Goal: Task Accomplishment & Management: Manage account settings

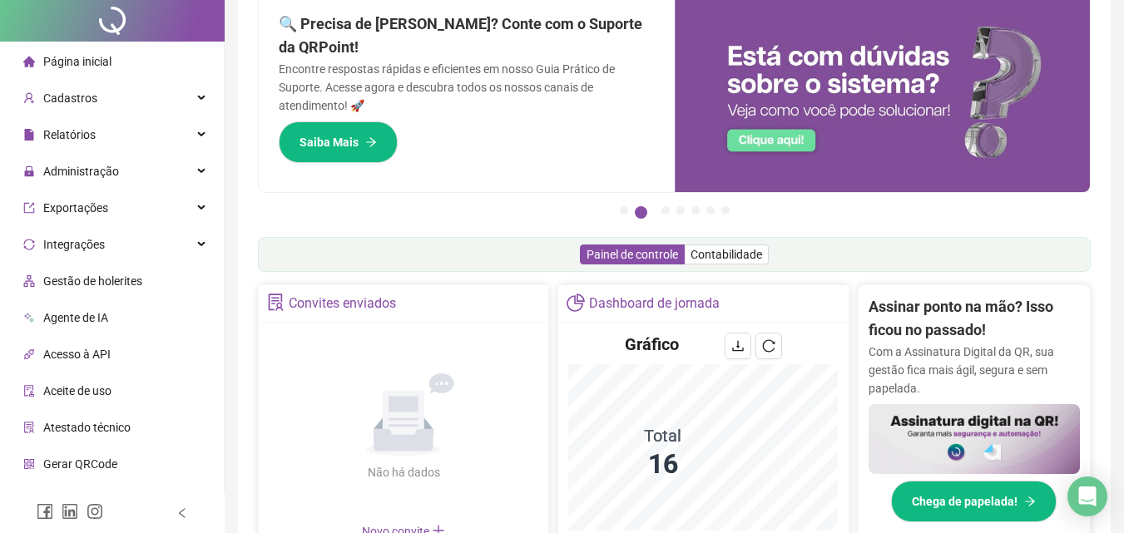
scroll to position [166, 0]
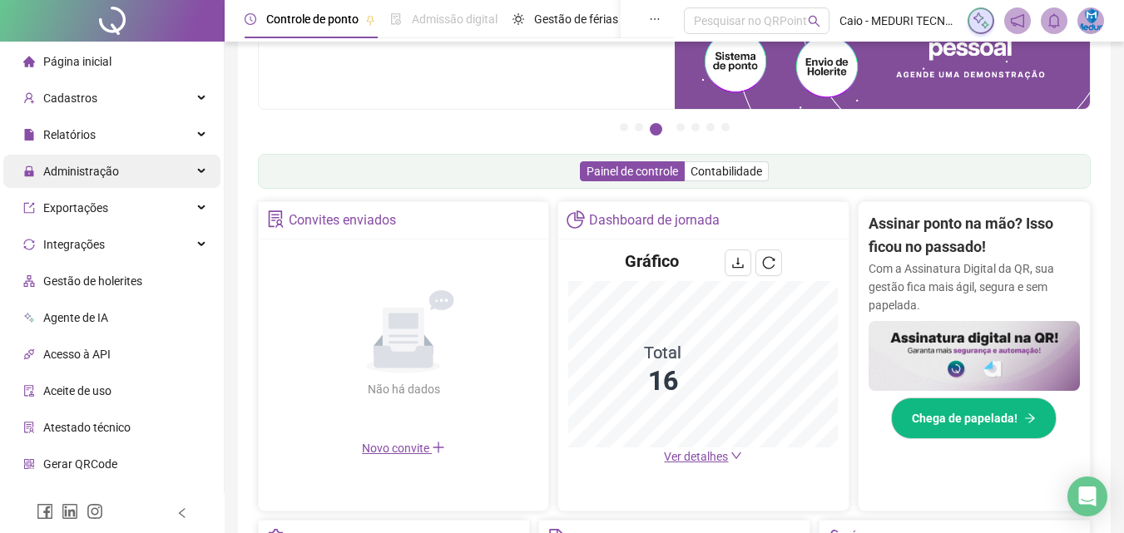
click at [115, 176] on span "Administração" at bounding box center [81, 171] width 76 height 13
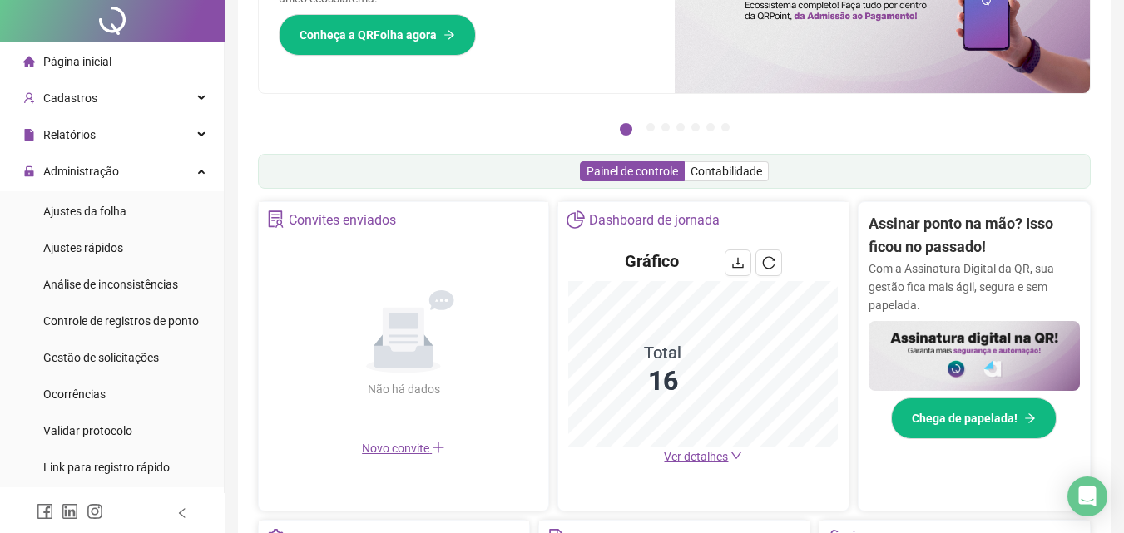
scroll to position [0, 0]
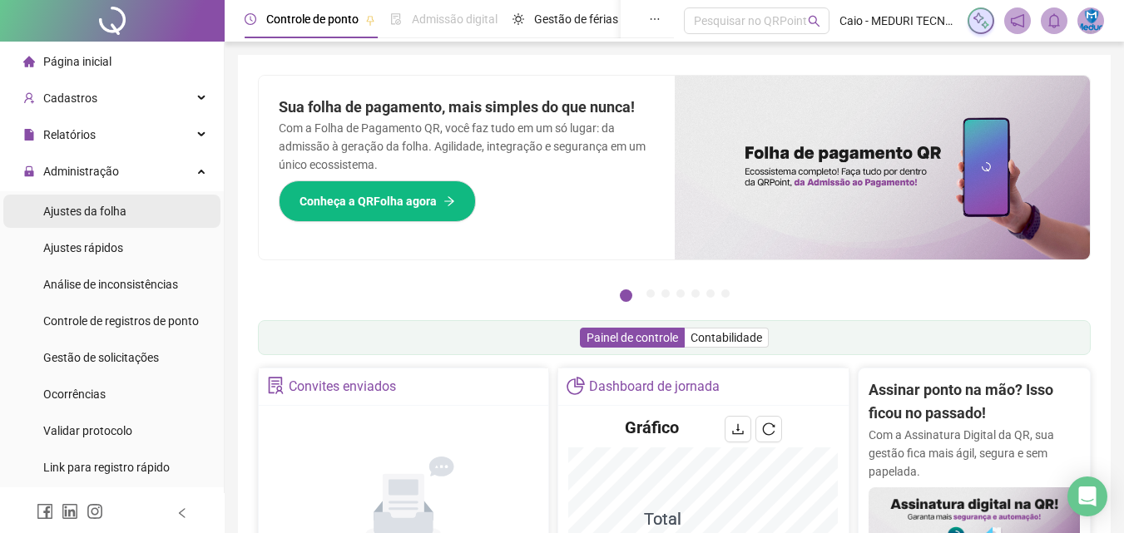
click at [50, 206] on span "Ajustes da folha" at bounding box center [84, 211] width 83 height 13
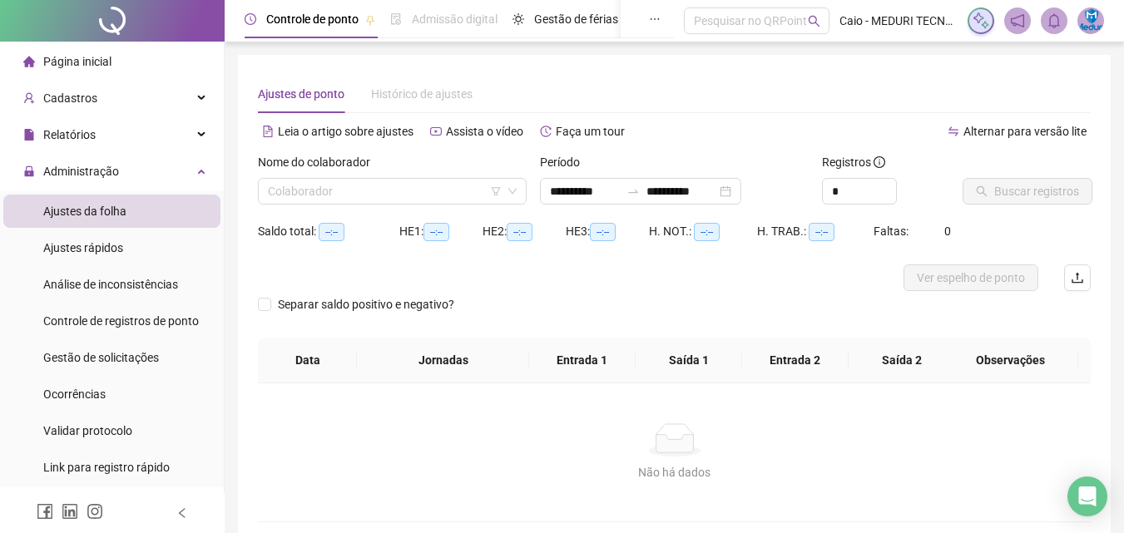
type input "**********"
click at [92, 98] on span "Cadastros" at bounding box center [70, 98] width 54 height 13
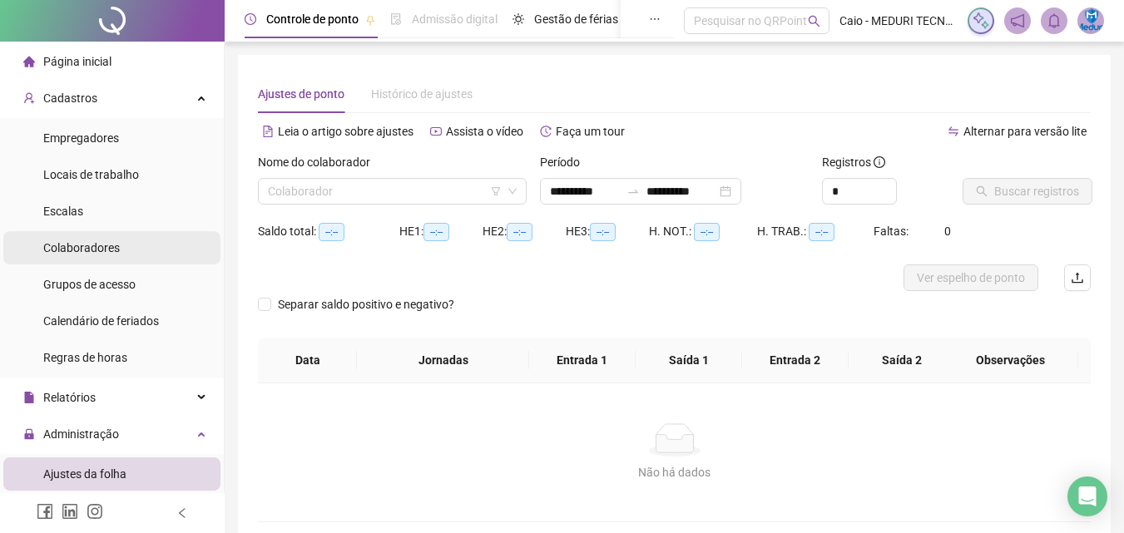
click at [86, 255] on span "Colaboradores" at bounding box center [81, 247] width 77 height 13
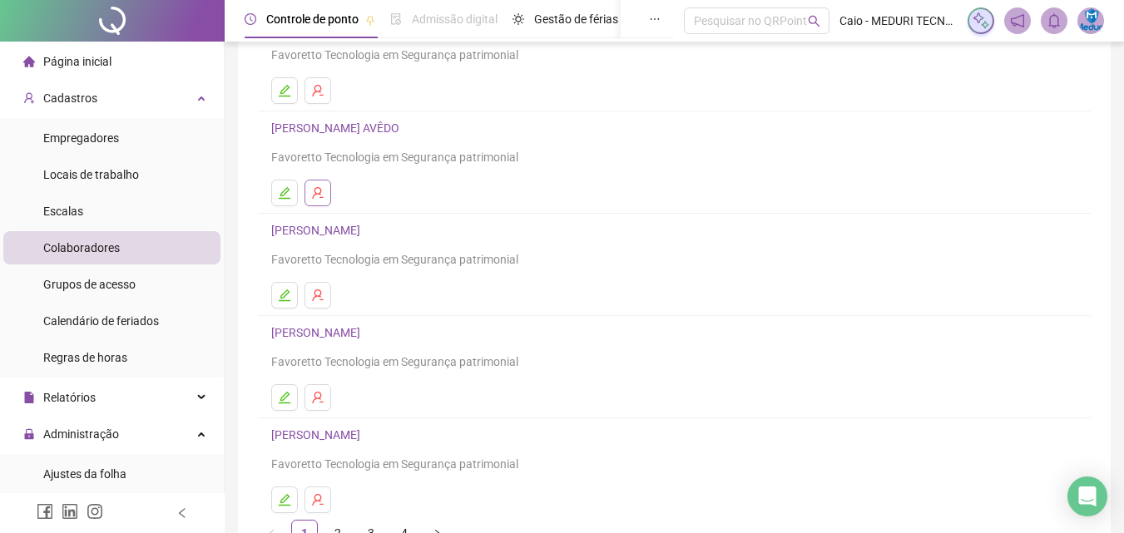
scroll to position [250, 0]
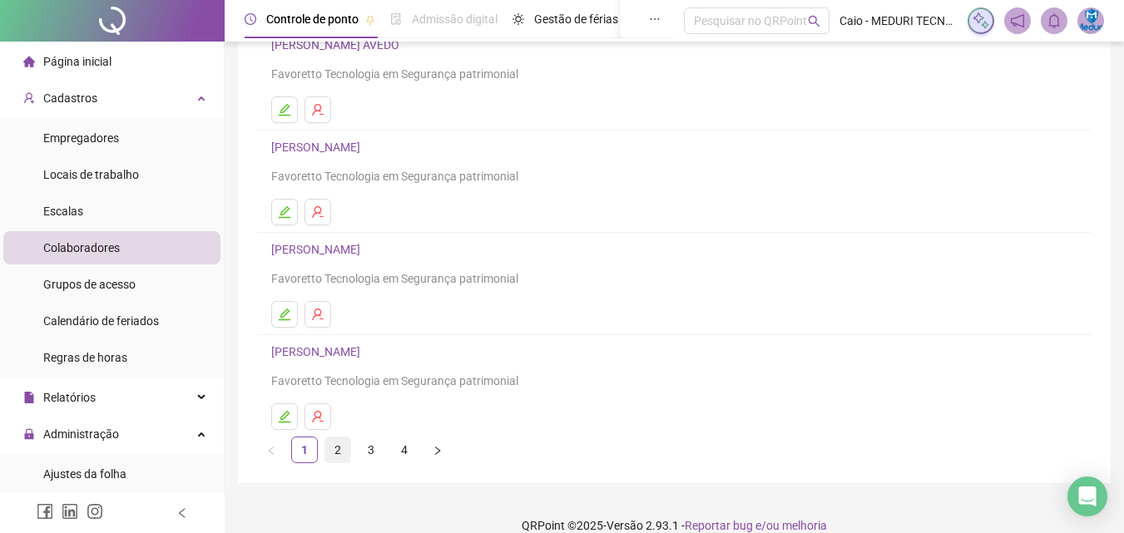
click at [334, 444] on link "2" at bounding box center [337, 450] width 25 height 25
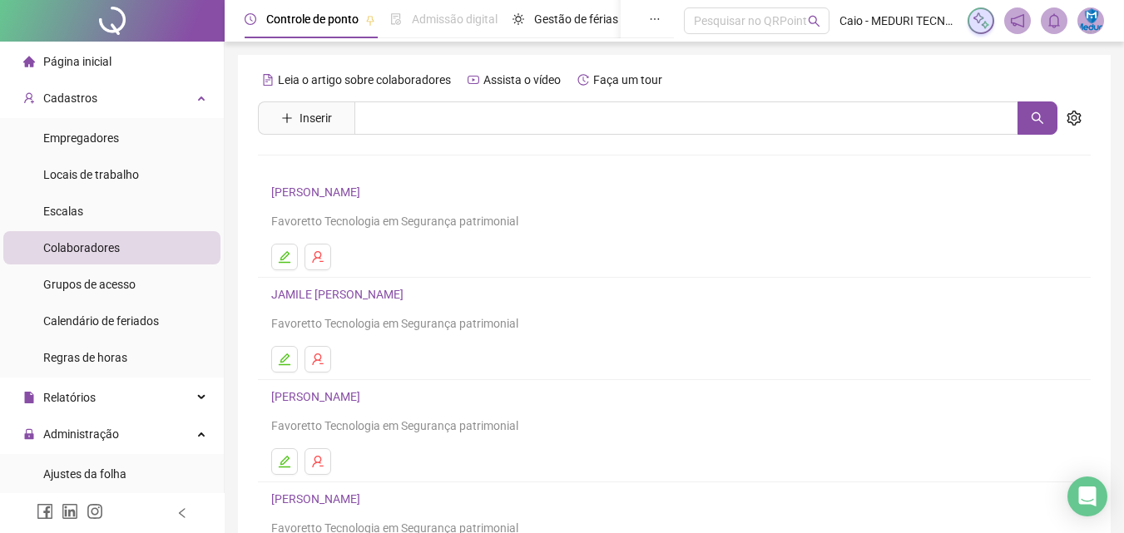
scroll to position [271, 0]
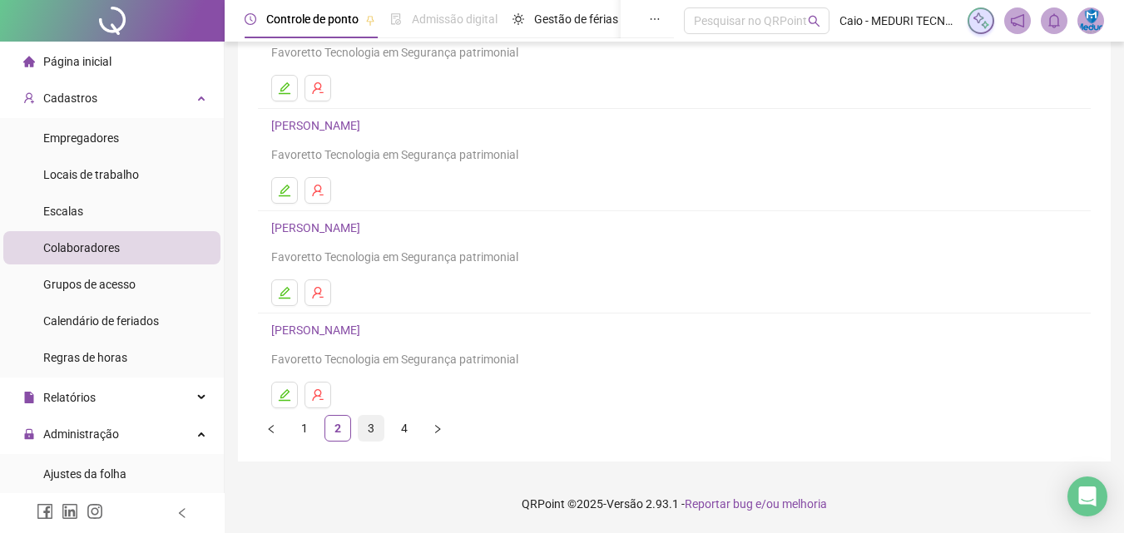
click at [364, 434] on link "3" at bounding box center [371, 428] width 25 height 25
click at [289, 391] on icon "edit" at bounding box center [285, 395] width 12 height 12
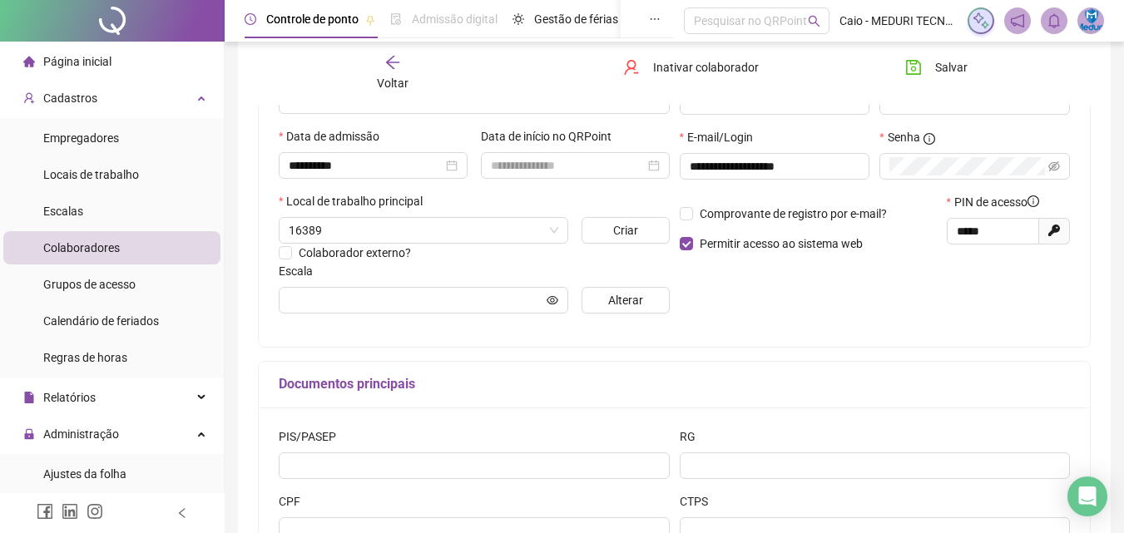
type input "**********"
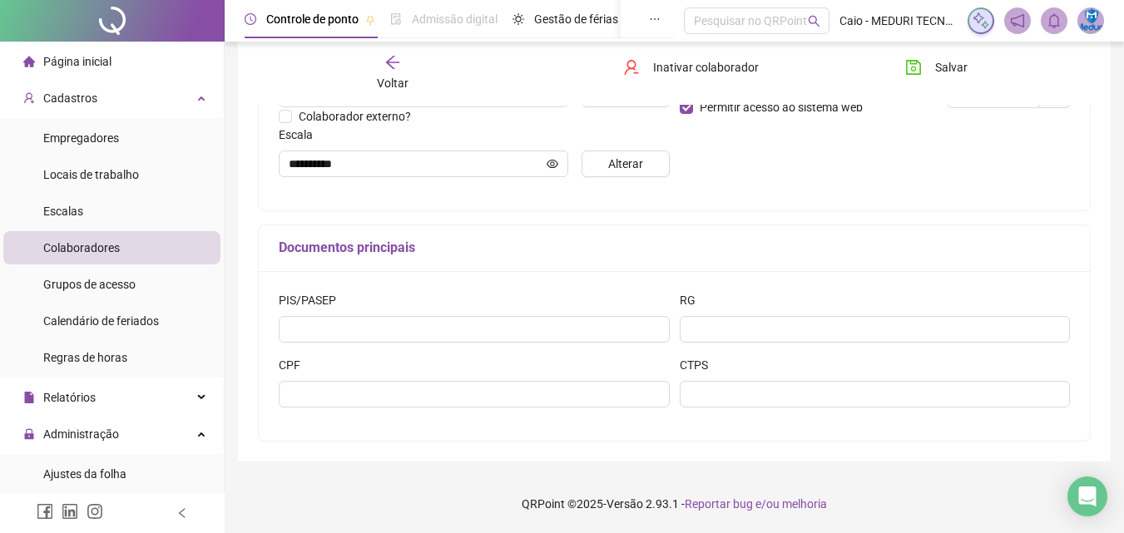
scroll to position [333, 0]
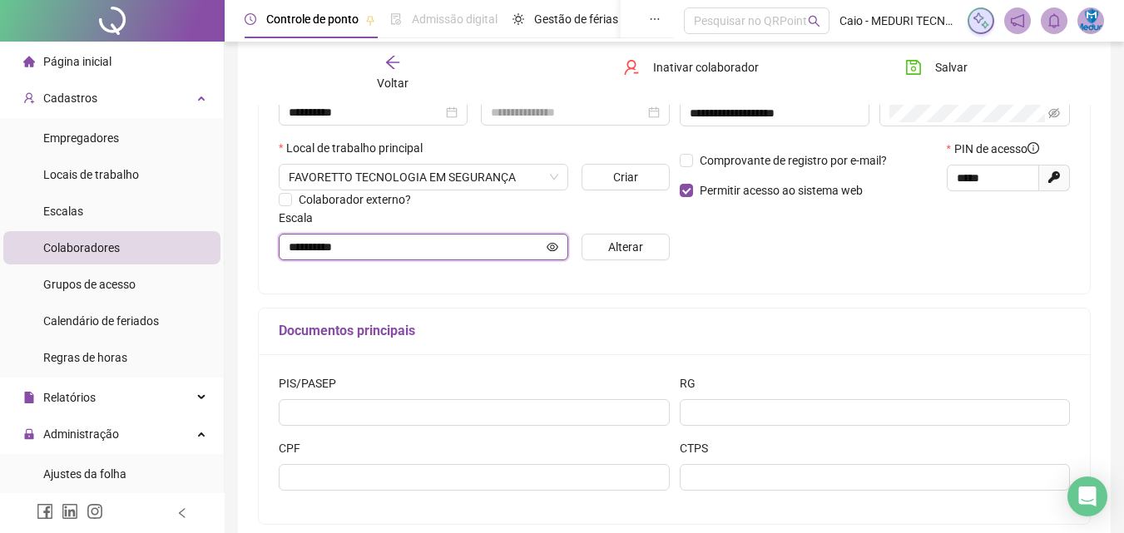
click at [555, 244] on icon "eye" at bounding box center [553, 246] width 12 height 8
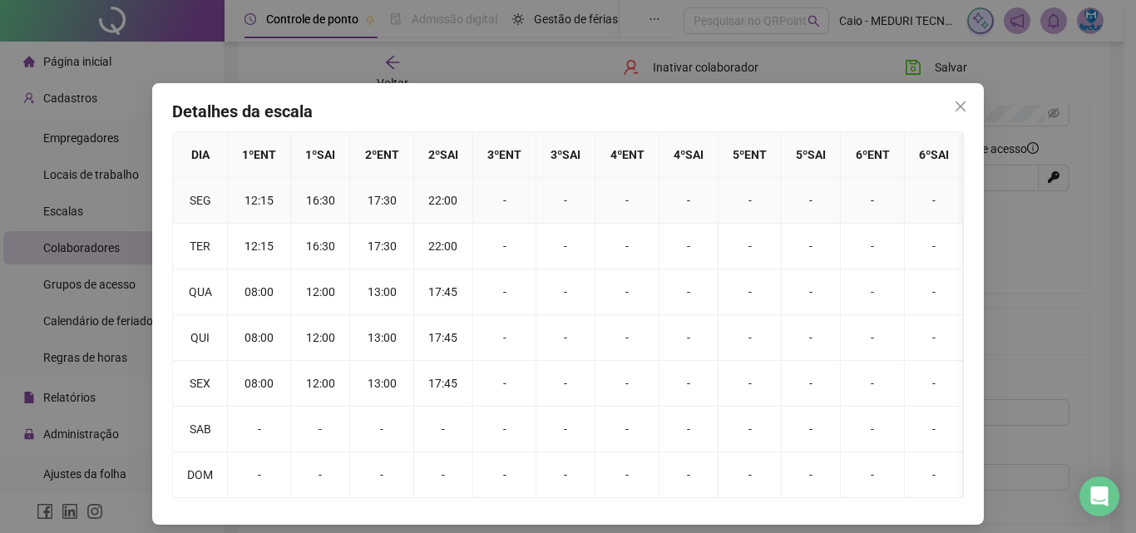
click at [243, 195] on td "12:15" at bounding box center [259, 201] width 63 height 46
drag, startPoint x: 971, startPoint y: 96, endPoint x: 957, endPoint y: 103, distance: 14.9
click at [971, 97] on div "Detalhes da escala DIA 1 º ENT 1 º SAI 2 º ENT 2 º SAI 3 º ENT 3 º SAI 4 º ENT …" at bounding box center [568, 304] width 832 height 442
click at [957, 103] on icon "close" at bounding box center [961, 106] width 10 height 10
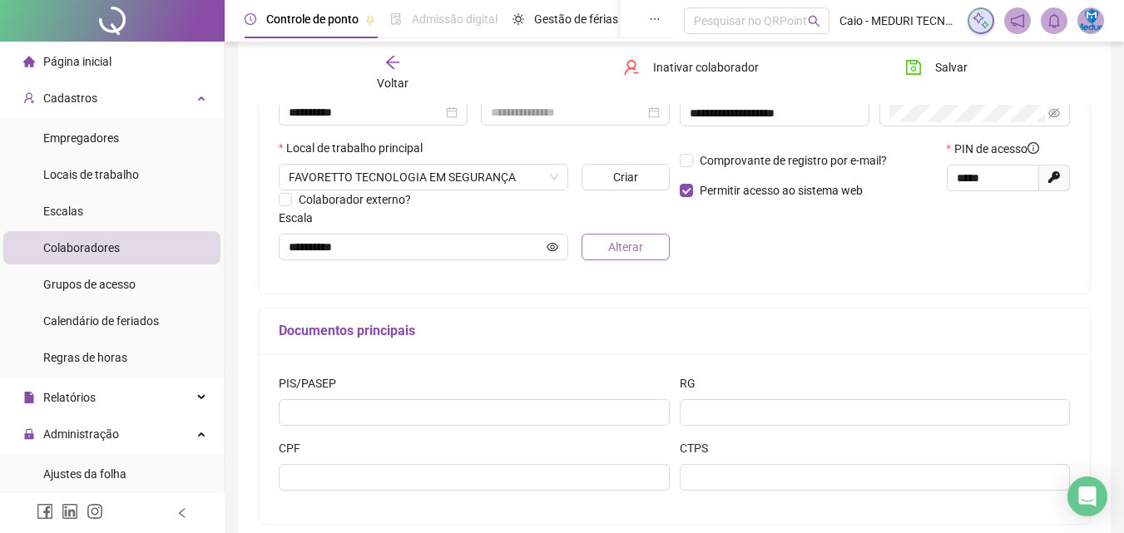
click at [636, 243] on span "Alterar" at bounding box center [625, 247] width 35 height 18
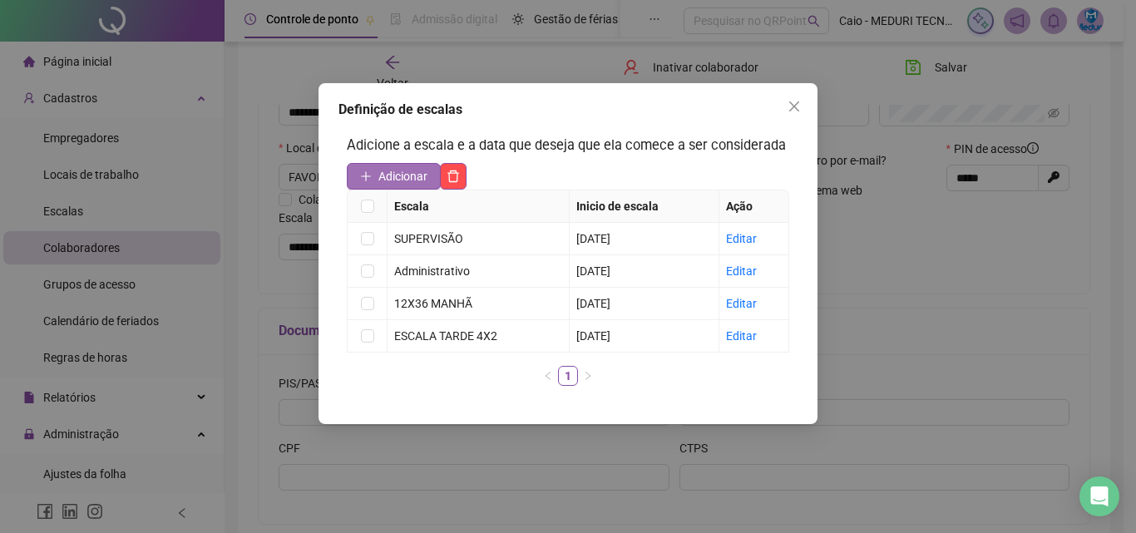
click at [409, 178] on span "Adicionar" at bounding box center [403, 176] width 49 height 18
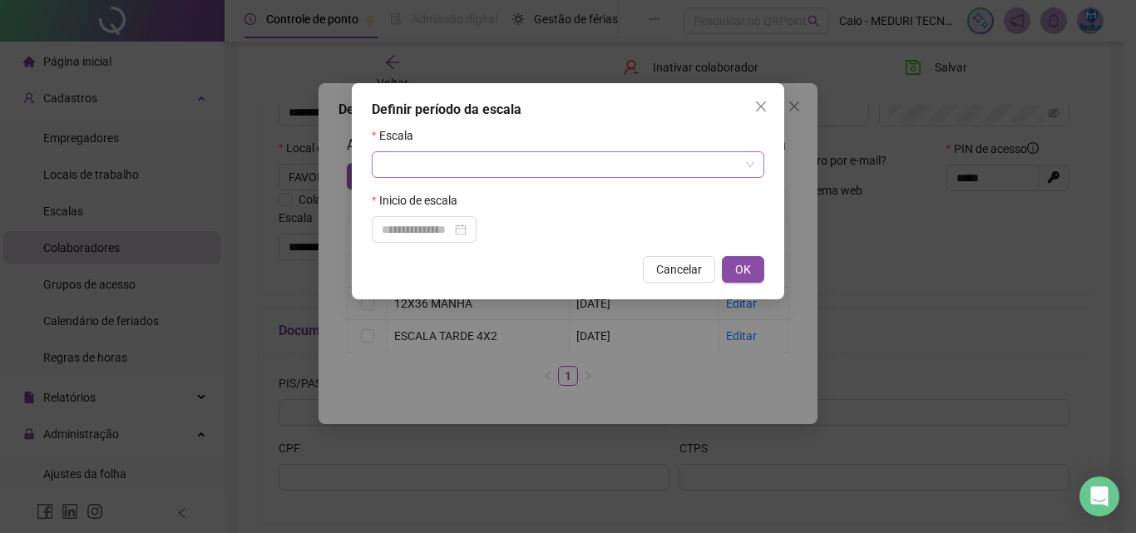
click at [487, 166] on input "search" at bounding box center [561, 164] width 358 height 25
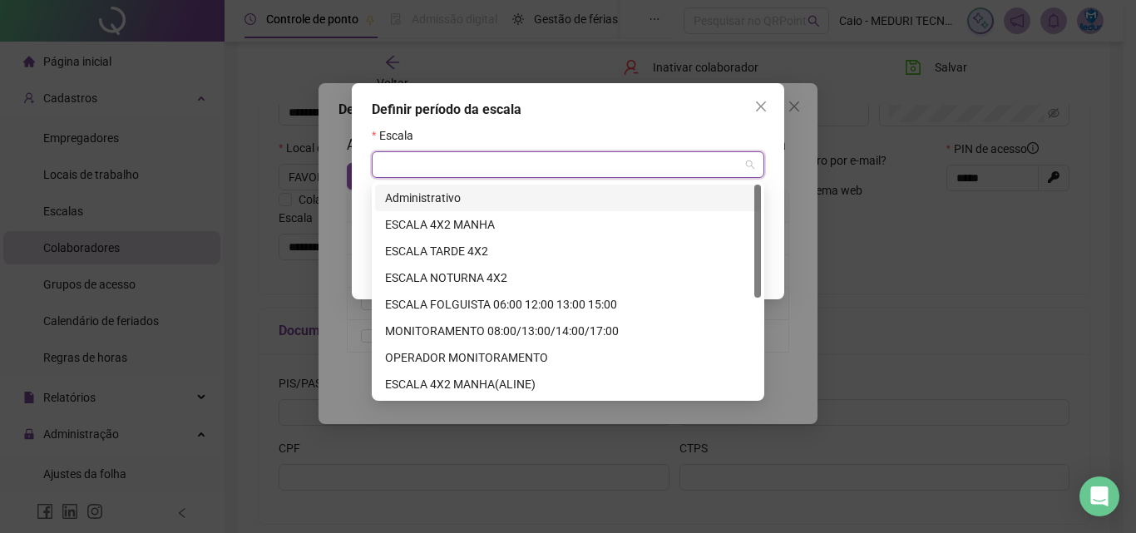
click at [487, 199] on div "Administrativo" at bounding box center [568, 198] width 366 height 18
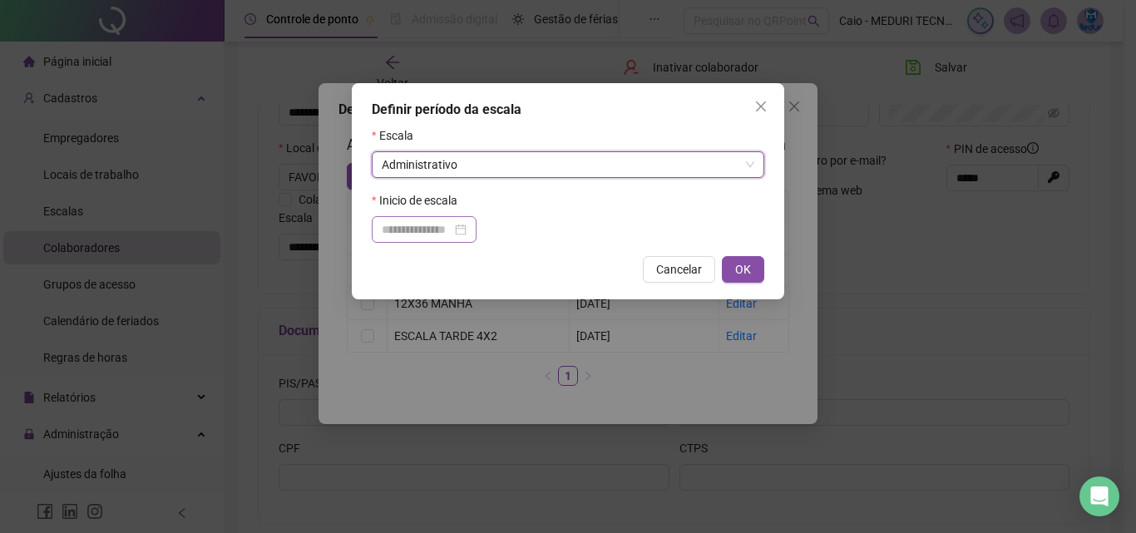
click at [380, 232] on div at bounding box center [424, 229] width 105 height 27
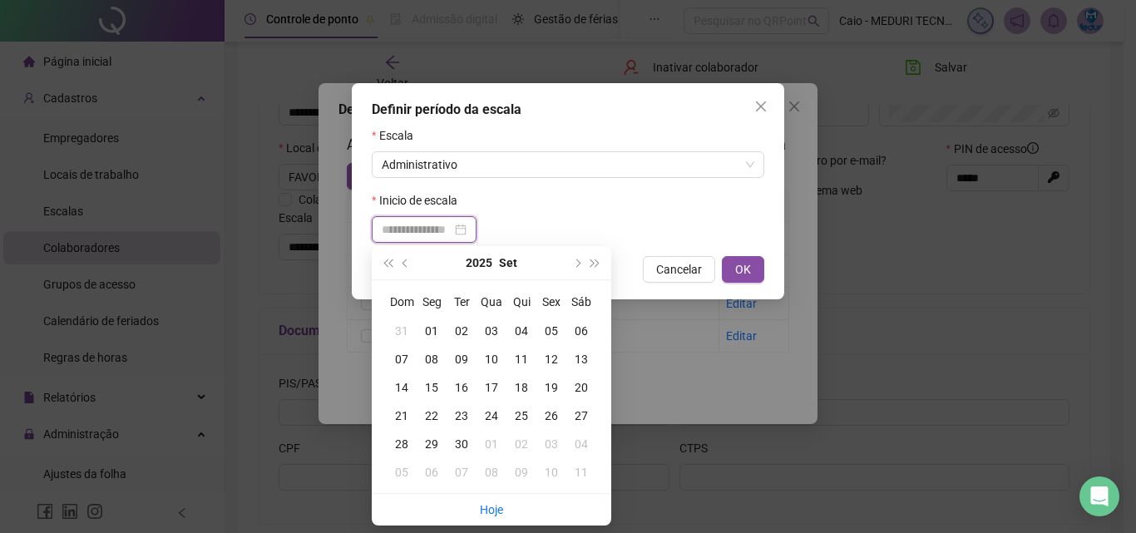
click at [388, 232] on input at bounding box center [417, 229] width 70 height 18
type input "**********"
click at [432, 418] on div "22" at bounding box center [432, 416] width 30 height 18
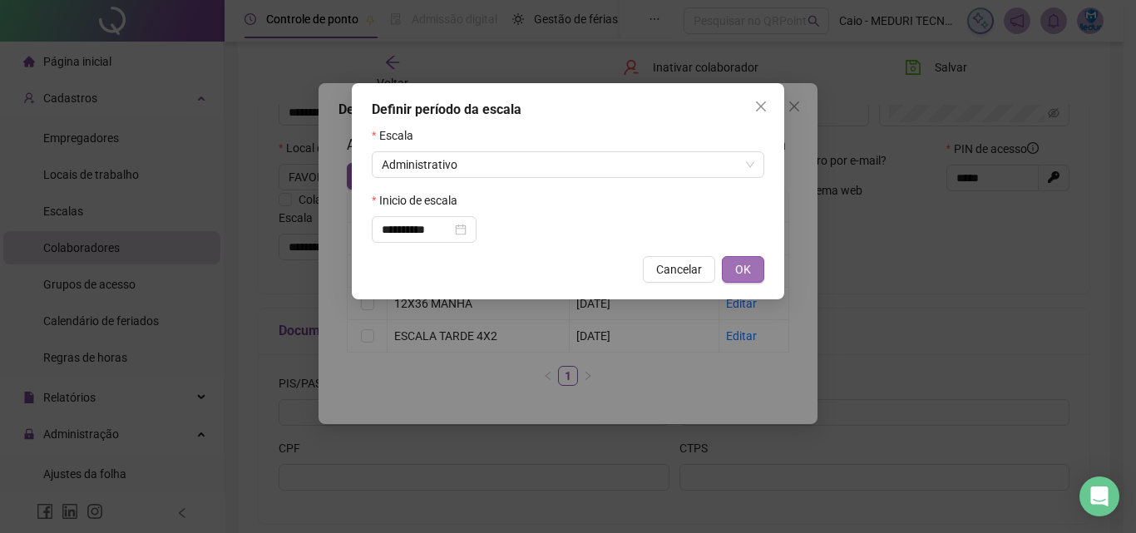
click at [747, 273] on span "OK" at bounding box center [743, 269] width 16 height 18
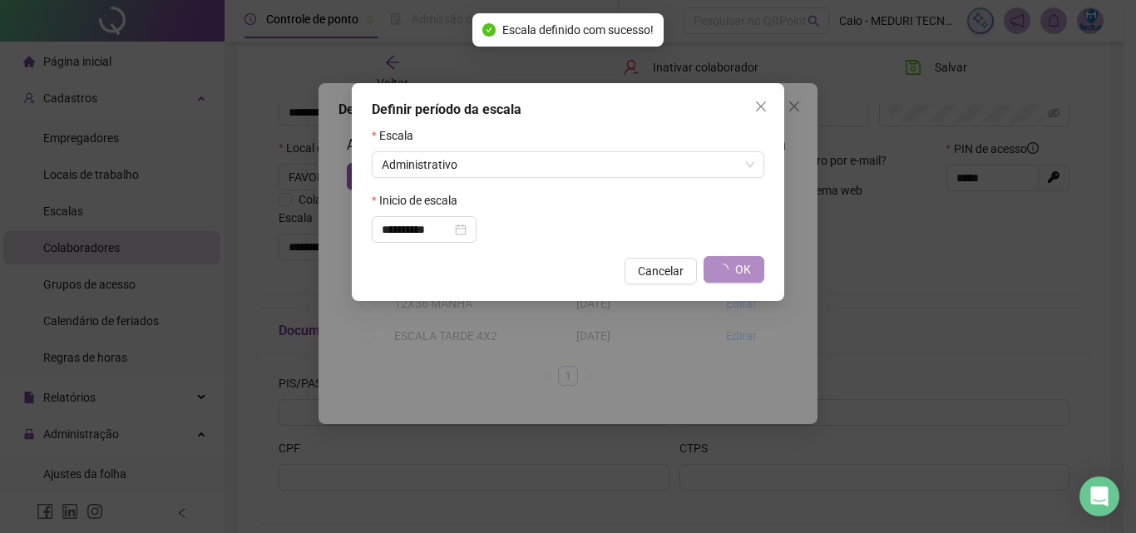
type input "**********"
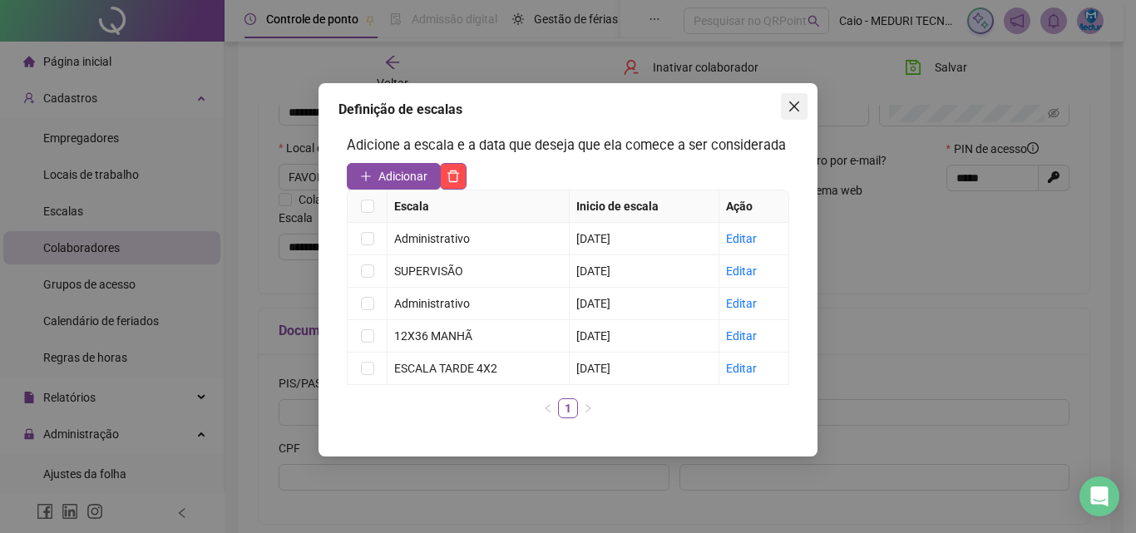
click at [800, 111] on icon "close" at bounding box center [794, 106] width 13 height 13
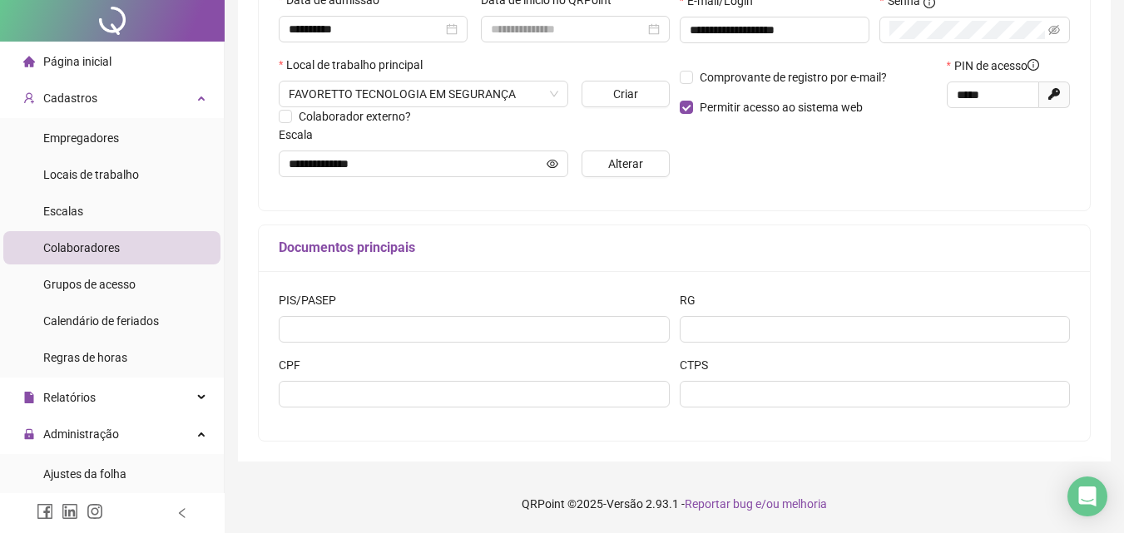
scroll to position [0, 0]
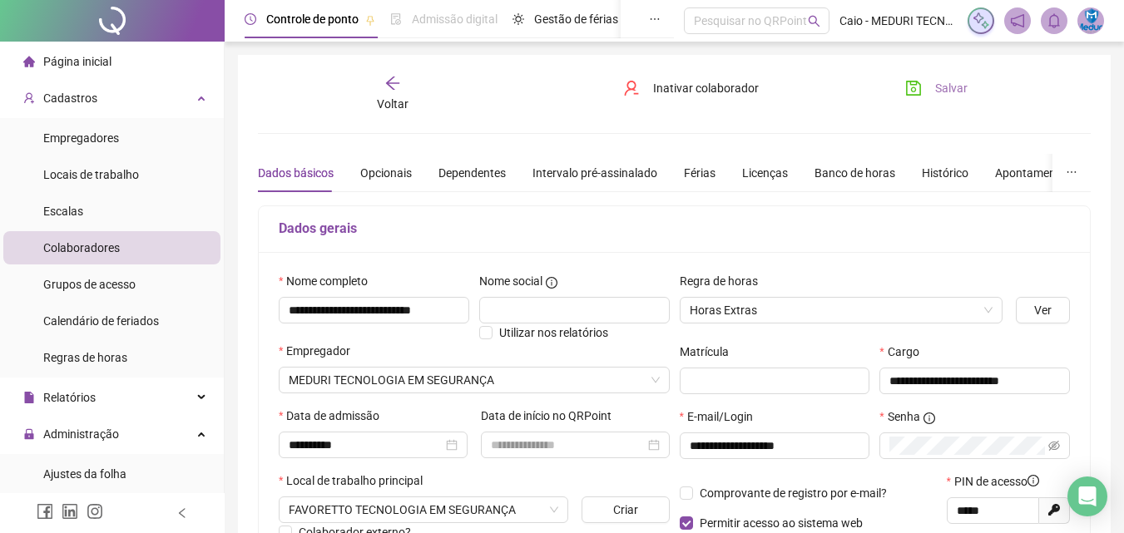
click at [935, 87] on span "Salvar" at bounding box center [951, 88] width 32 height 18
click at [62, 68] on span "Página inicial" at bounding box center [77, 61] width 68 height 13
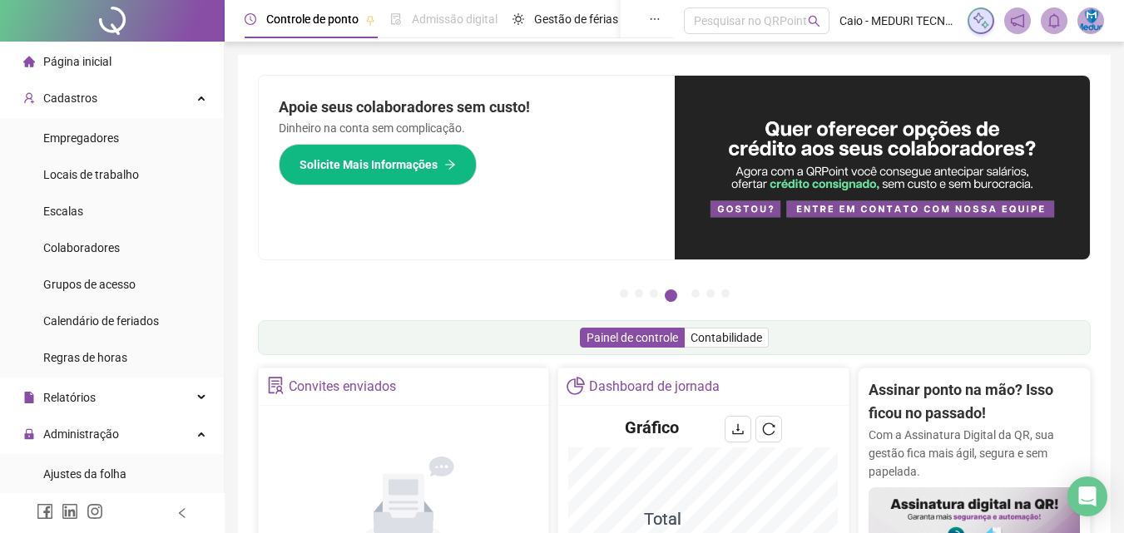
scroll to position [250, 0]
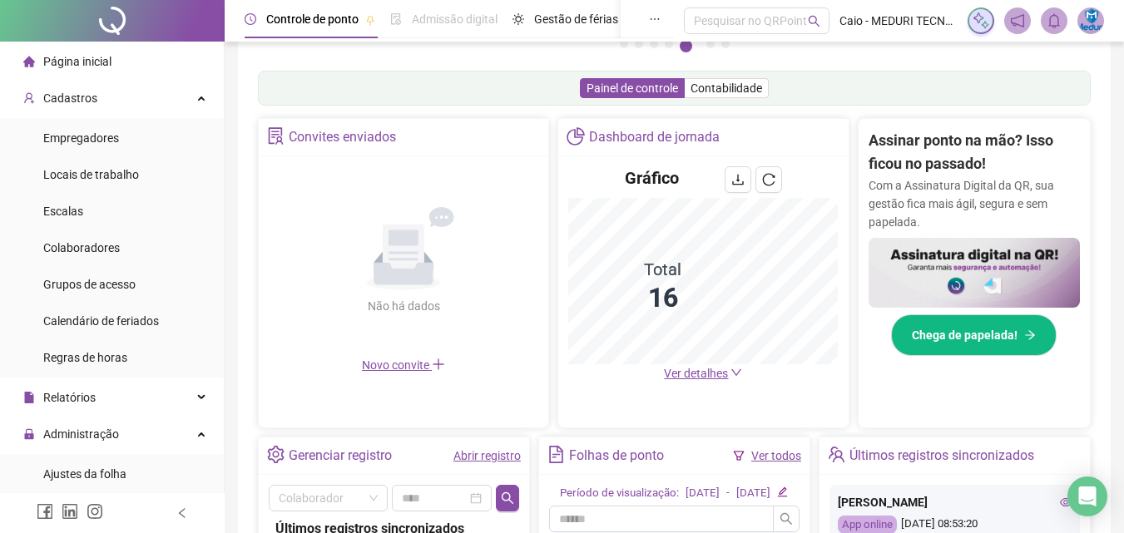
click at [675, 373] on span "Ver detalhes" at bounding box center [696, 373] width 64 height 13
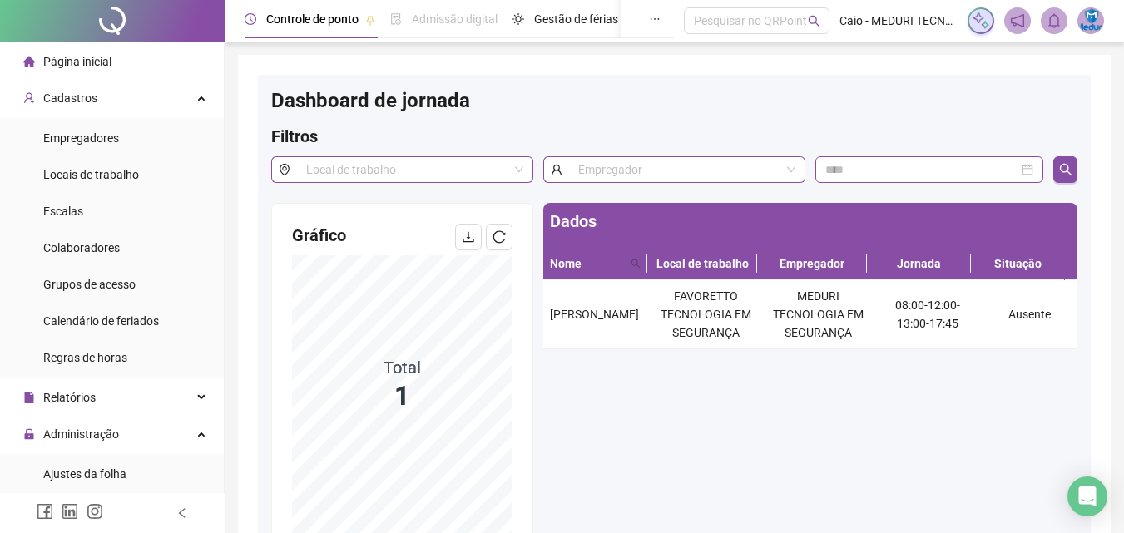
click at [87, 66] on span "Página inicial" at bounding box center [77, 61] width 68 height 13
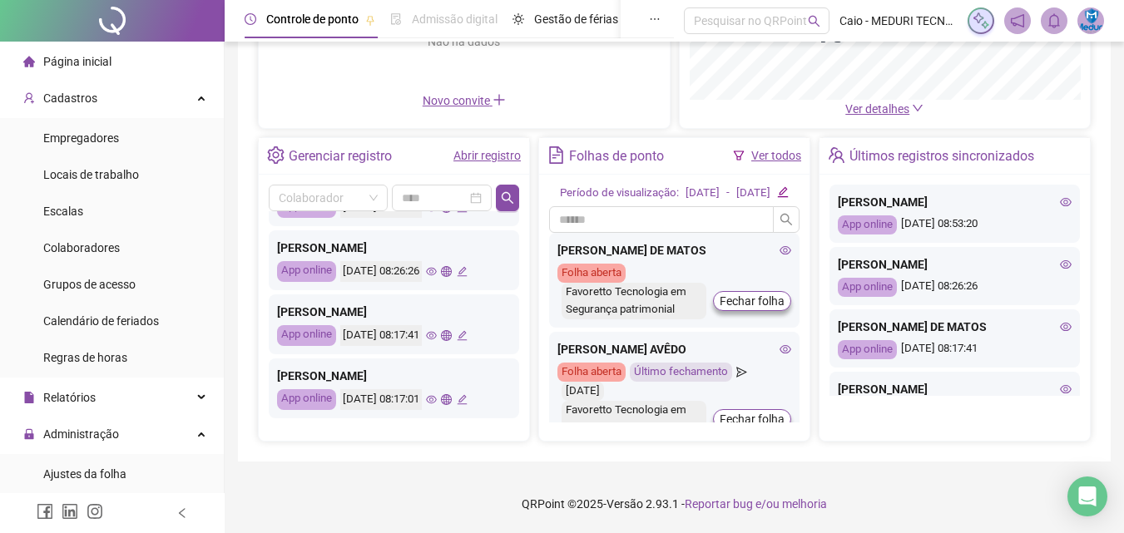
scroll to position [250, 0]
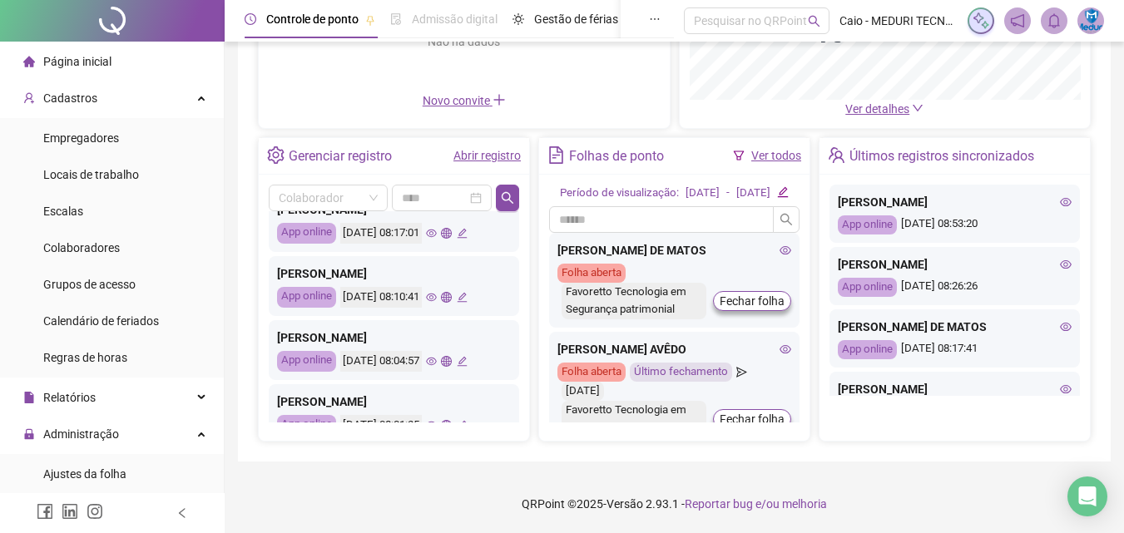
click at [453, 252] on div "[PERSON_NAME] App online [DATE] 08:17:01" at bounding box center [394, 222] width 250 height 60
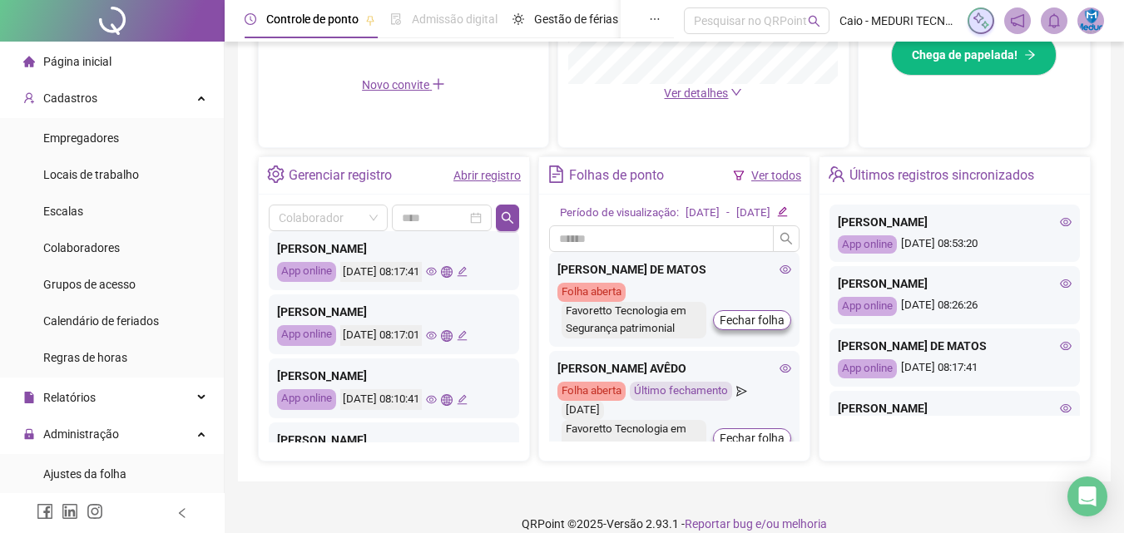
click at [437, 333] on icon "eye" at bounding box center [431, 336] width 11 height 8
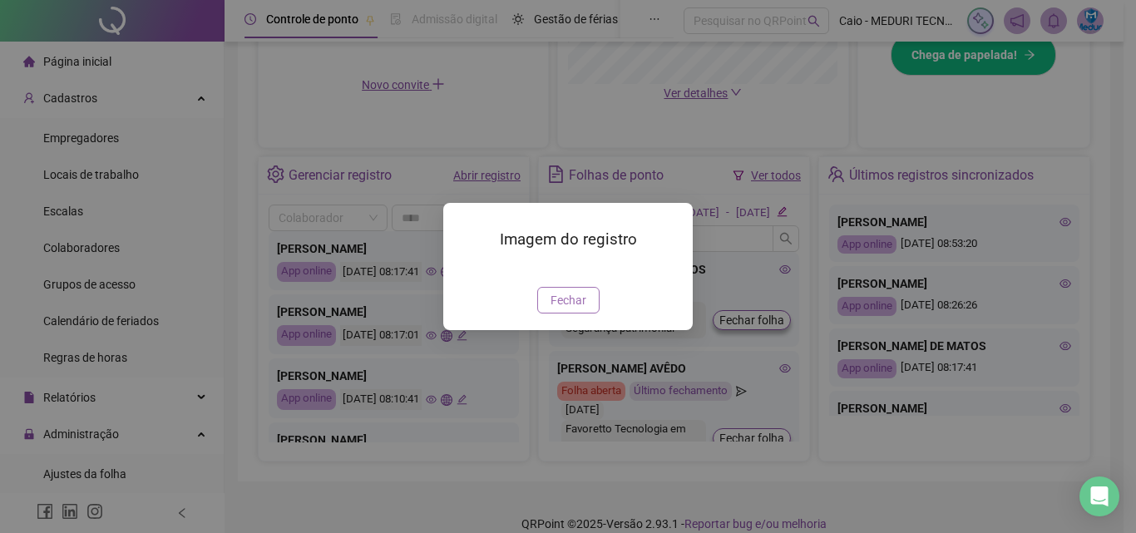
click at [573, 309] on span "Fechar" at bounding box center [569, 300] width 36 height 18
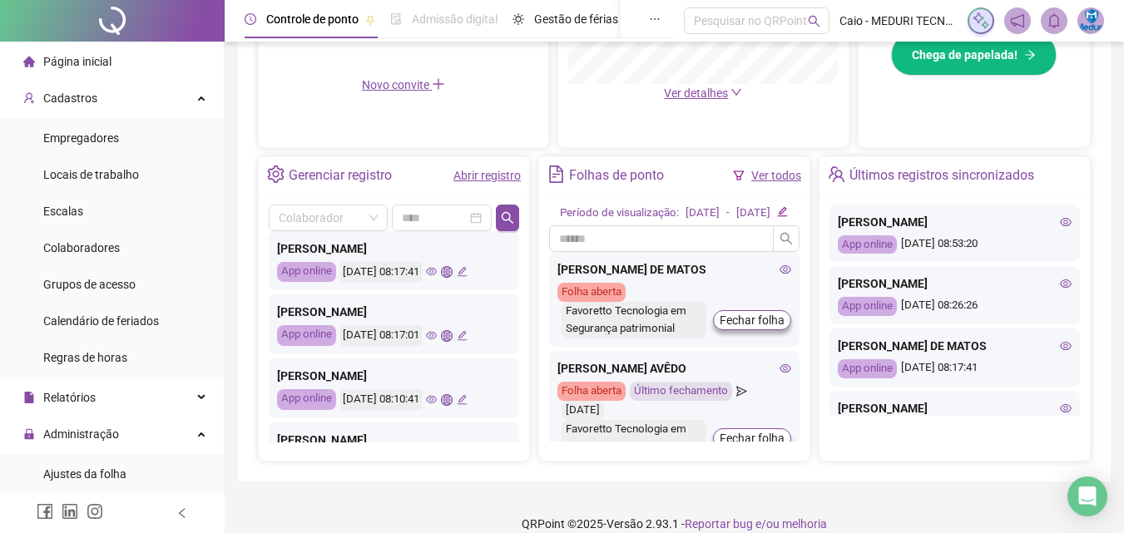
click at [452, 339] on icon "global" at bounding box center [446, 335] width 11 height 11
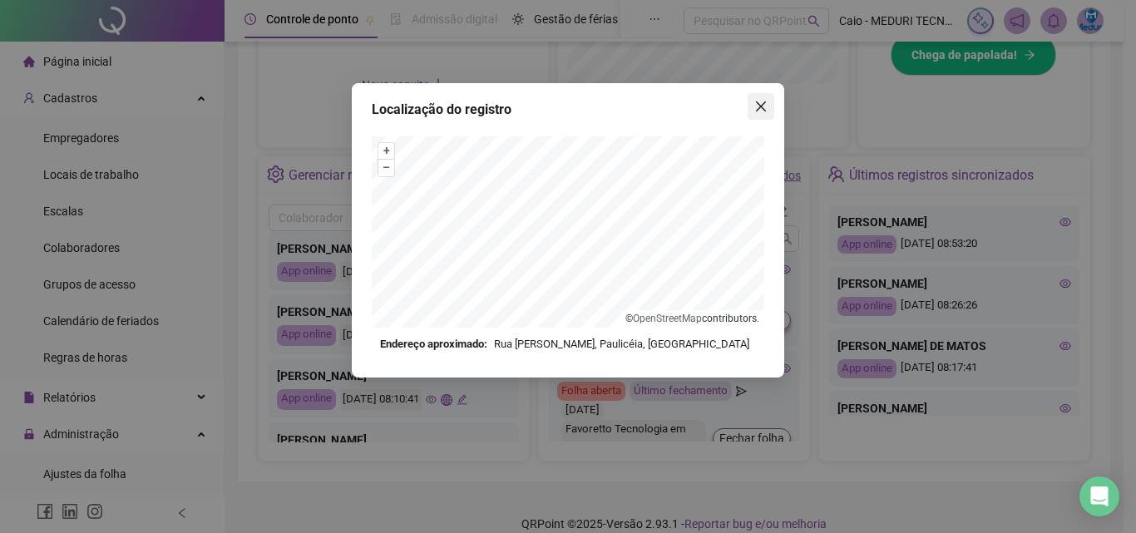
click at [752, 110] on span "Close" at bounding box center [761, 106] width 27 height 13
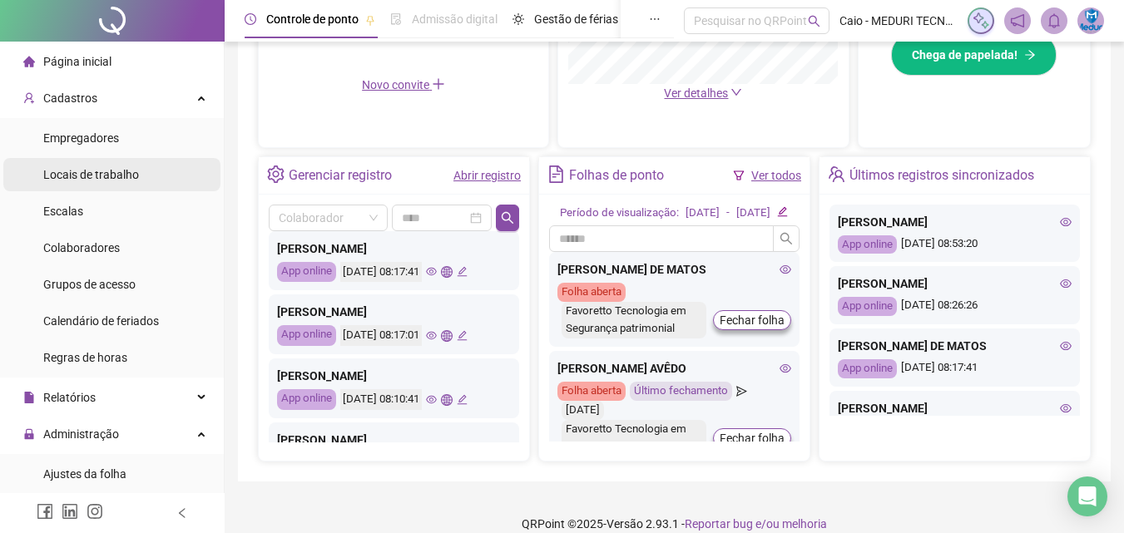
scroll to position [364, 0]
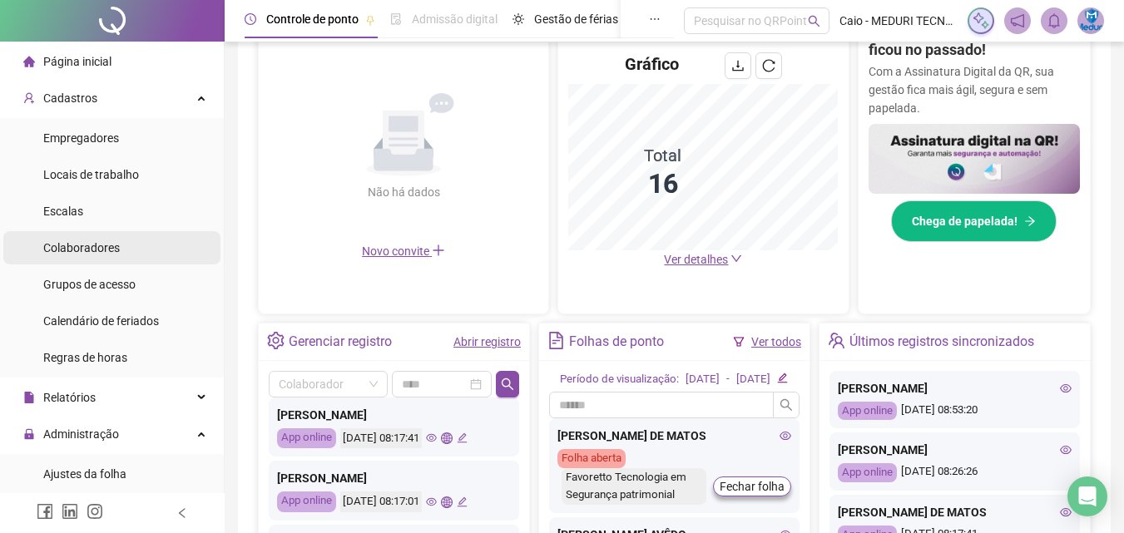
click at [103, 250] on span "Colaboradores" at bounding box center [81, 247] width 77 height 13
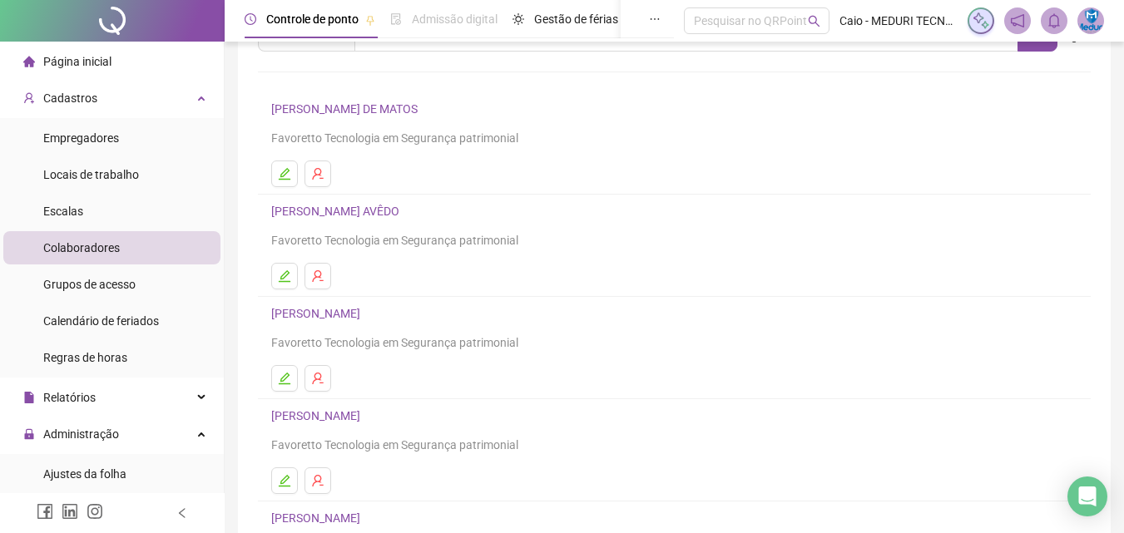
scroll to position [271, 0]
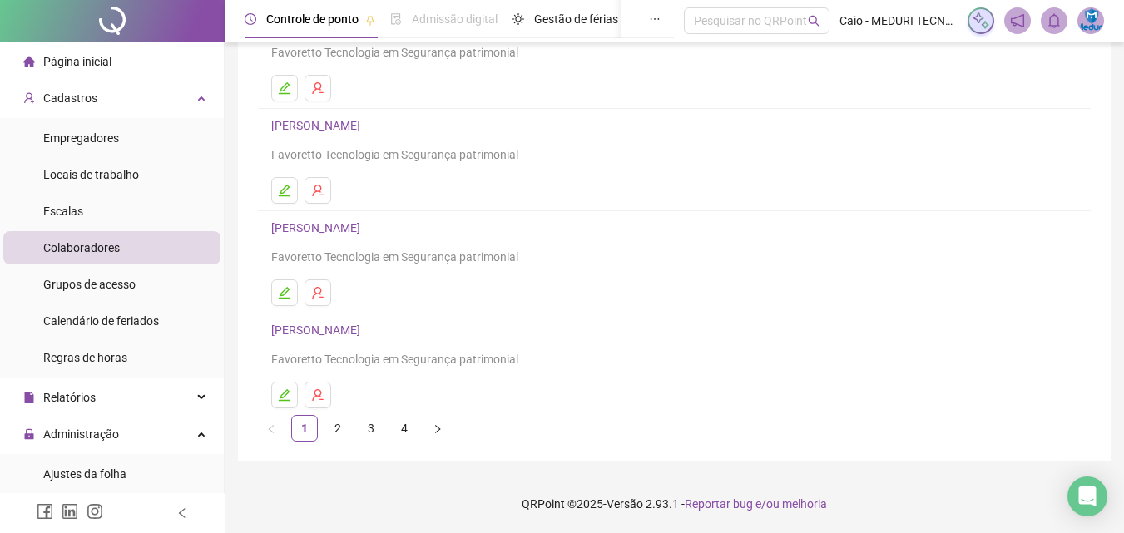
click at [324, 426] on ul "1 2 3 4" at bounding box center [674, 428] width 833 height 27
click at [330, 428] on link "2" at bounding box center [337, 428] width 25 height 25
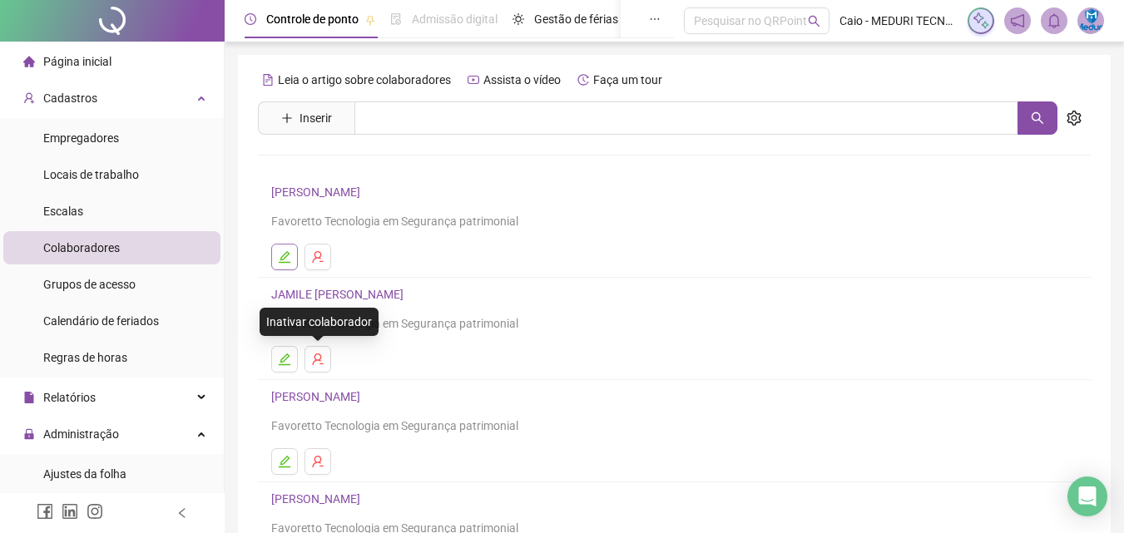
click at [289, 246] on button "button" at bounding box center [284, 257] width 27 height 27
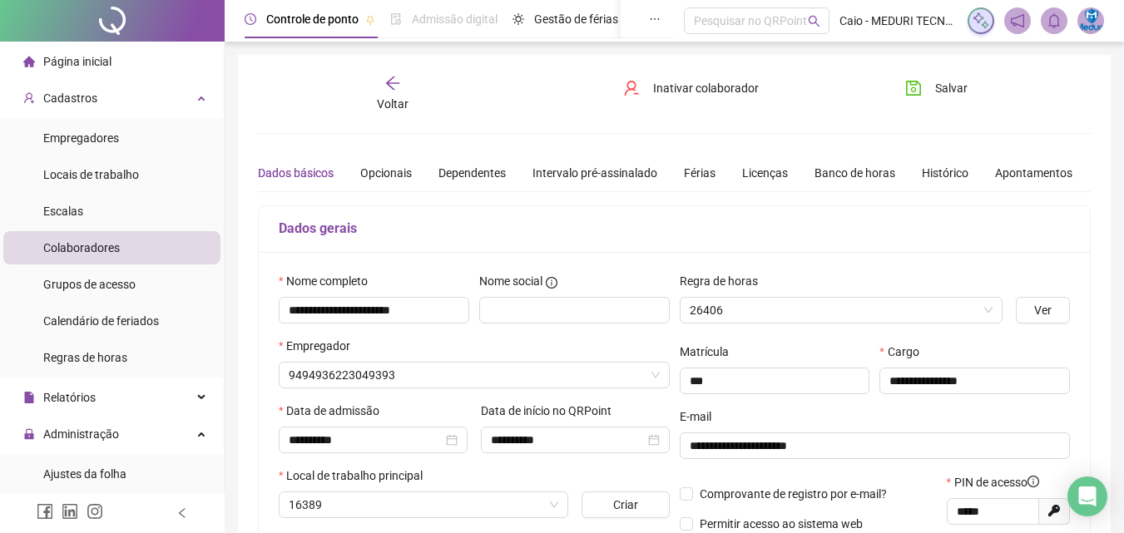
type input "**********"
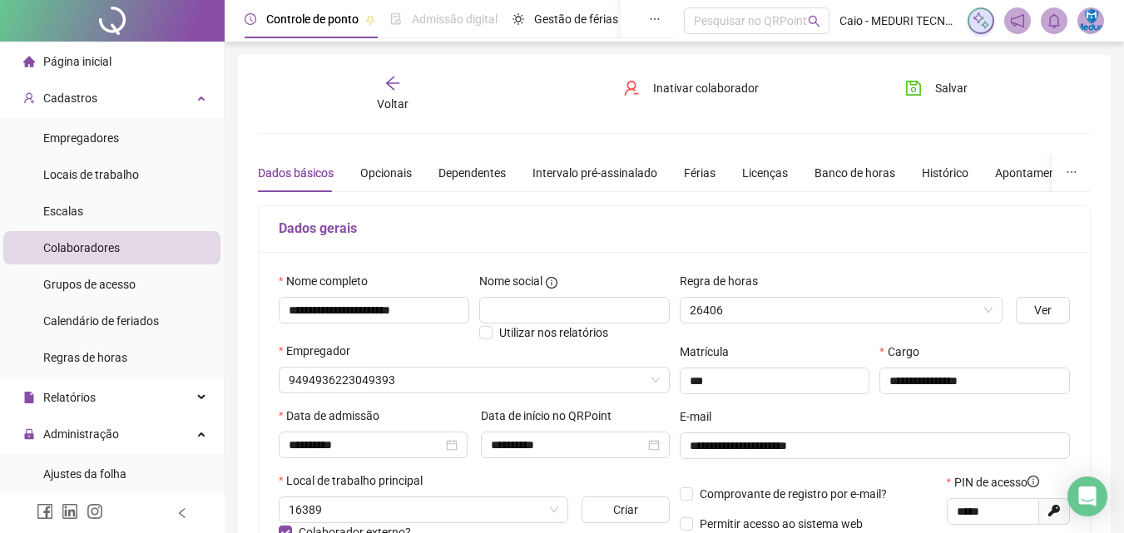
type input "********"
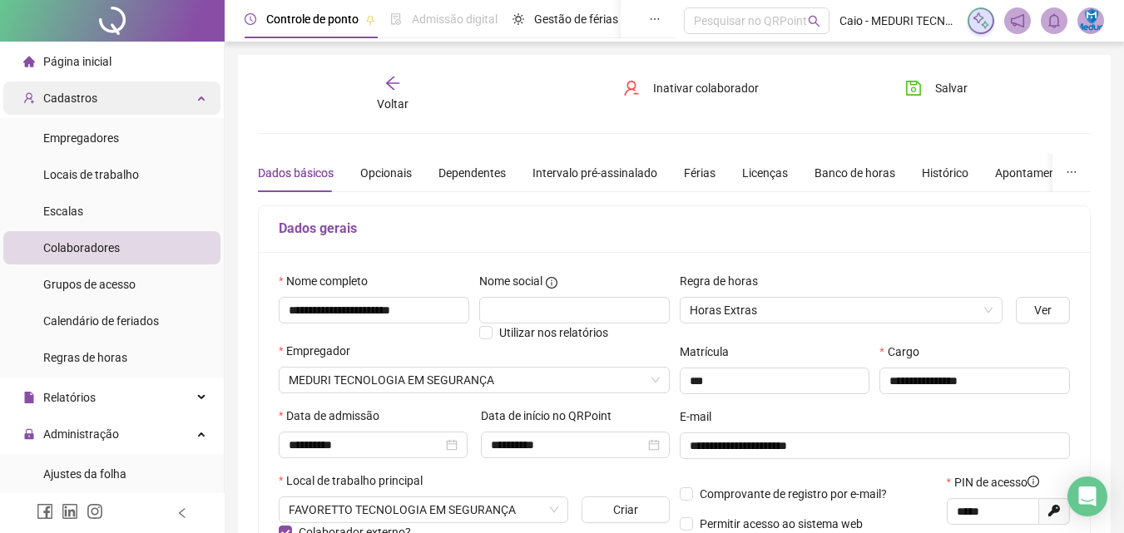
click at [102, 67] on span "Página inicial" at bounding box center [77, 61] width 68 height 13
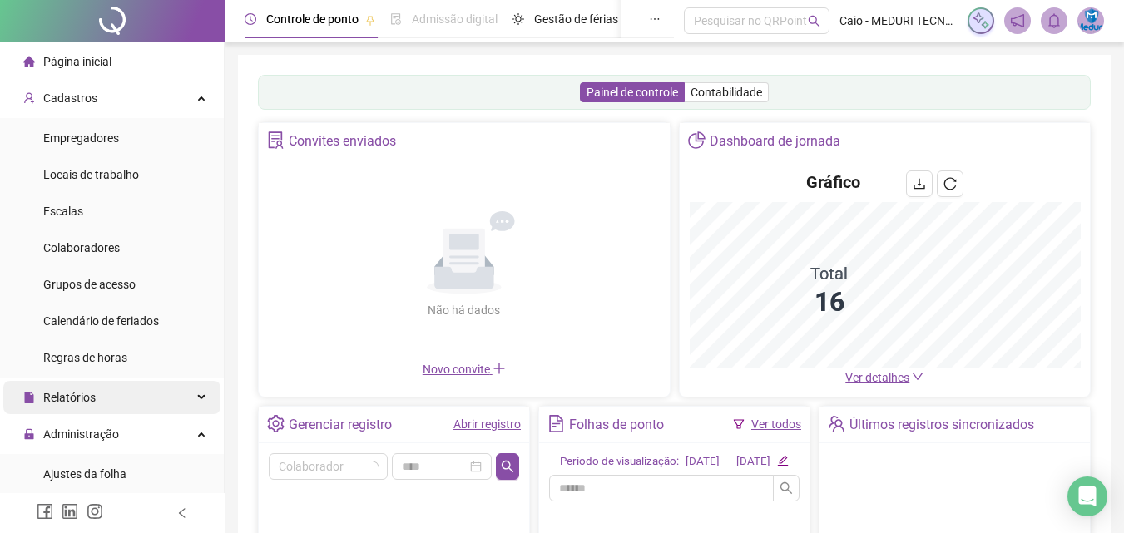
click at [62, 405] on span "Relatórios" at bounding box center [59, 397] width 72 height 33
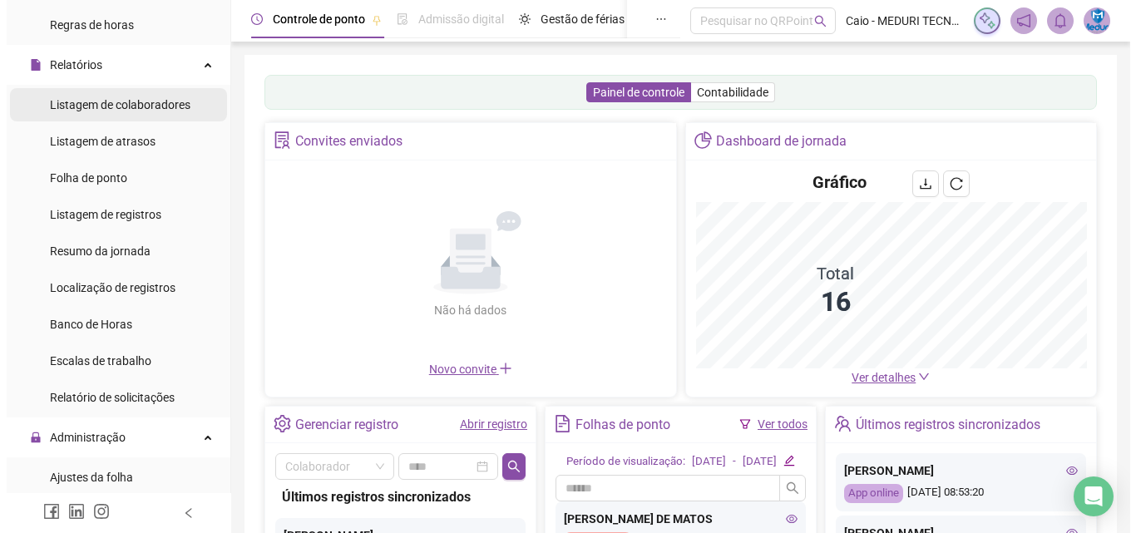
scroll to position [499, 0]
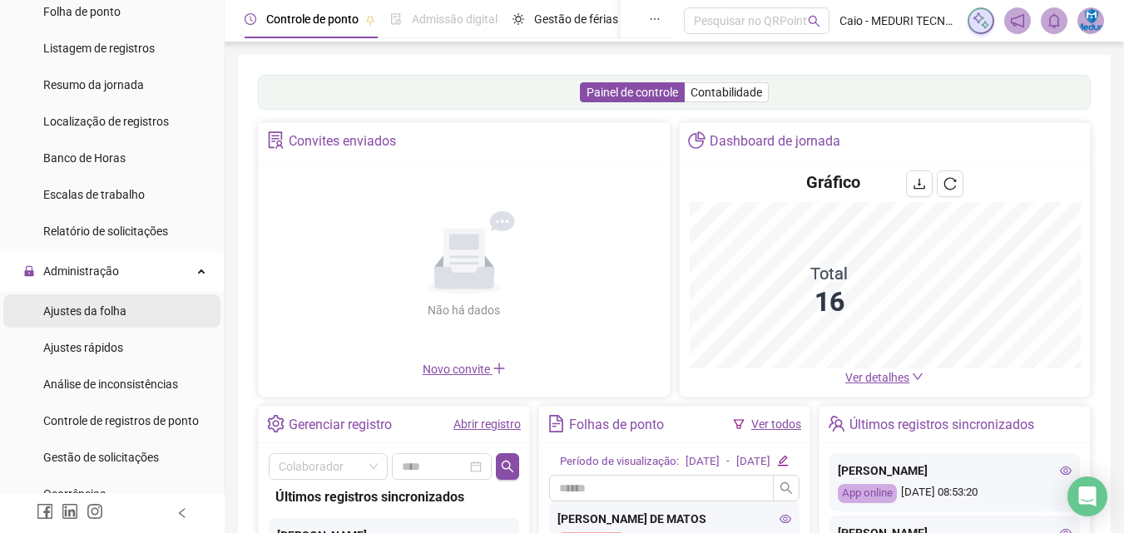
click at [104, 312] on span "Ajustes da folha" at bounding box center [84, 310] width 83 height 13
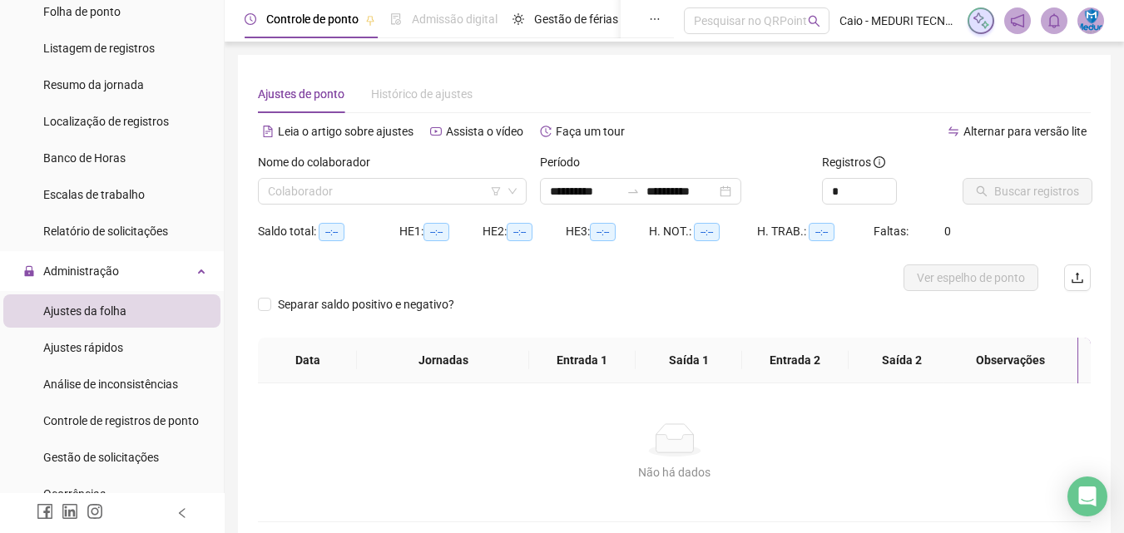
type input "**********"
click at [574, 186] on input "**********" at bounding box center [585, 191] width 70 height 18
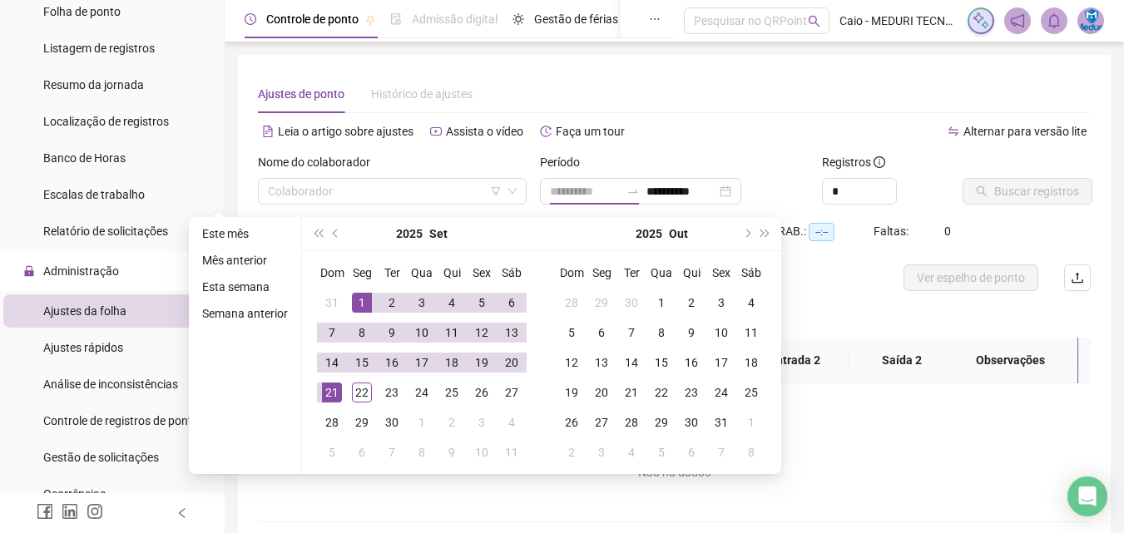
type input "**********"
click at [359, 301] on div "1" at bounding box center [362, 303] width 20 height 20
type input "**********"
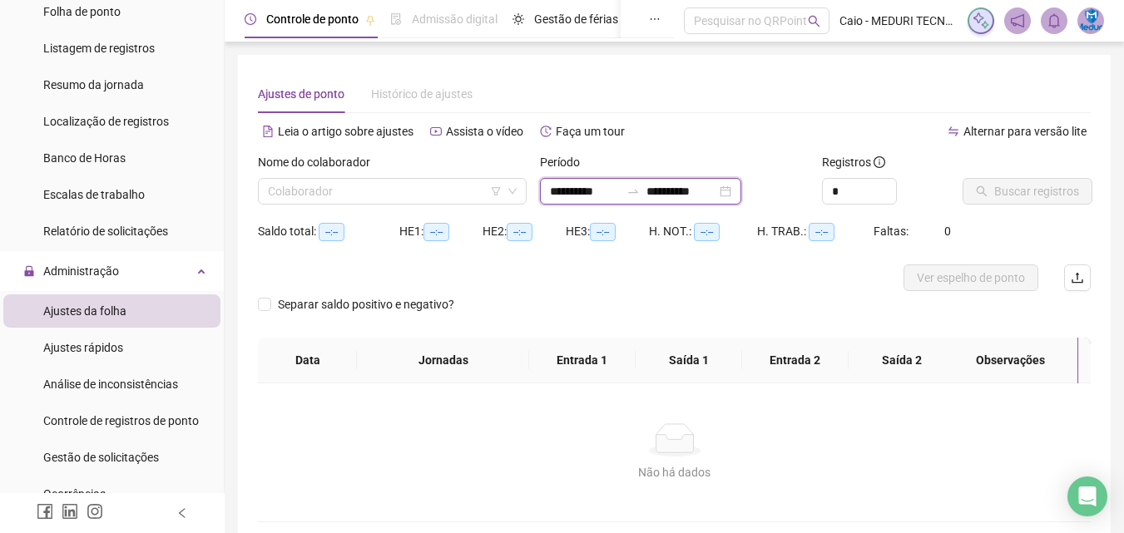
click at [583, 193] on input "**********" at bounding box center [585, 191] width 70 height 18
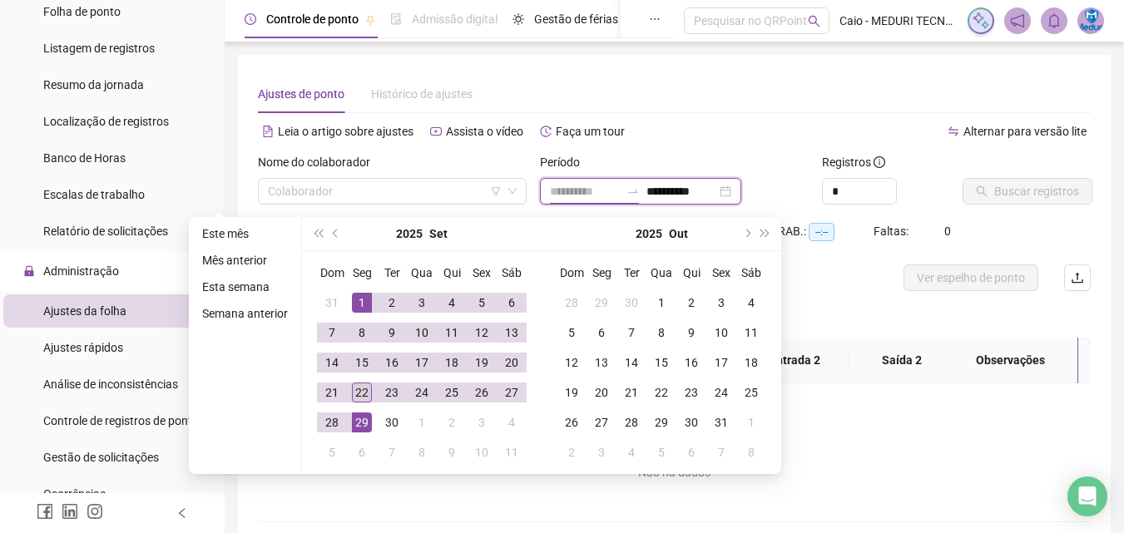
type input "**********"
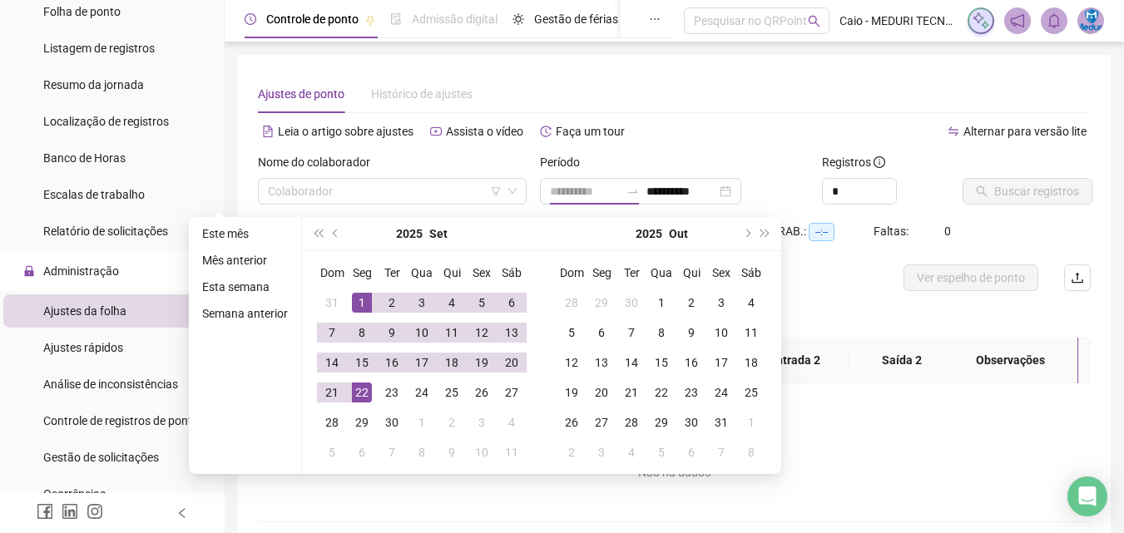
click at [359, 389] on div "22" at bounding box center [362, 393] width 20 height 20
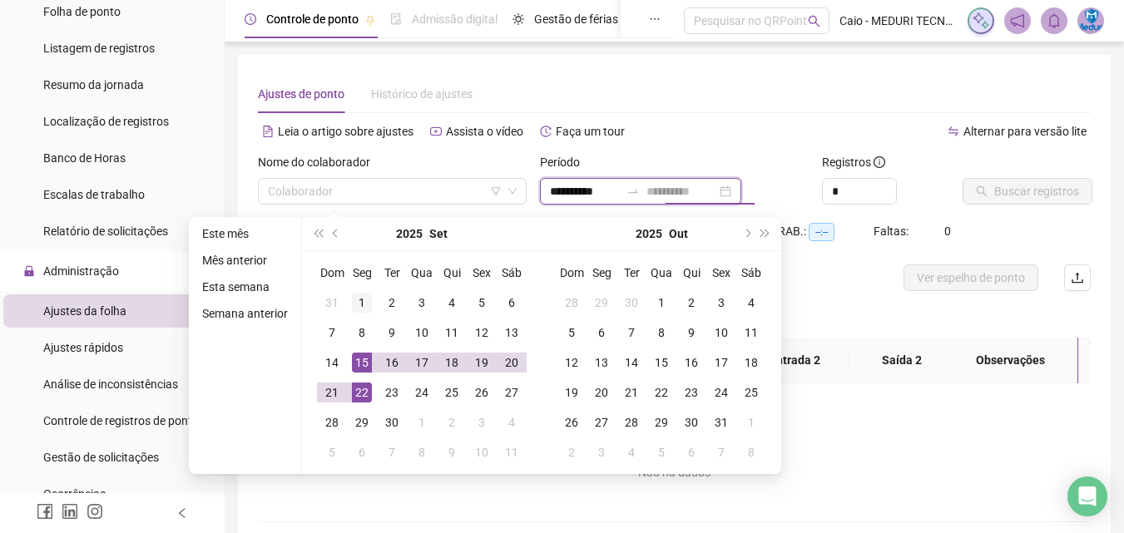
type input "**********"
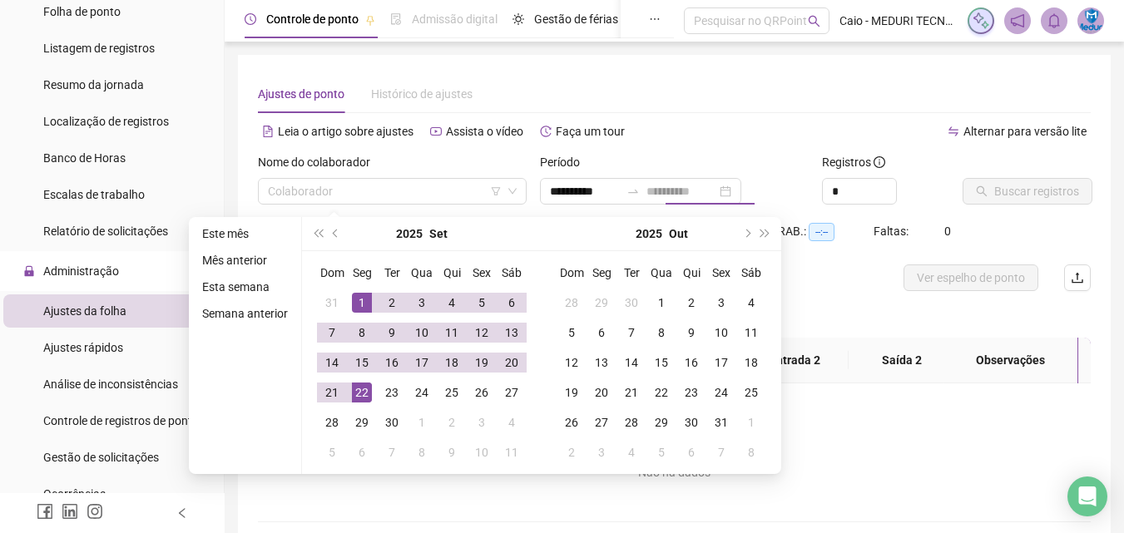
click at [364, 299] on div "1" at bounding box center [362, 303] width 20 height 20
type input "**********"
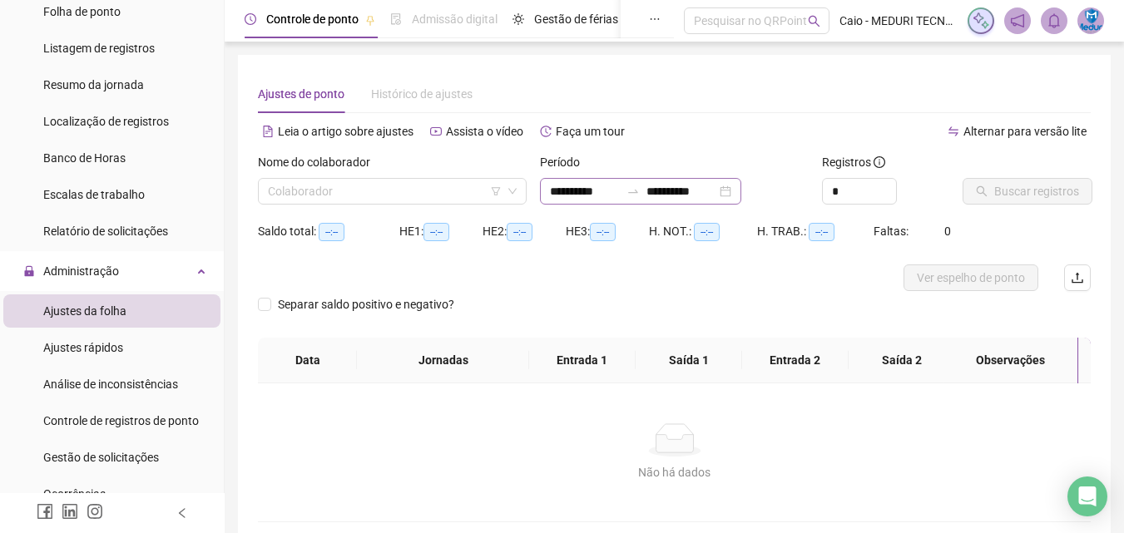
click at [606, 181] on div "**********" at bounding box center [640, 191] width 201 height 27
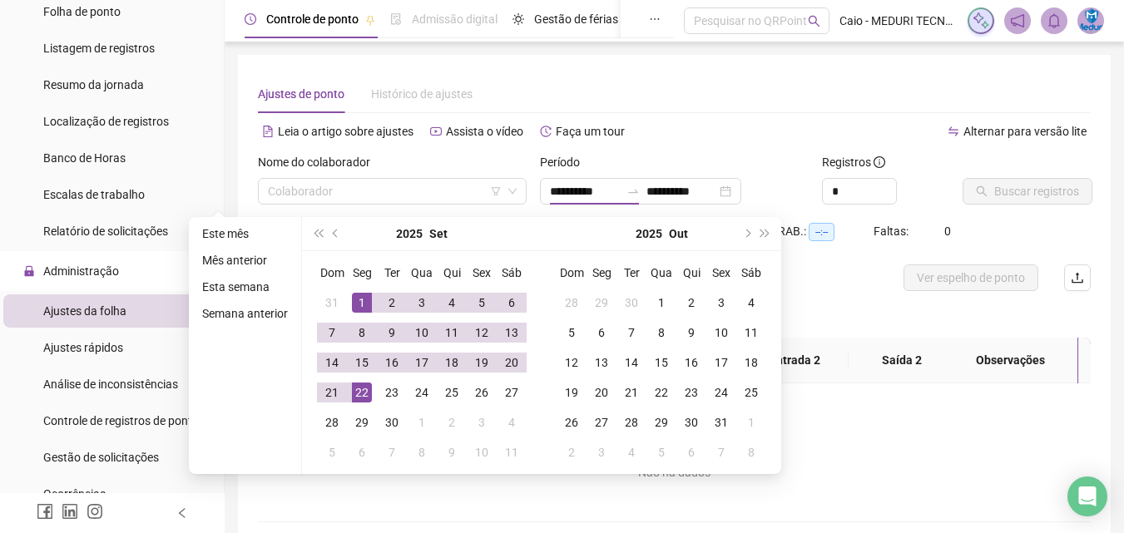
click at [451, 207] on div "Nome do colaborador Colaborador" at bounding box center [392, 185] width 282 height 65
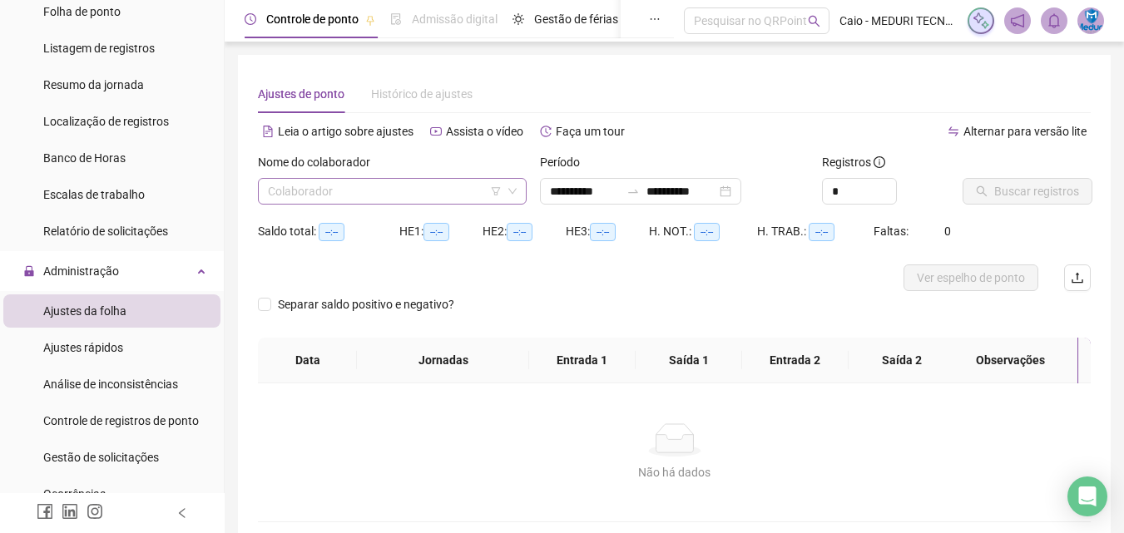
click at [442, 203] on input "search" at bounding box center [385, 191] width 234 height 25
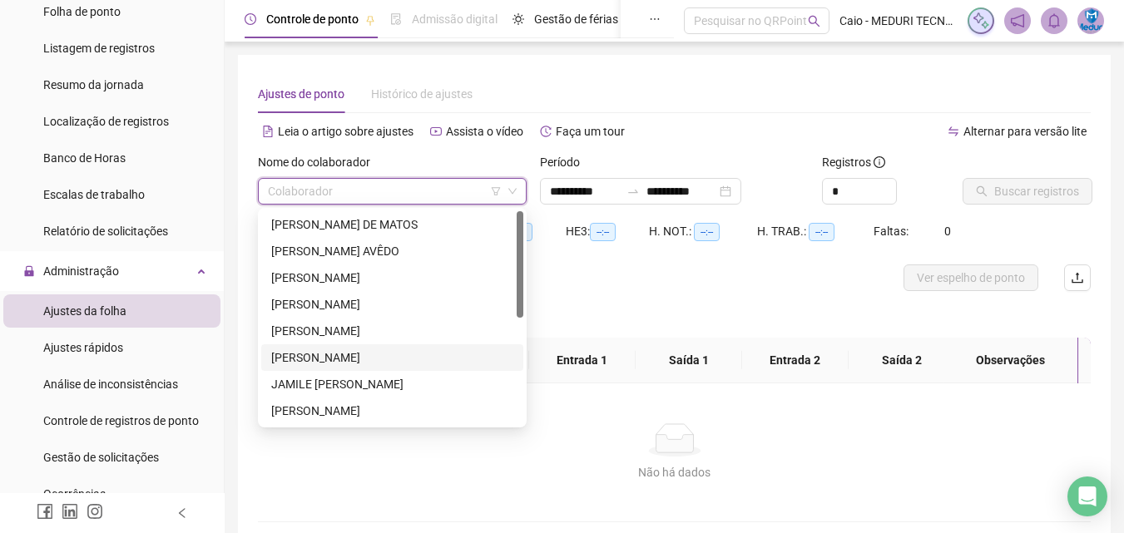
click at [329, 359] on div "[PERSON_NAME]" at bounding box center [392, 358] width 242 height 18
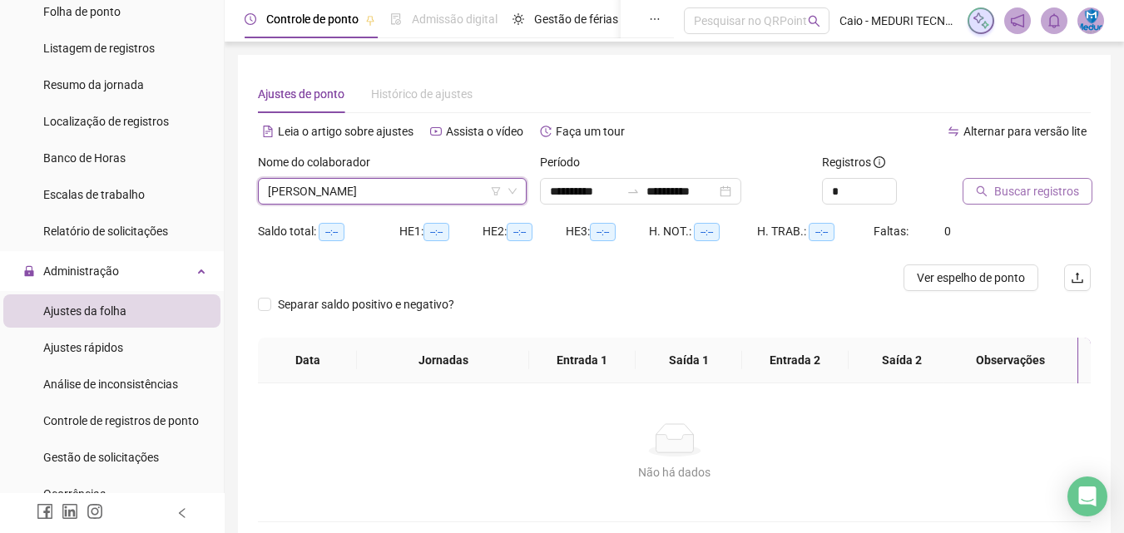
click at [1015, 188] on span "Buscar registros" at bounding box center [1036, 191] width 85 height 18
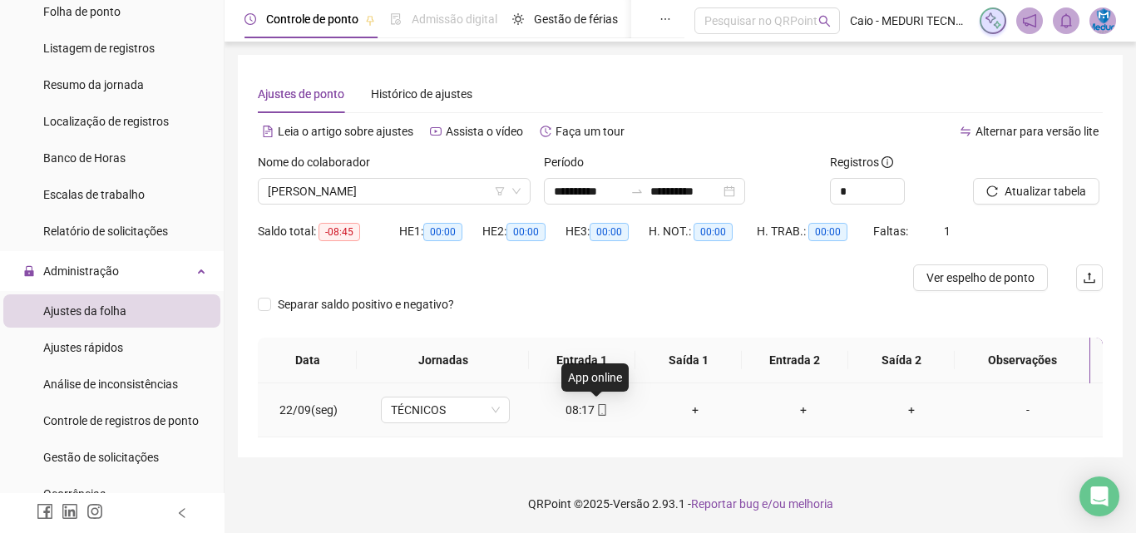
click at [596, 413] on icon "mobile" at bounding box center [602, 410] width 12 height 12
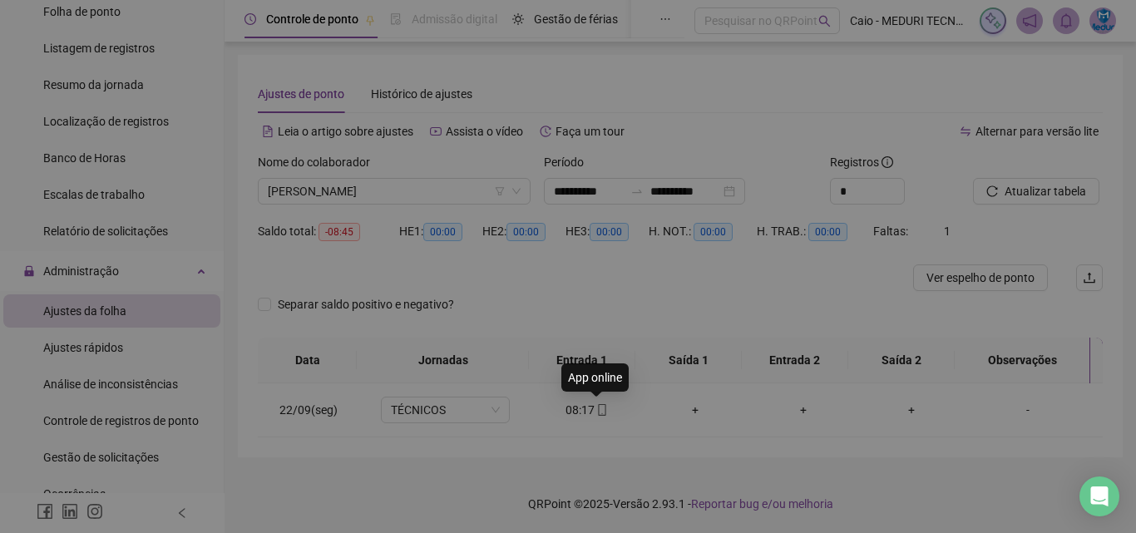
type input "**********"
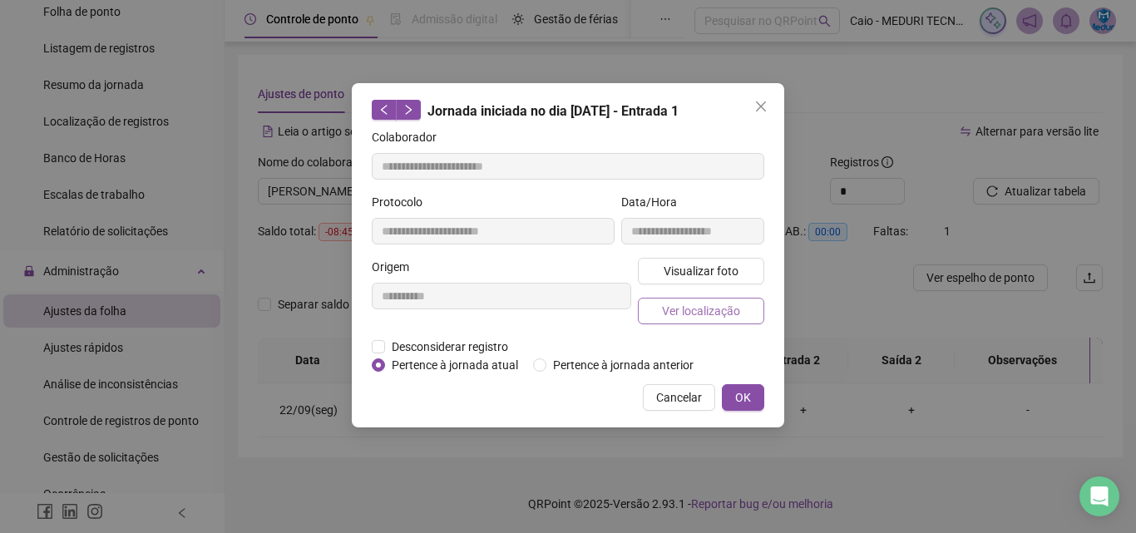
click at [677, 311] on span "Ver localização" at bounding box center [701, 311] width 78 height 18
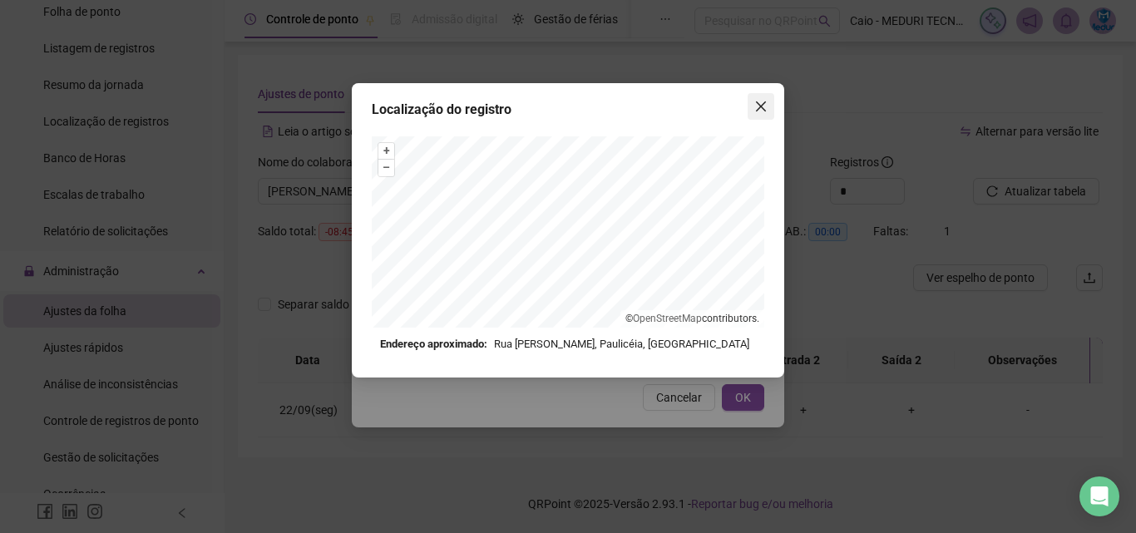
click at [755, 111] on span "Close" at bounding box center [761, 106] width 27 height 13
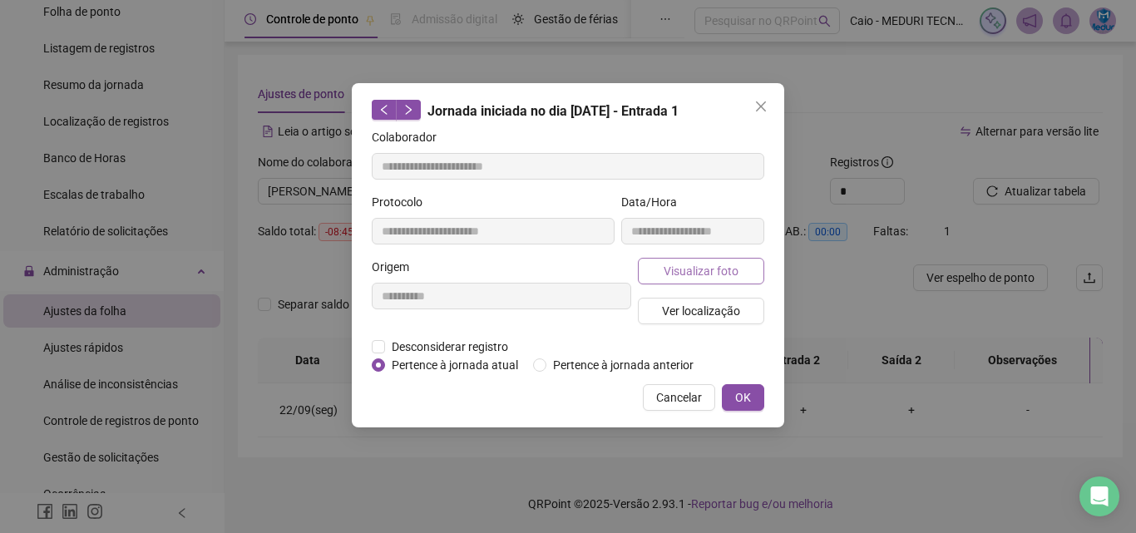
click at [725, 282] on button "Visualizar foto" at bounding box center [701, 271] width 126 height 27
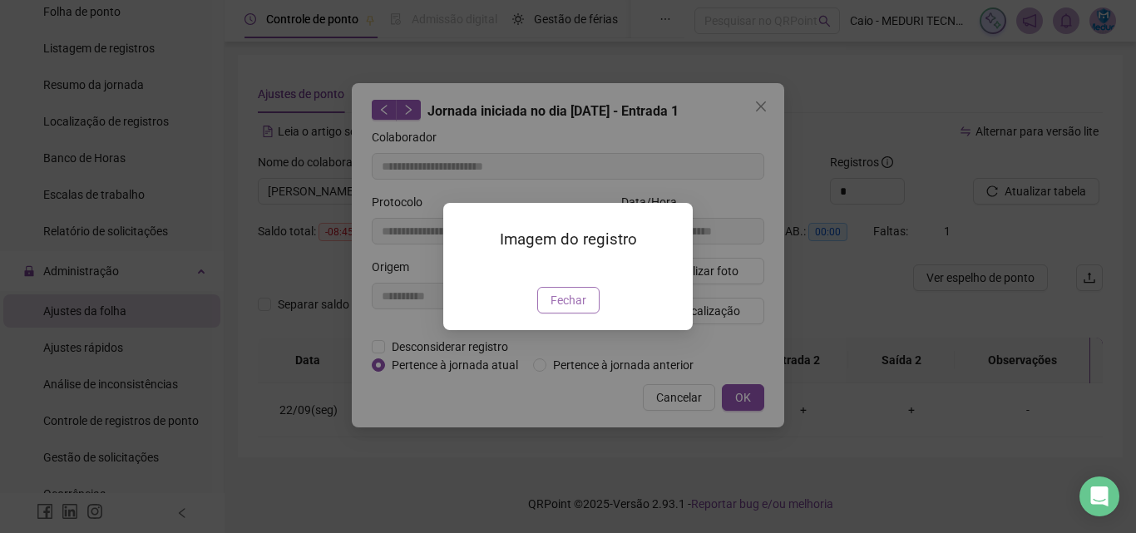
click at [561, 309] on span "Fechar" at bounding box center [569, 300] width 36 height 18
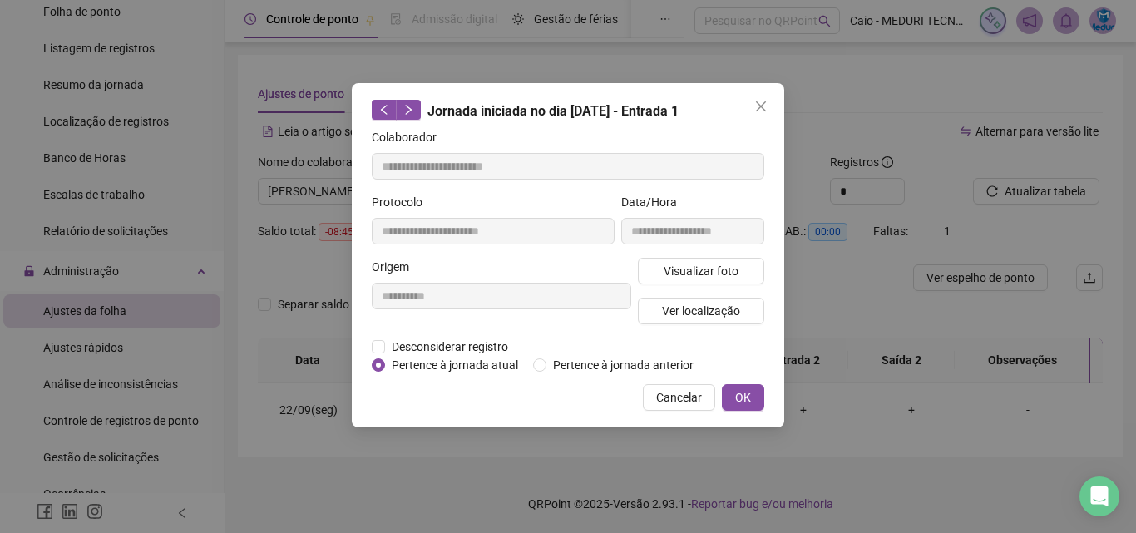
click at [749, 90] on div "**********" at bounding box center [568, 255] width 433 height 344
click at [756, 96] on button "Close" at bounding box center [761, 106] width 27 height 27
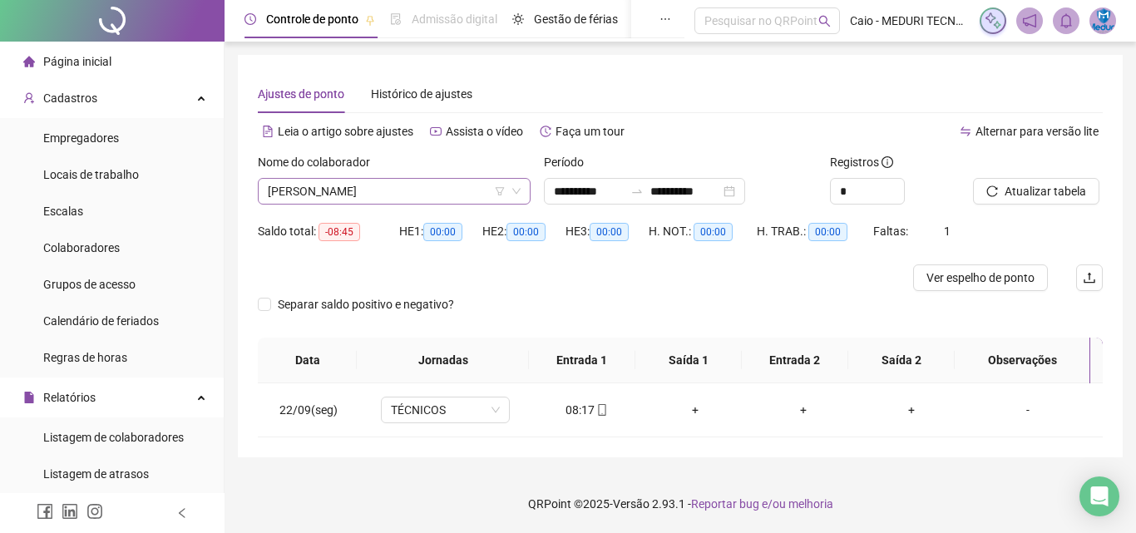
click at [458, 194] on span "[PERSON_NAME]" at bounding box center [394, 191] width 253 height 25
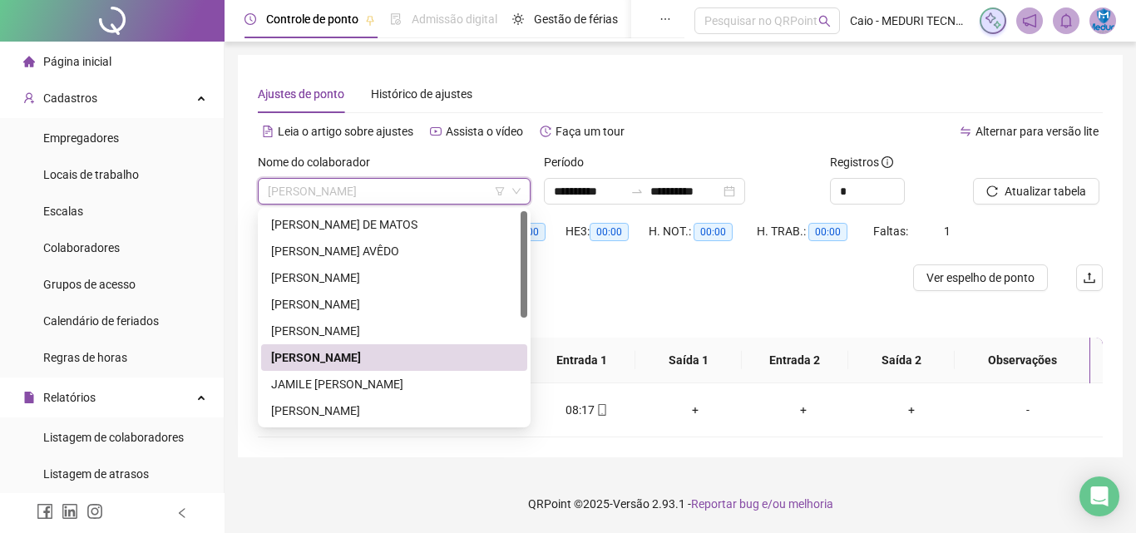
click at [681, 84] on div "Ajustes de ponto Histórico de ajustes" at bounding box center [680, 94] width 845 height 38
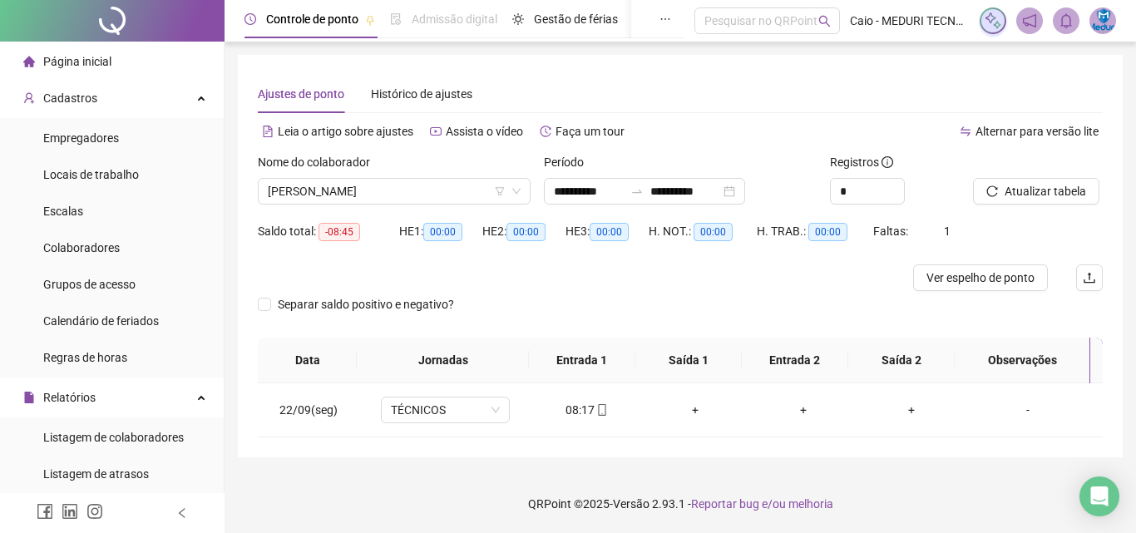
click at [467, 275] on div at bounding box center [575, 278] width 634 height 27
click at [350, 261] on div "Saldo total: -08:45" at bounding box center [328, 241] width 141 height 47
click at [339, 194] on span "[PERSON_NAME]" at bounding box center [394, 191] width 253 height 25
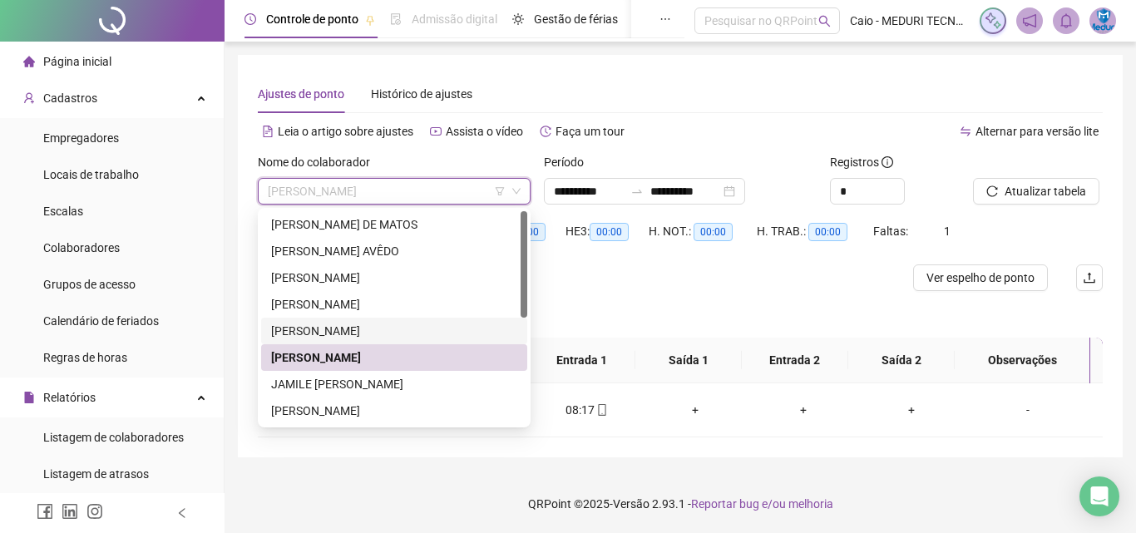
click at [315, 335] on div "[PERSON_NAME]" at bounding box center [394, 331] width 246 height 18
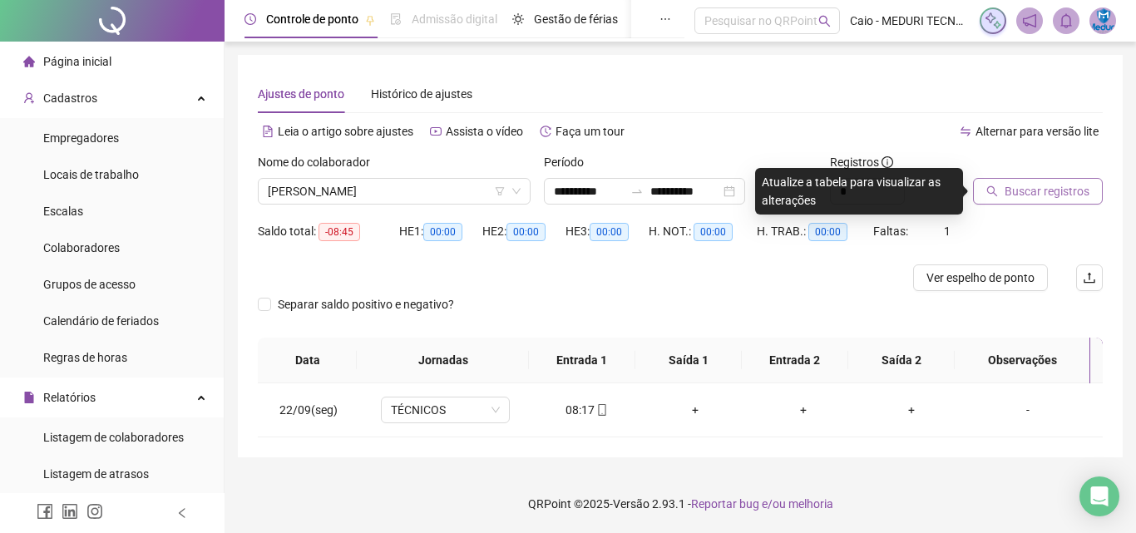
click at [1037, 185] on span "Buscar registros" at bounding box center [1047, 191] width 85 height 18
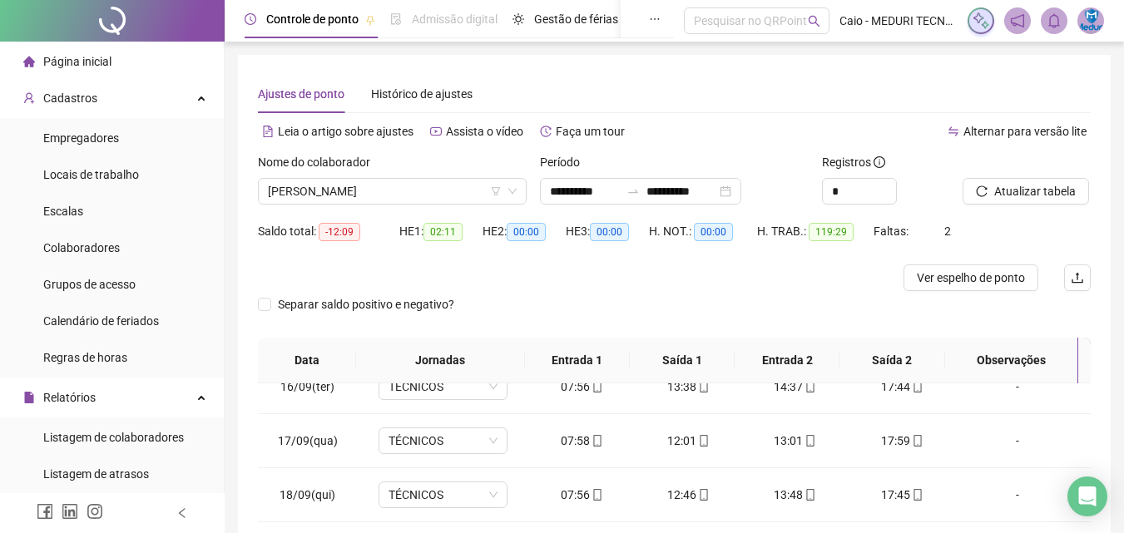
scroll to position [297, 0]
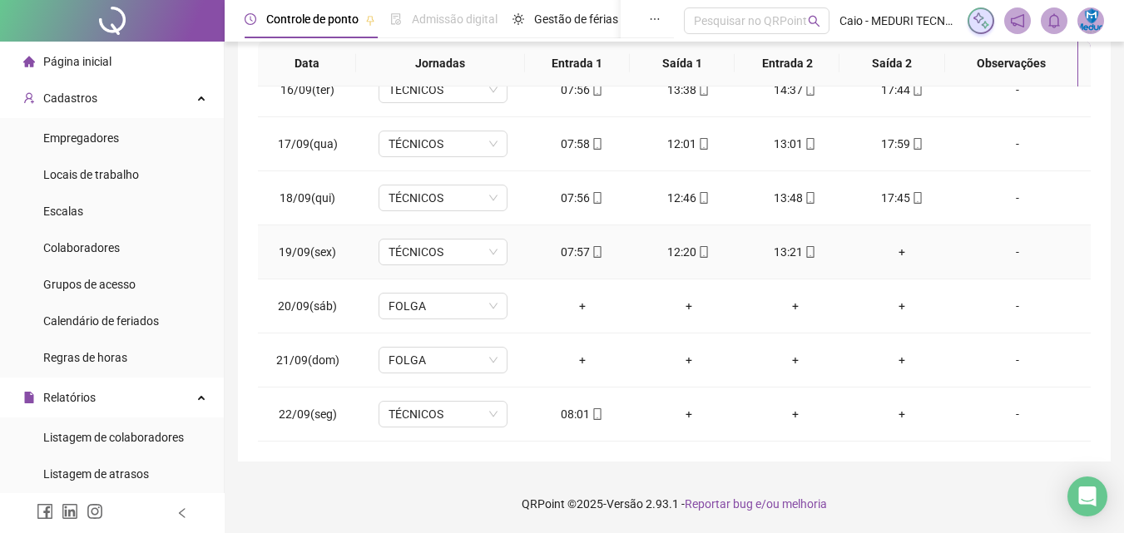
click at [894, 250] on div "+" at bounding box center [902, 252] width 80 height 18
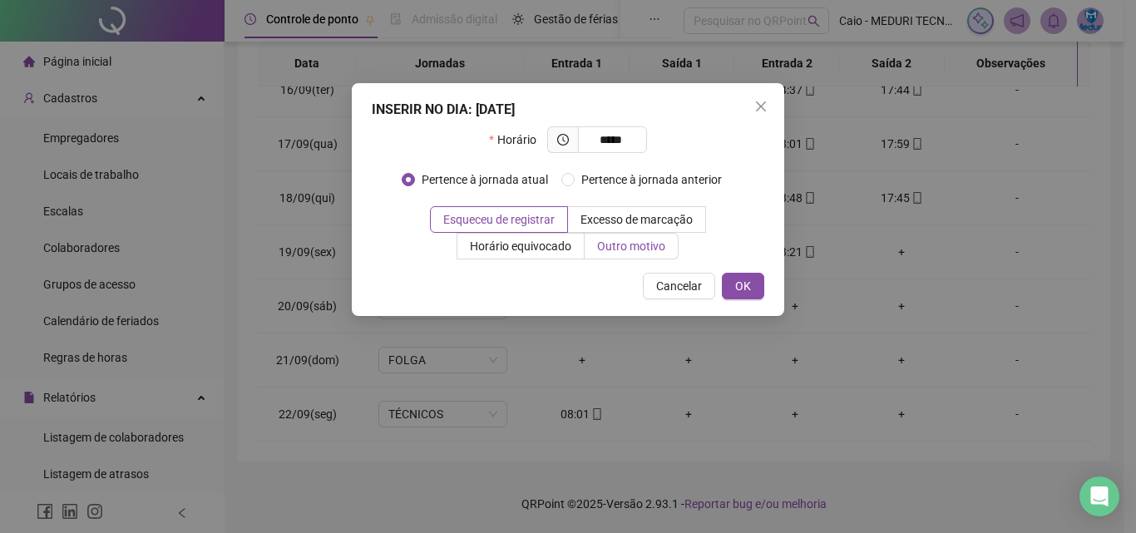
type input "*****"
click at [660, 246] on span "Outro motivo" at bounding box center [631, 246] width 68 height 13
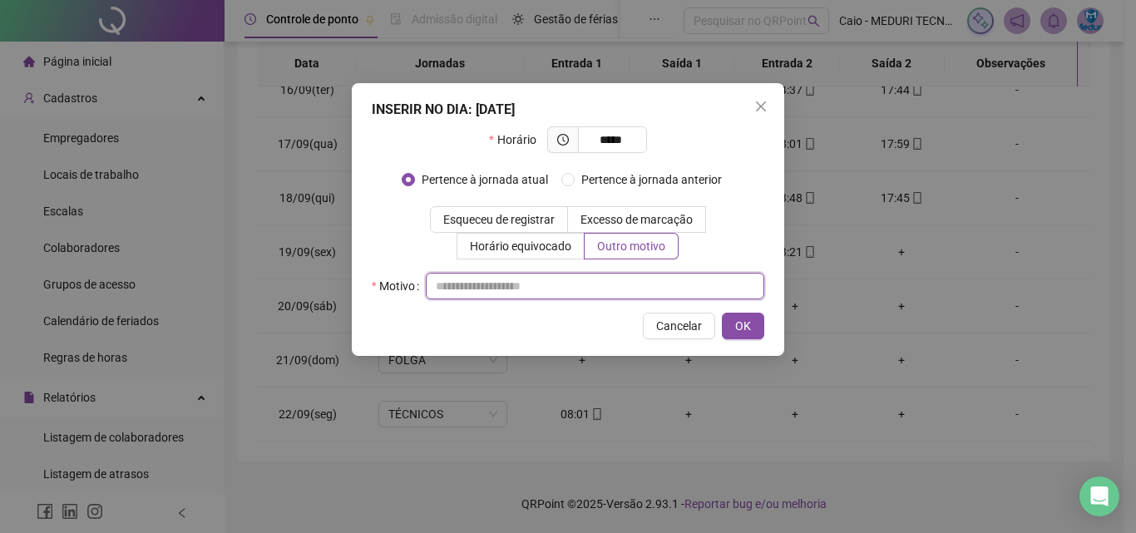
click at [651, 284] on input "text" at bounding box center [595, 286] width 339 height 27
type input "**********"
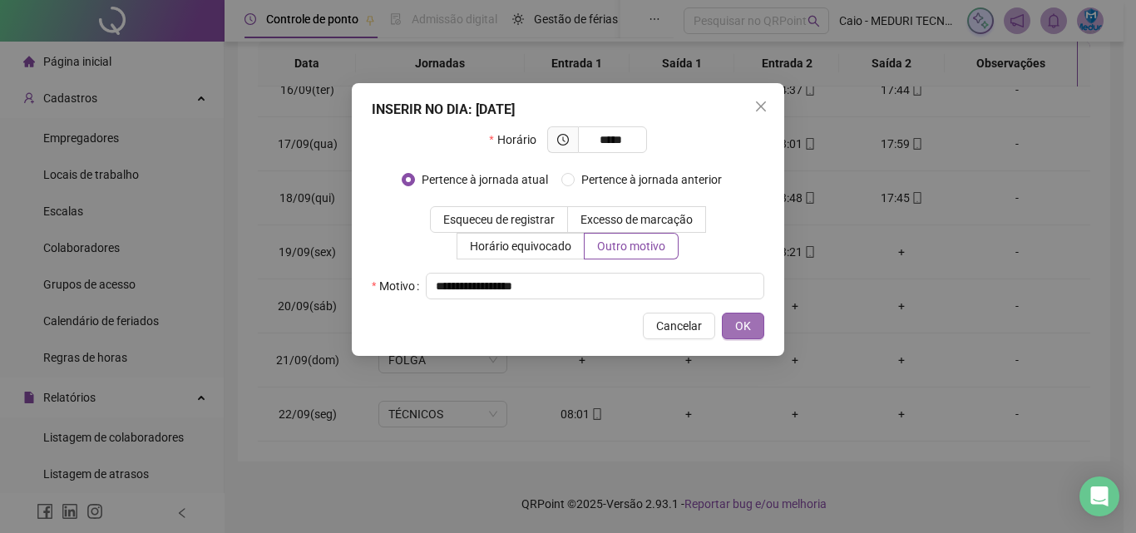
click at [737, 321] on span "OK" at bounding box center [743, 326] width 16 height 18
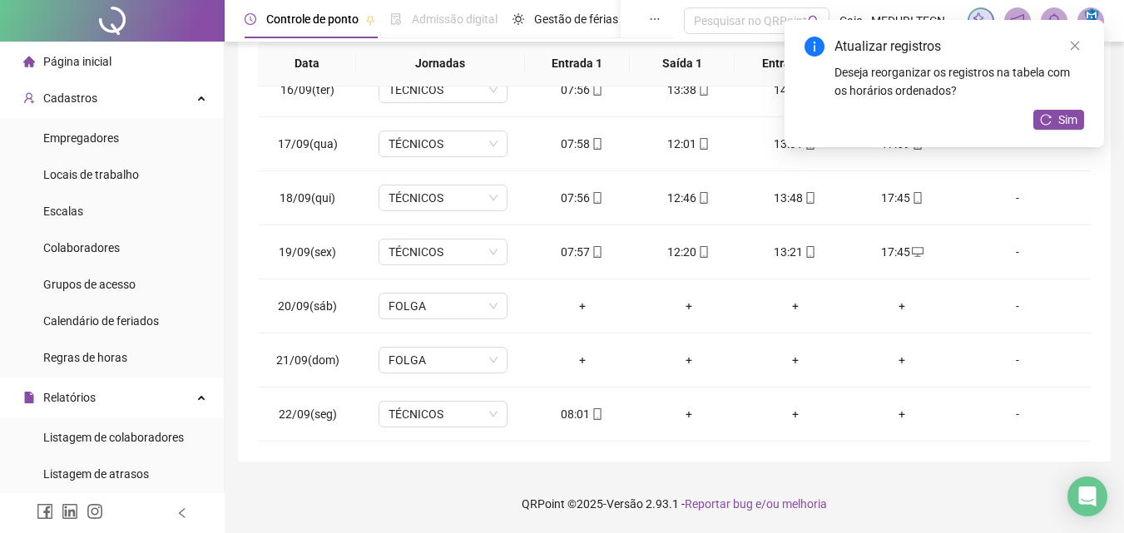
scroll to position [0, 0]
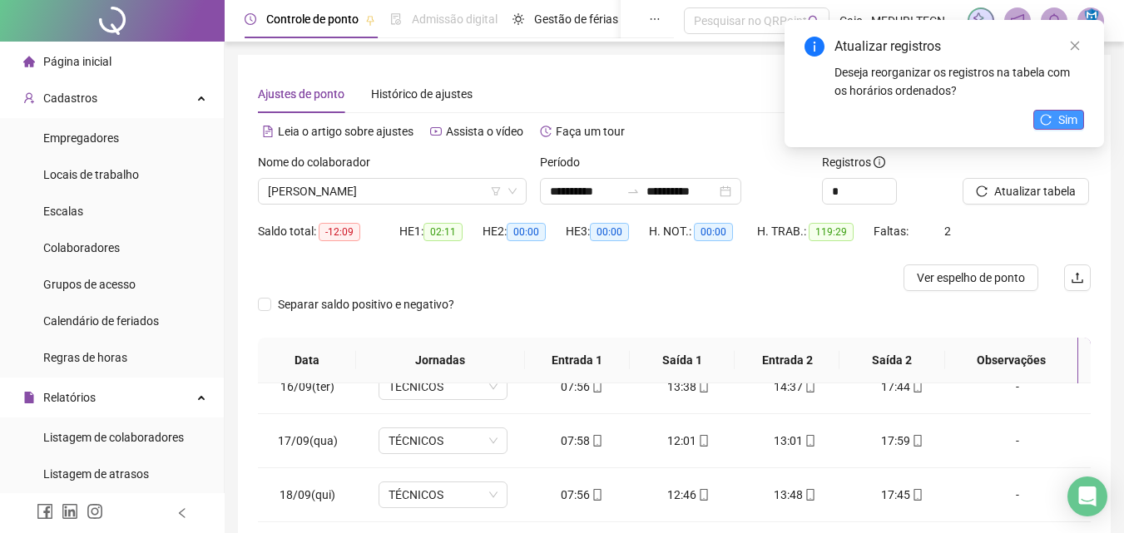
click at [1072, 125] on span "Sim" at bounding box center [1067, 120] width 19 height 18
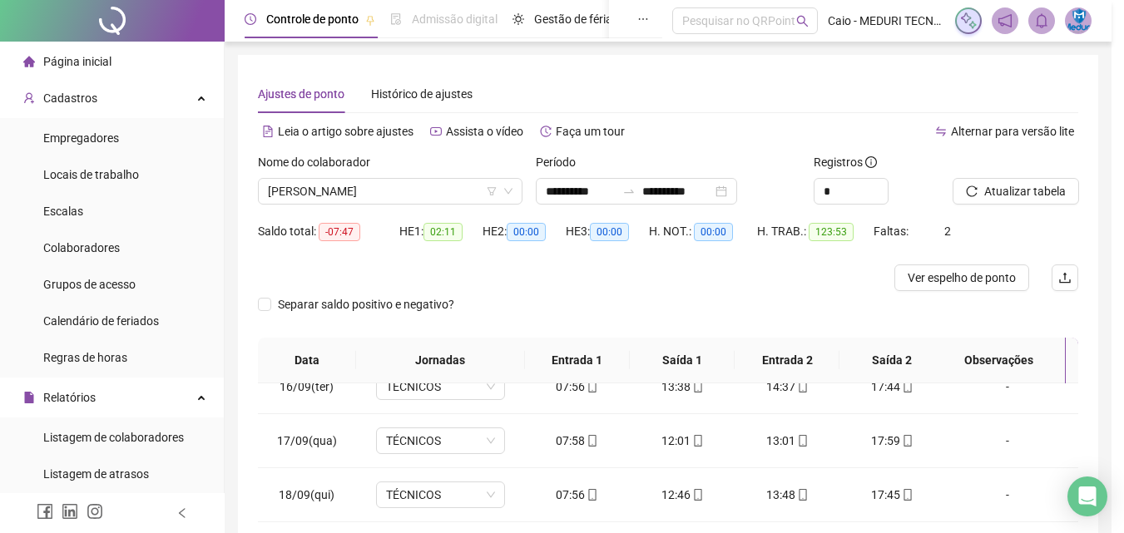
click at [367, 194] on span "[PERSON_NAME]" at bounding box center [390, 191] width 245 height 25
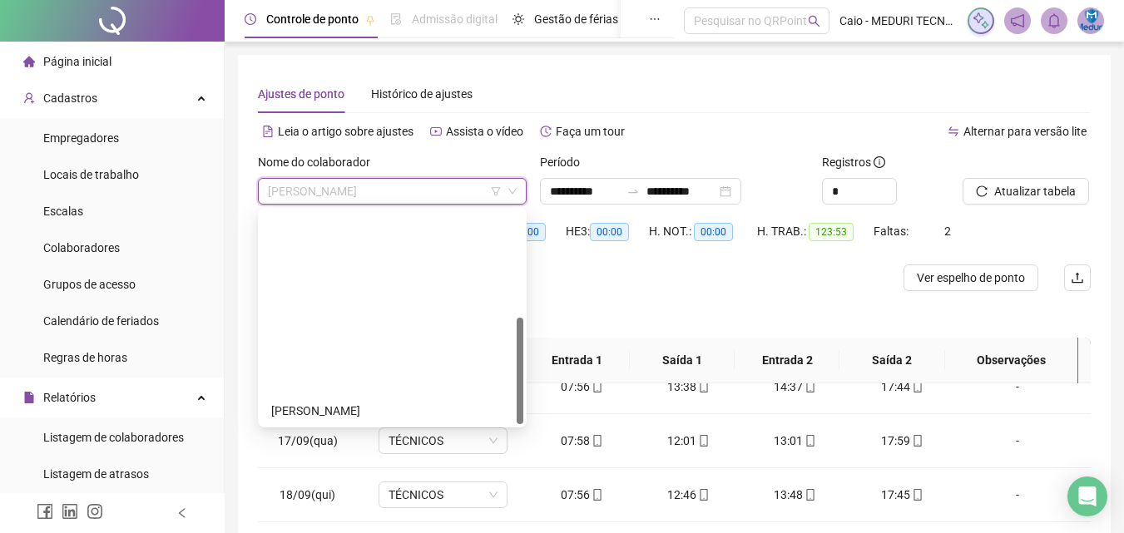
scroll to position [213, 0]
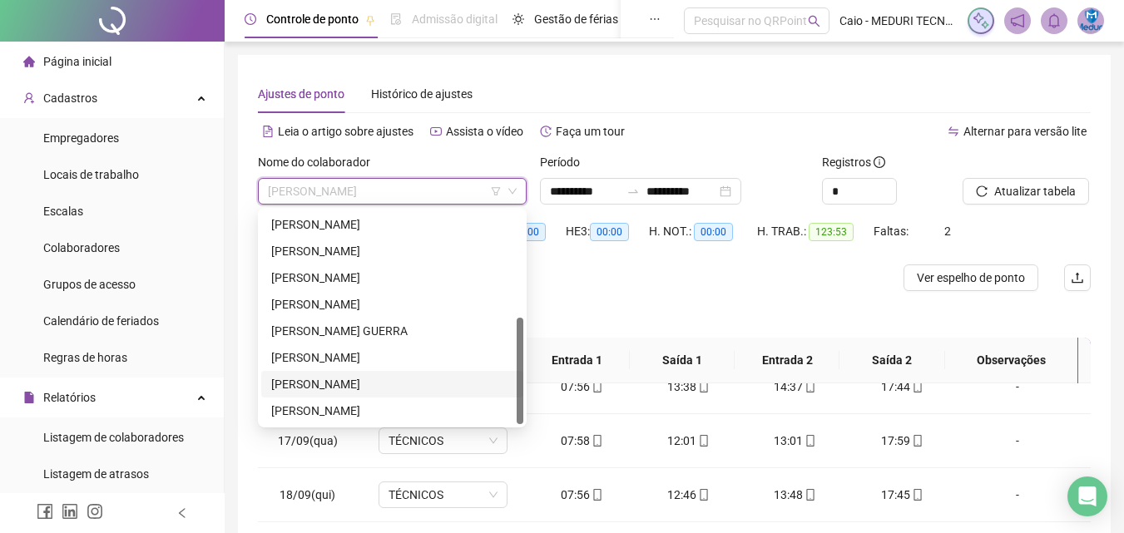
click at [354, 392] on div "[PERSON_NAME]" at bounding box center [392, 384] width 242 height 18
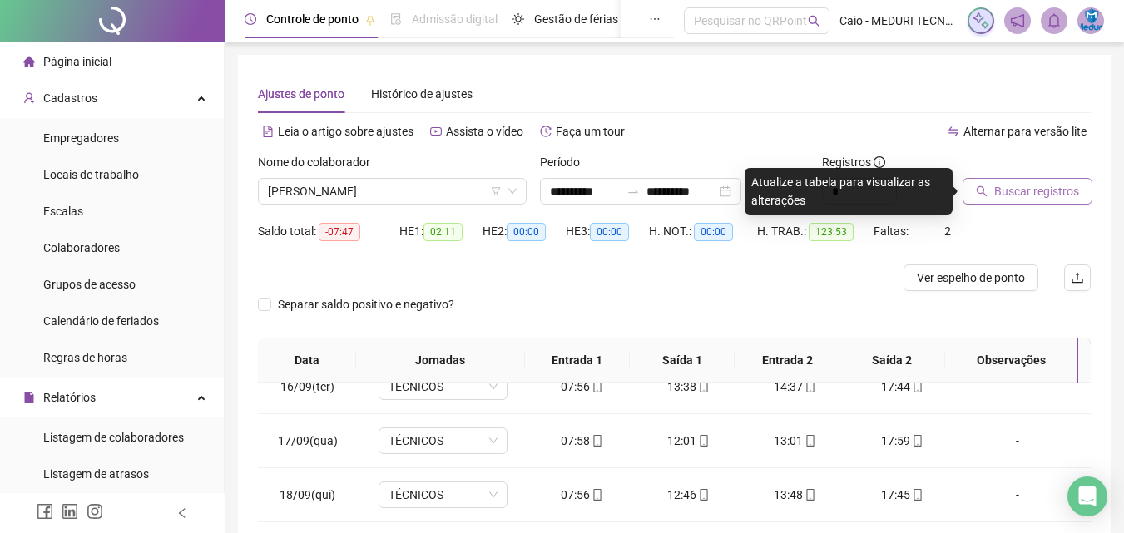
click at [1051, 200] on button "Buscar registros" at bounding box center [1027, 191] width 130 height 27
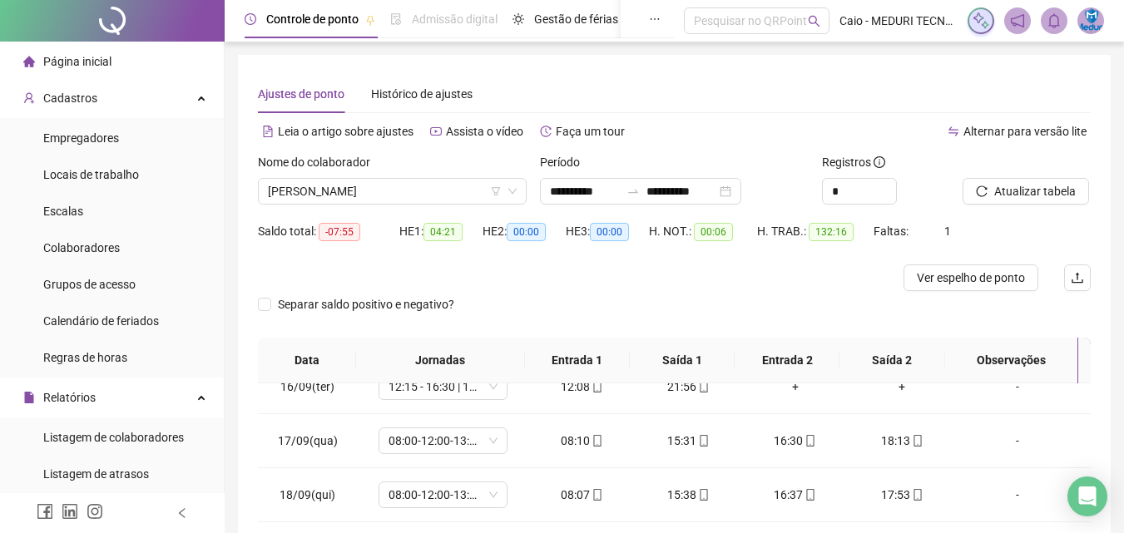
scroll to position [297, 0]
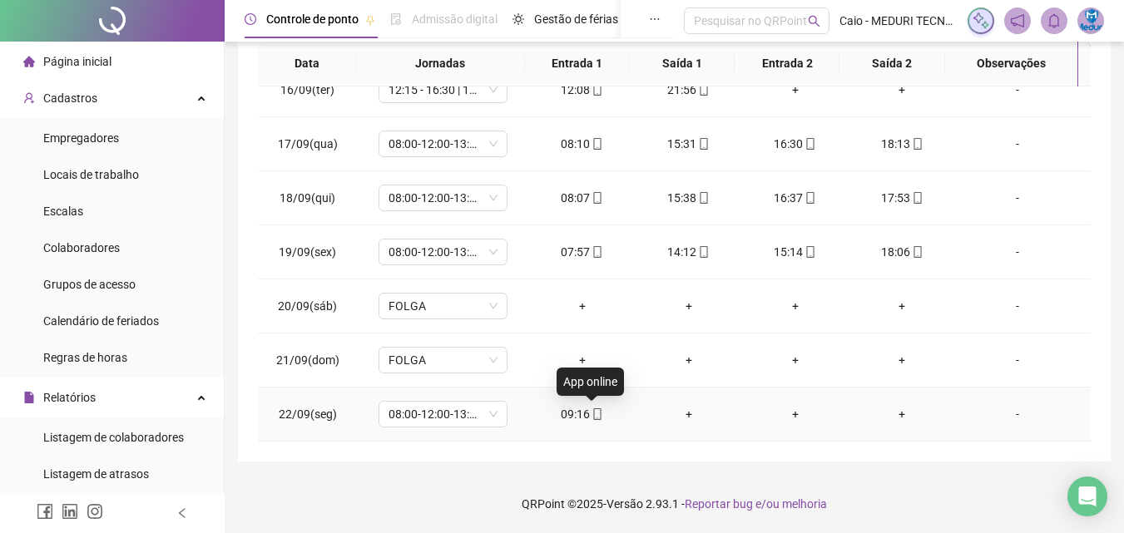
click at [591, 416] on icon "mobile" at bounding box center [597, 414] width 12 height 12
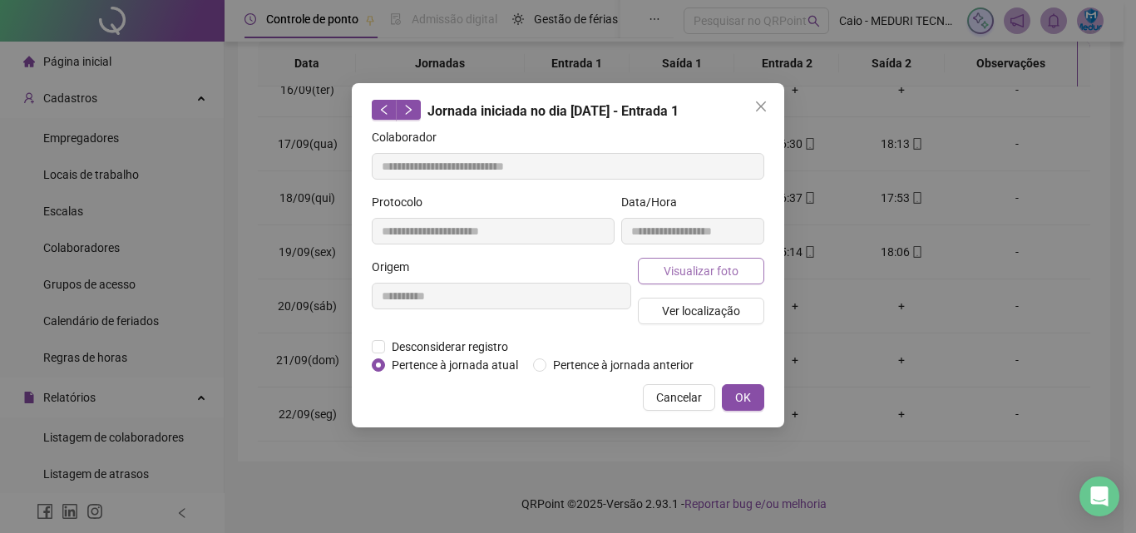
click at [674, 278] on span "Visualizar foto" at bounding box center [701, 271] width 75 height 18
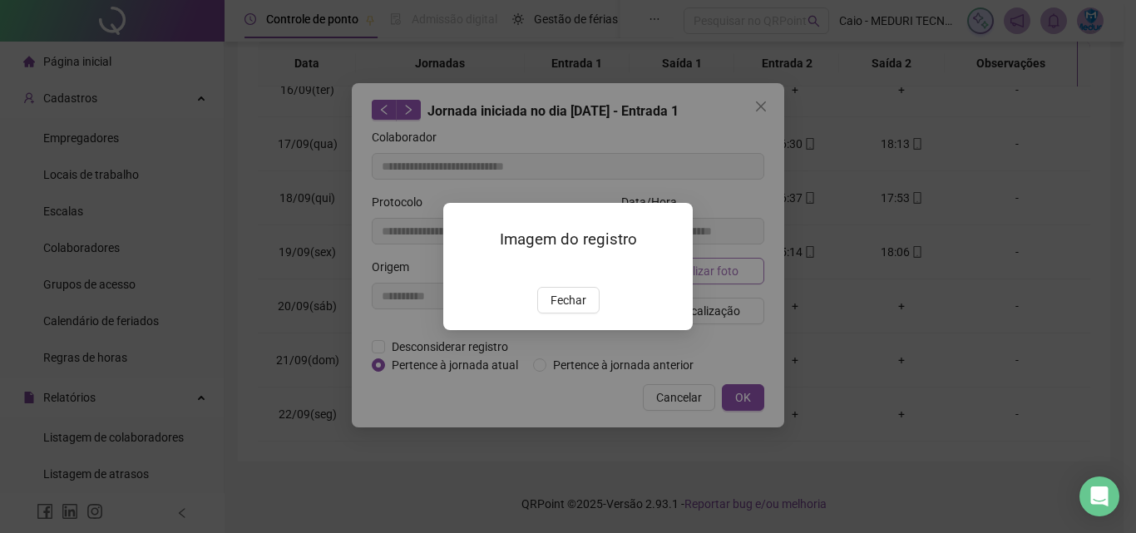
type input "**********"
click at [578, 309] on span "Fechar" at bounding box center [569, 300] width 36 height 18
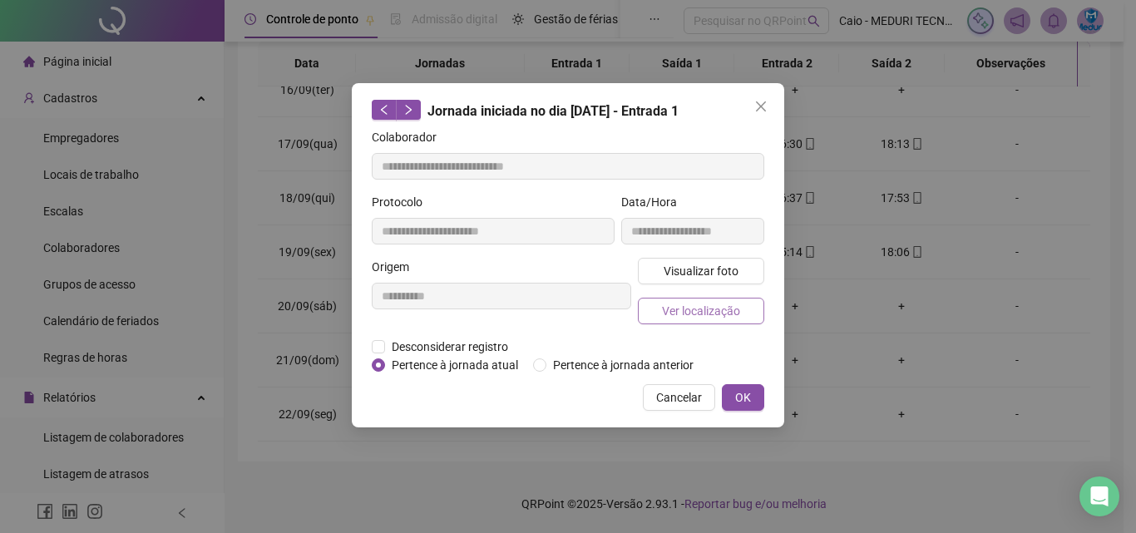
click at [696, 310] on span "Ver localização" at bounding box center [701, 311] width 78 height 18
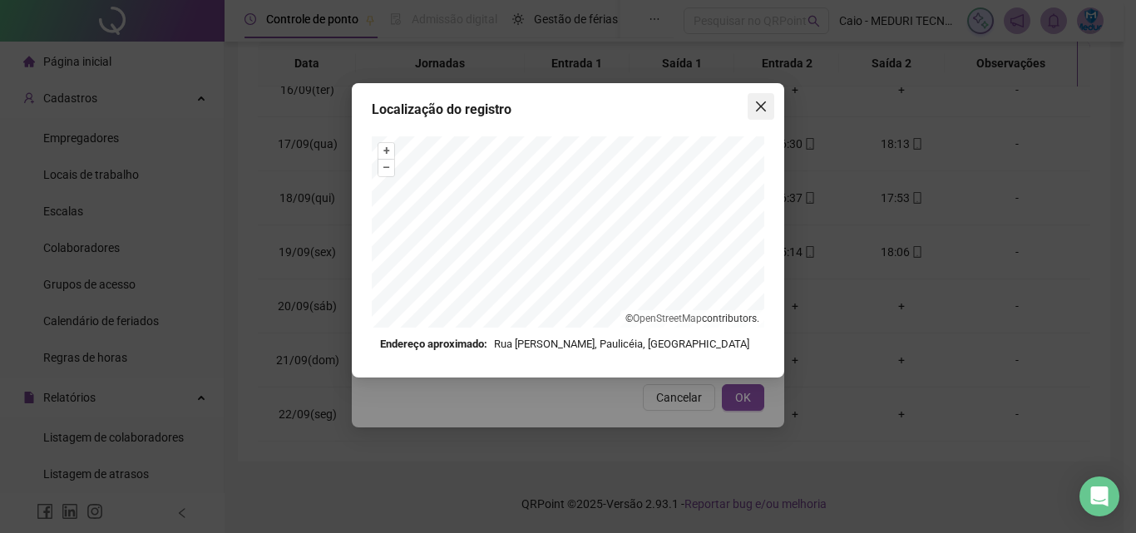
click at [750, 106] on span "Close" at bounding box center [761, 106] width 27 height 13
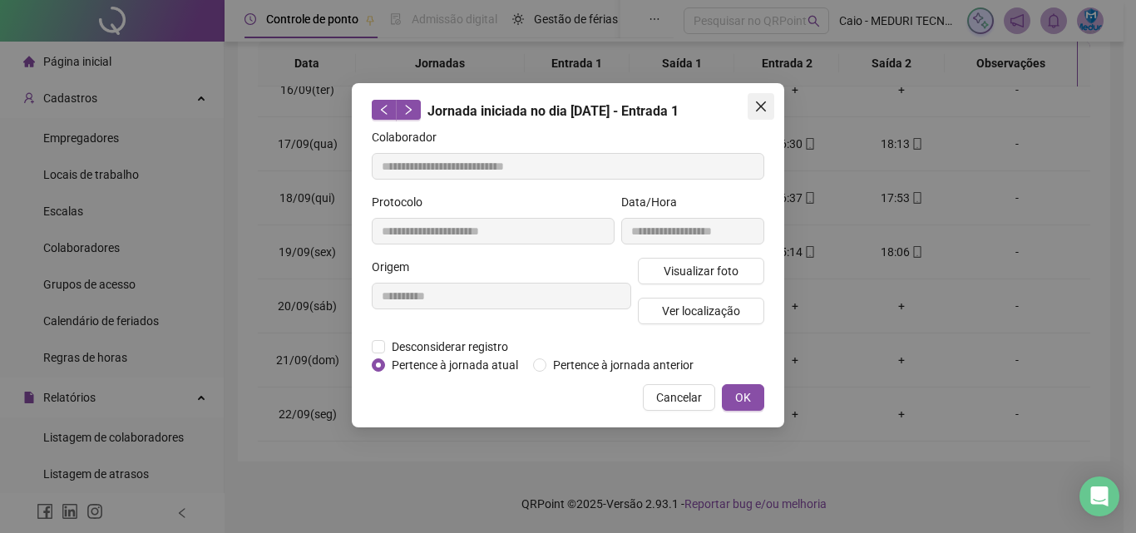
click at [756, 105] on icon "close" at bounding box center [761, 106] width 13 height 13
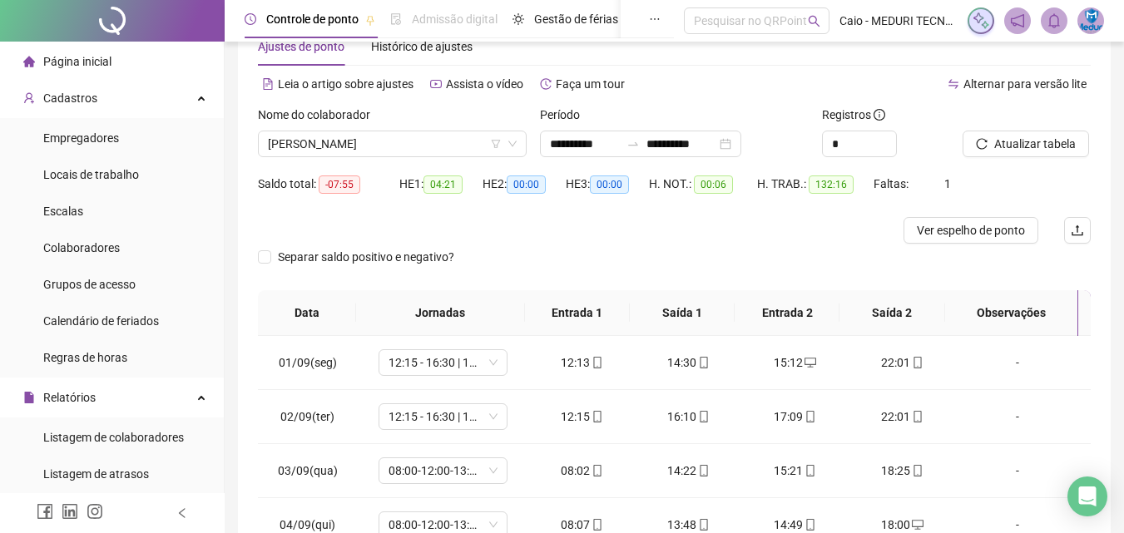
scroll to position [0, 0]
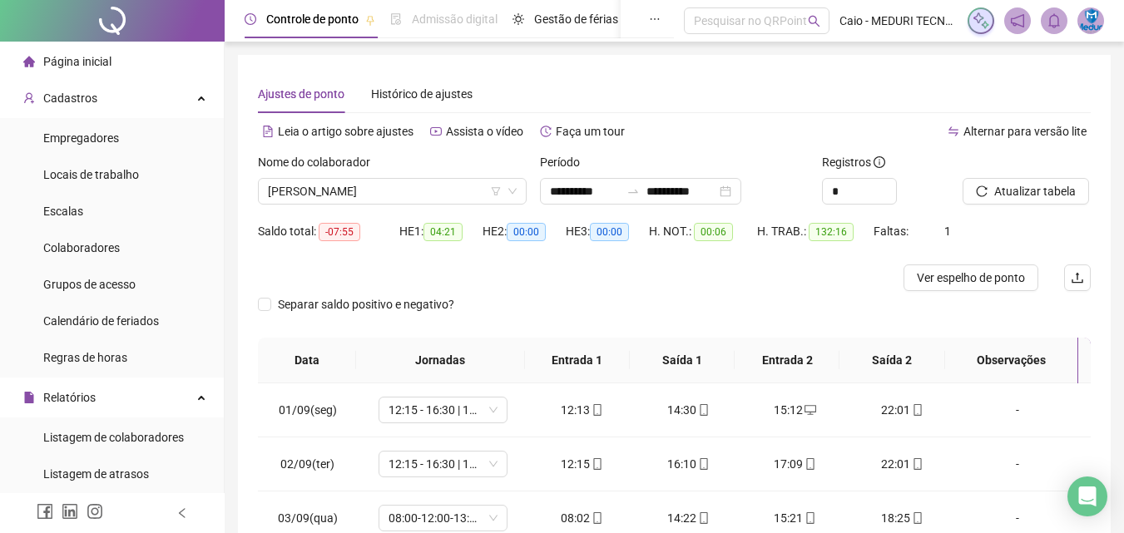
click at [105, 55] on span "Página inicial" at bounding box center [77, 61] width 68 height 13
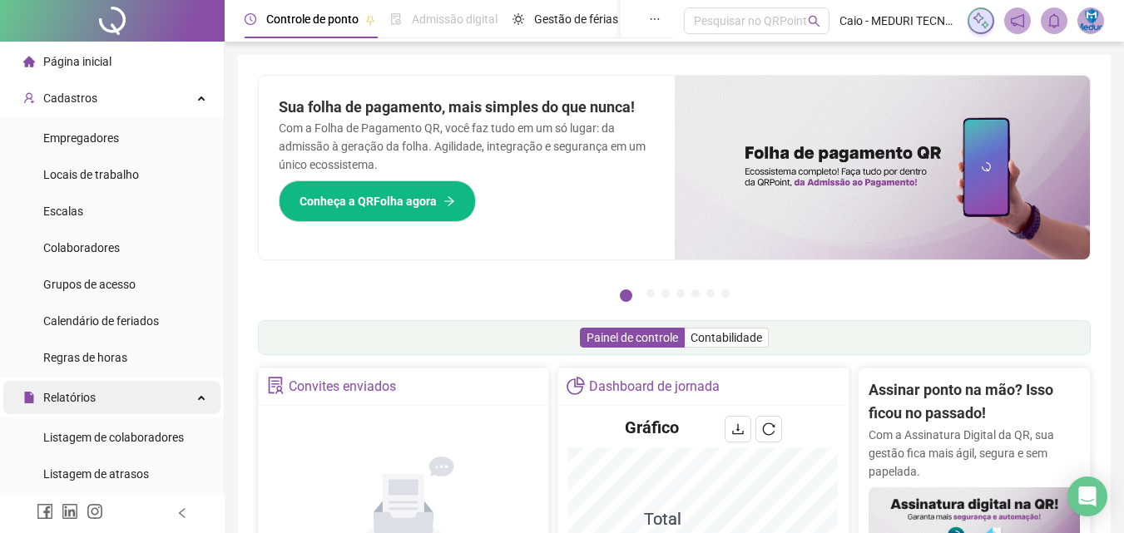
click at [101, 396] on div "Relatórios" at bounding box center [111, 397] width 217 height 33
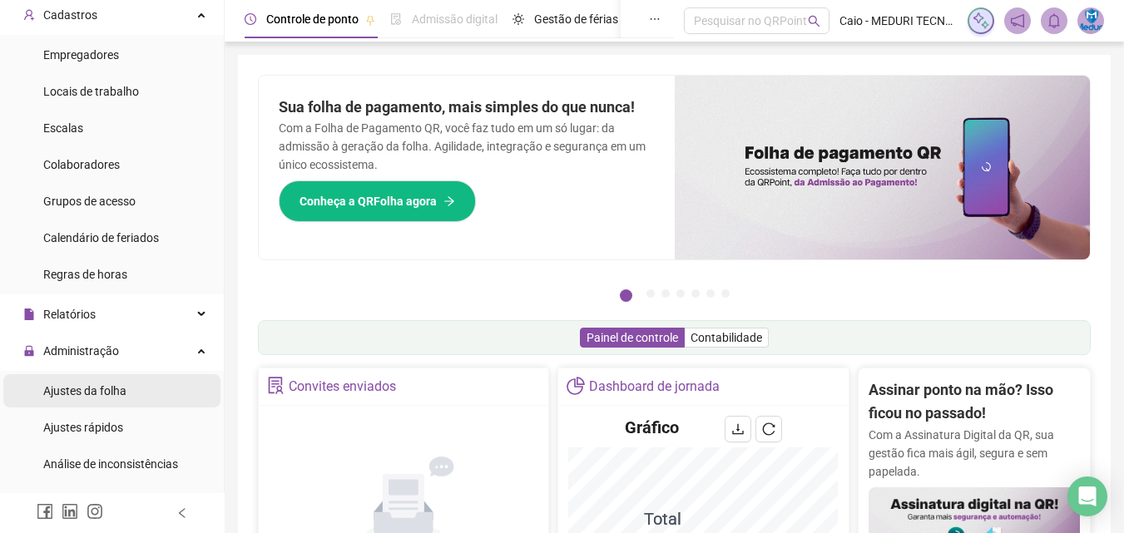
click at [103, 400] on div "Ajustes da folha" at bounding box center [84, 390] width 83 height 33
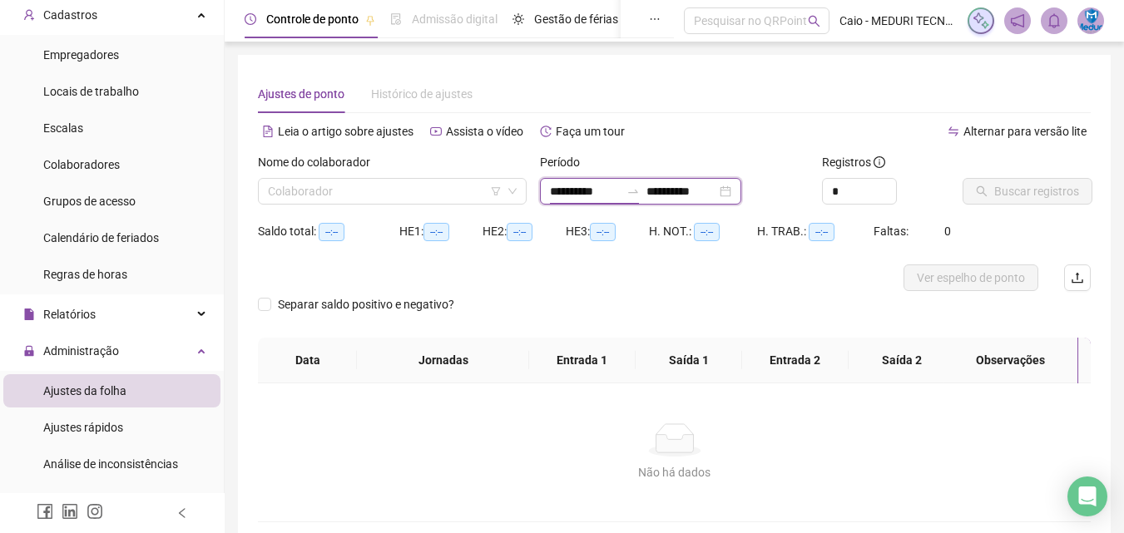
click at [556, 195] on input "**********" at bounding box center [585, 191] width 70 height 18
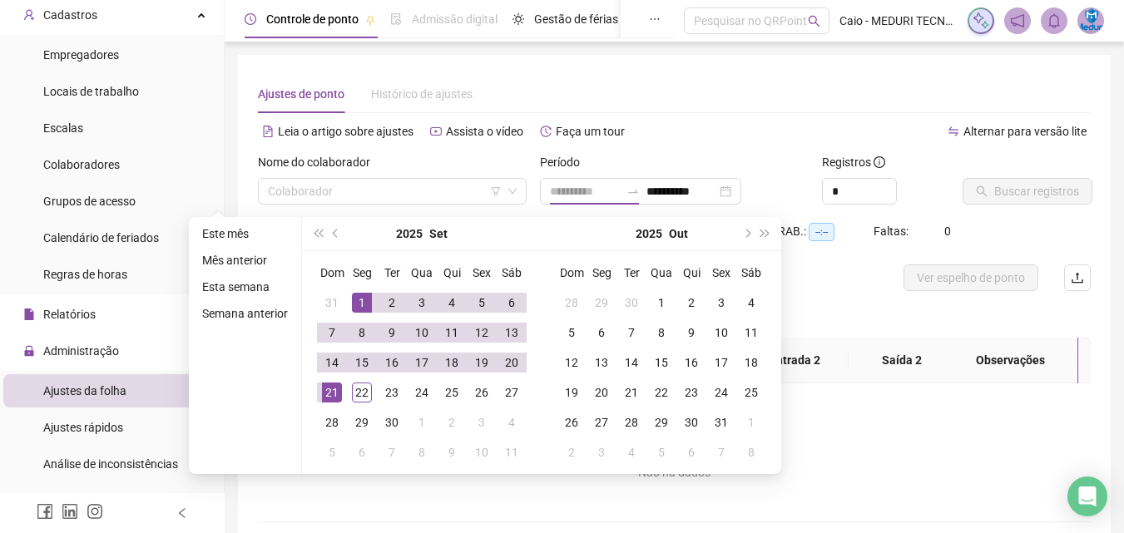
click at [357, 303] on div "1" at bounding box center [362, 303] width 20 height 20
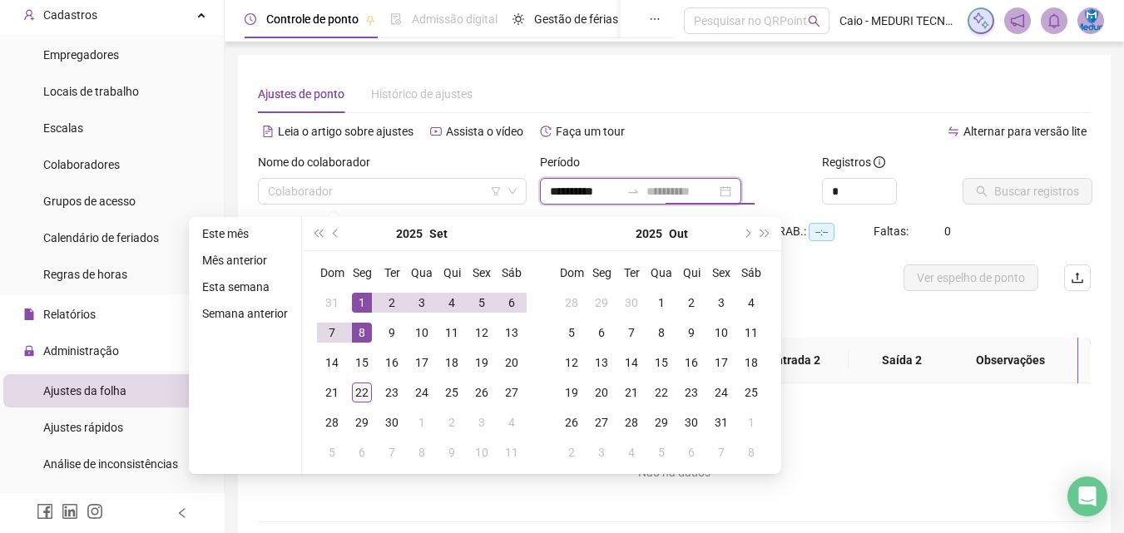
type input "**********"
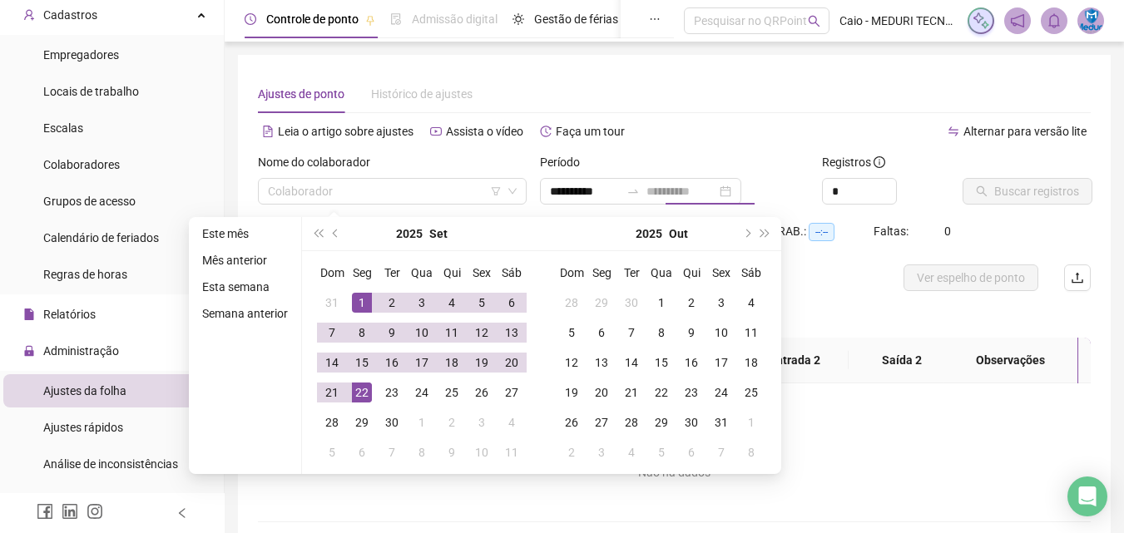
click at [362, 393] on div "22" at bounding box center [362, 393] width 20 height 20
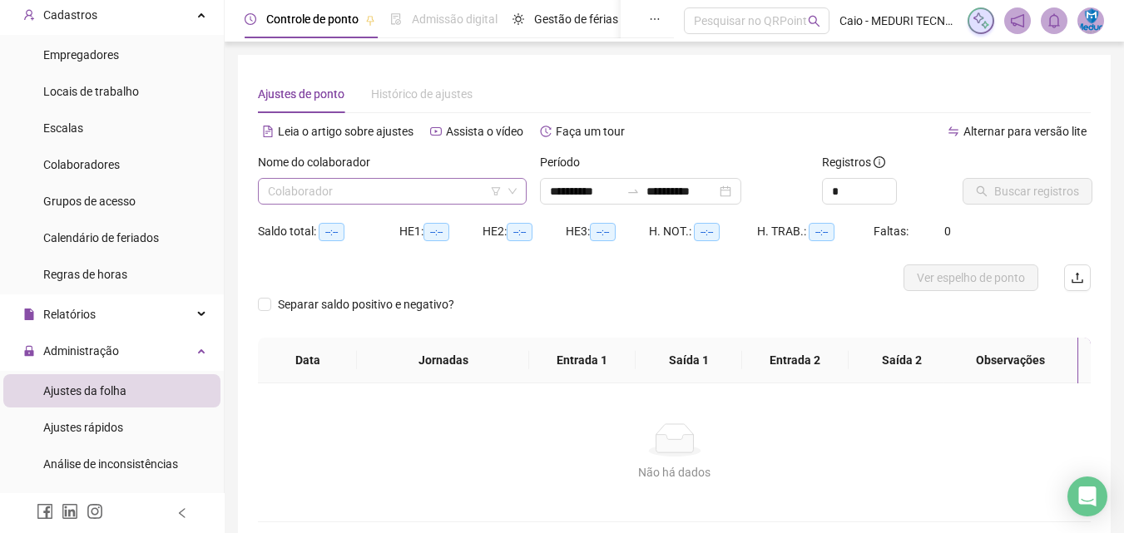
click at [354, 193] on input "search" at bounding box center [385, 191] width 234 height 25
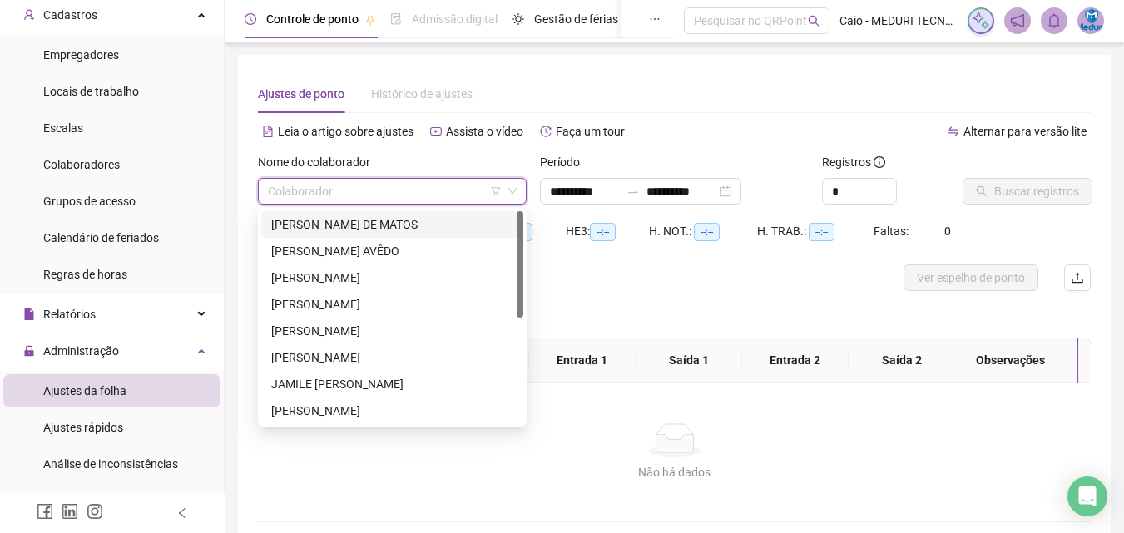
click at [352, 221] on div "[PERSON_NAME] DE MATOS" at bounding box center [392, 224] width 242 height 18
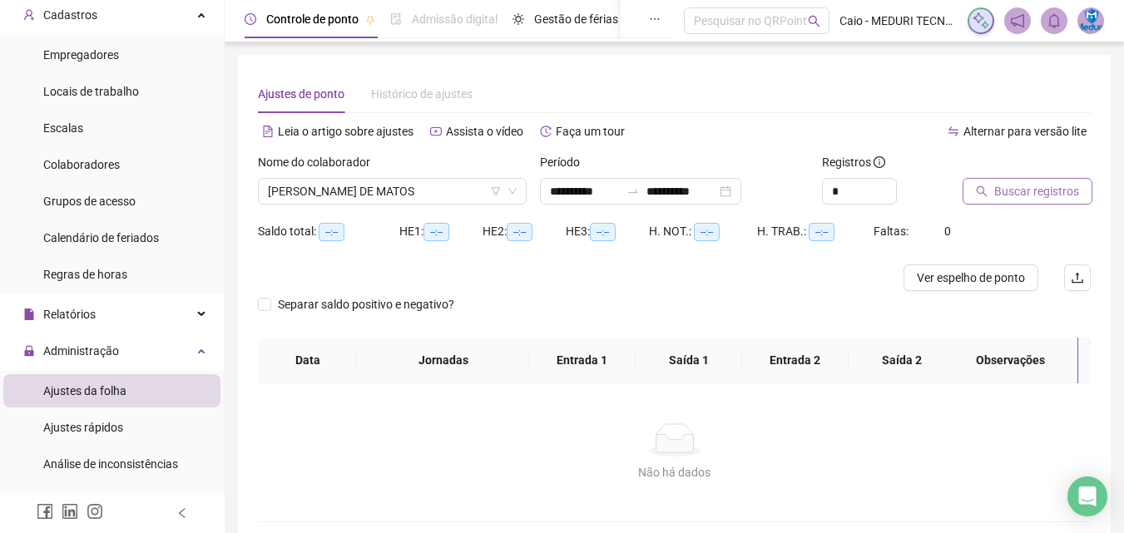
click at [987, 186] on icon "search" at bounding box center [982, 192] width 12 height 12
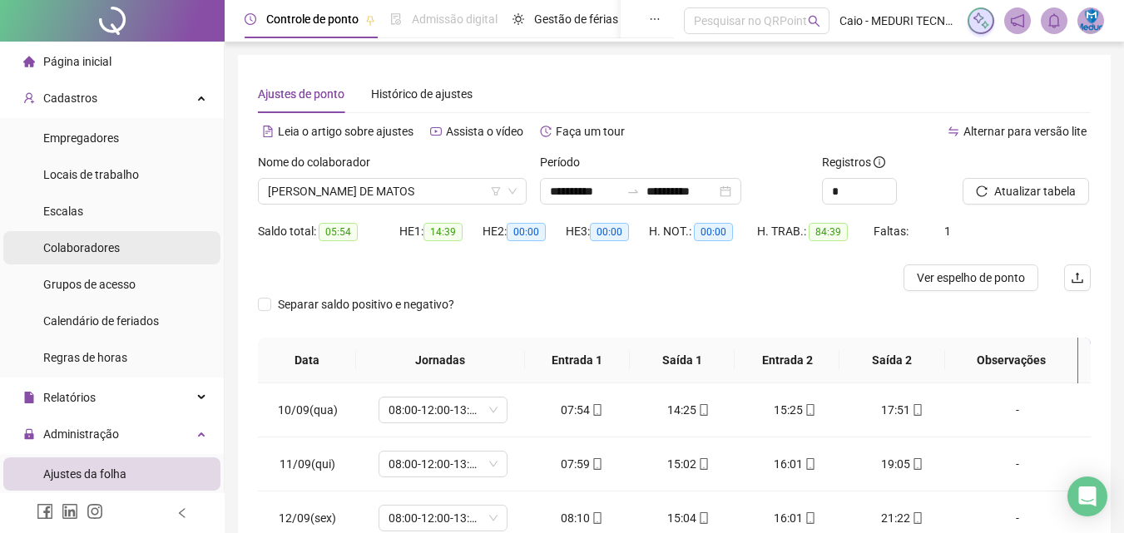
click at [85, 252] on span "Colaboradores" at bounding box center [81, 247] width 77 height 13
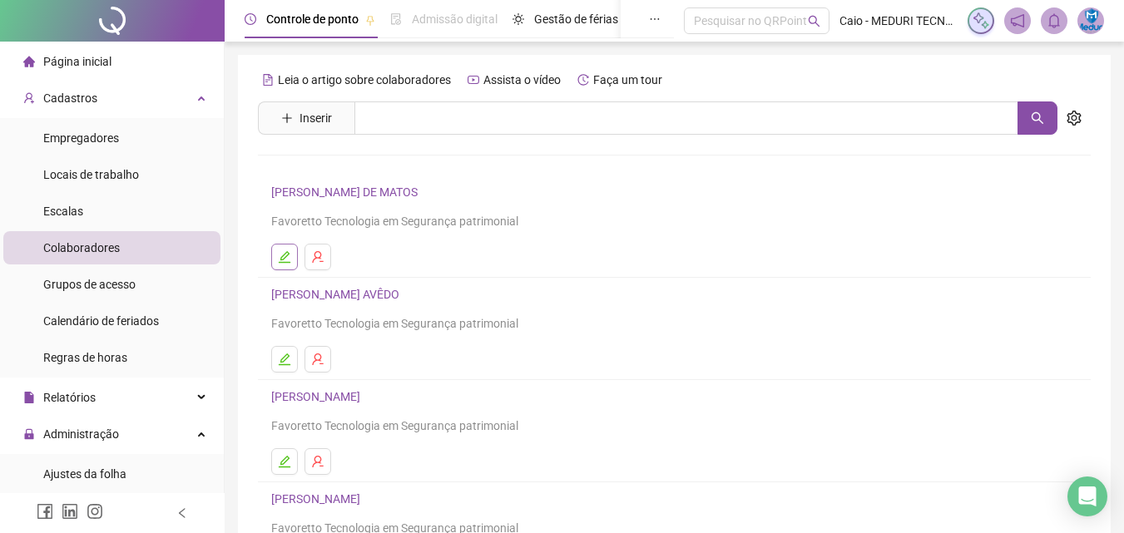
click at [281, 257] on icon "edit" at bounding box center [285, 257] width 12 height 12
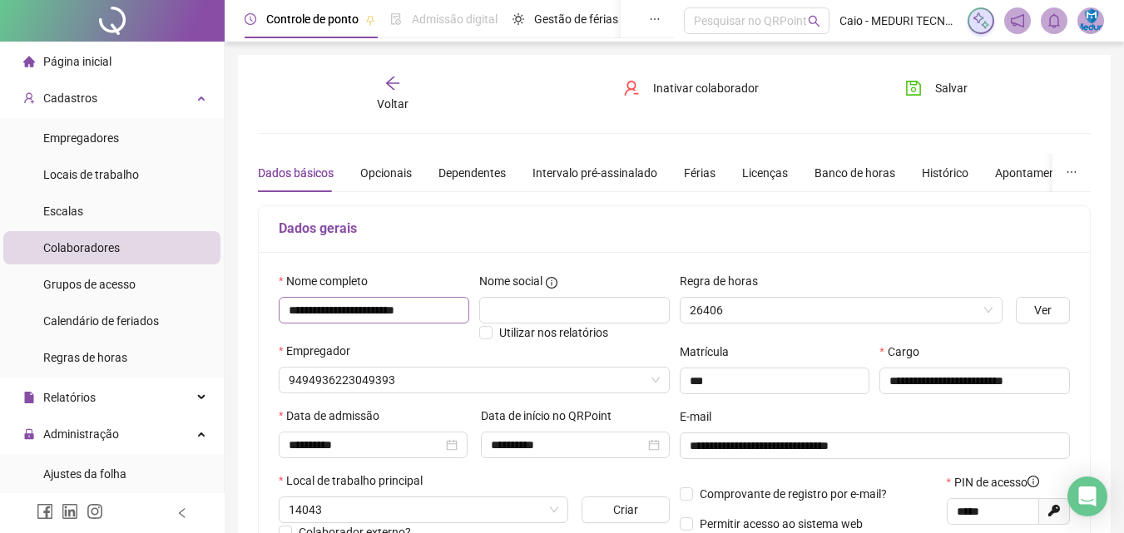
type input "**********"
click at [360, 309] on input "**********" at bounding box center [374, 310] width 190 height 27
click at [364, 310] on input "**********" at bounding box center [374, 310] width 190 height 27
click at [367, 310] on input "**********" at bounding box center [374, 310] width 190 height 27
click at [370, 311] on input "**********" at bounding box center [374, 310] width 190 height 27
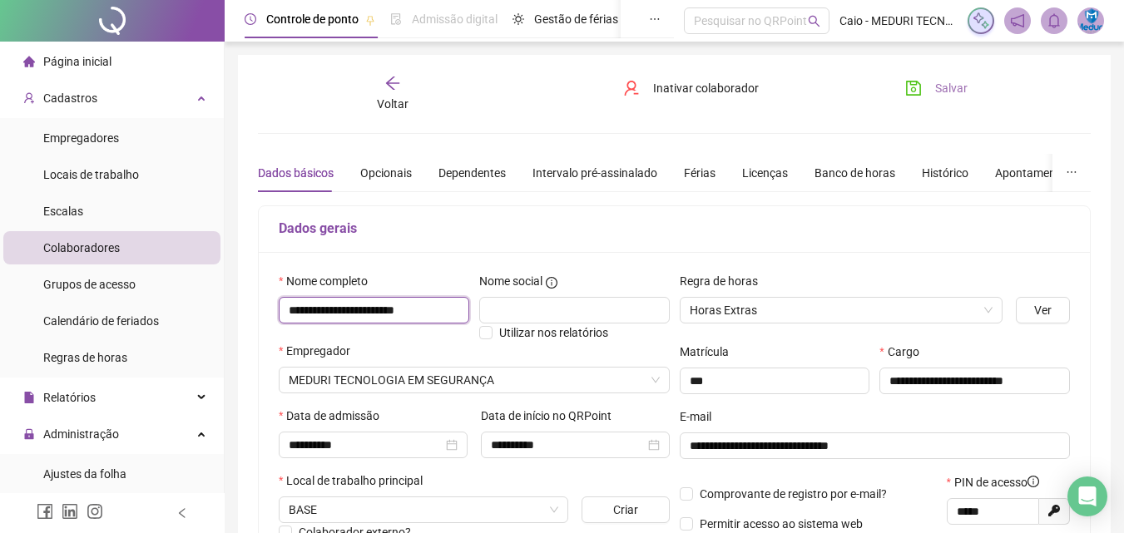
type input "**********"
click at [947, 81] on span "Salvar" at bounding box center [951, 88] width 32 height 18
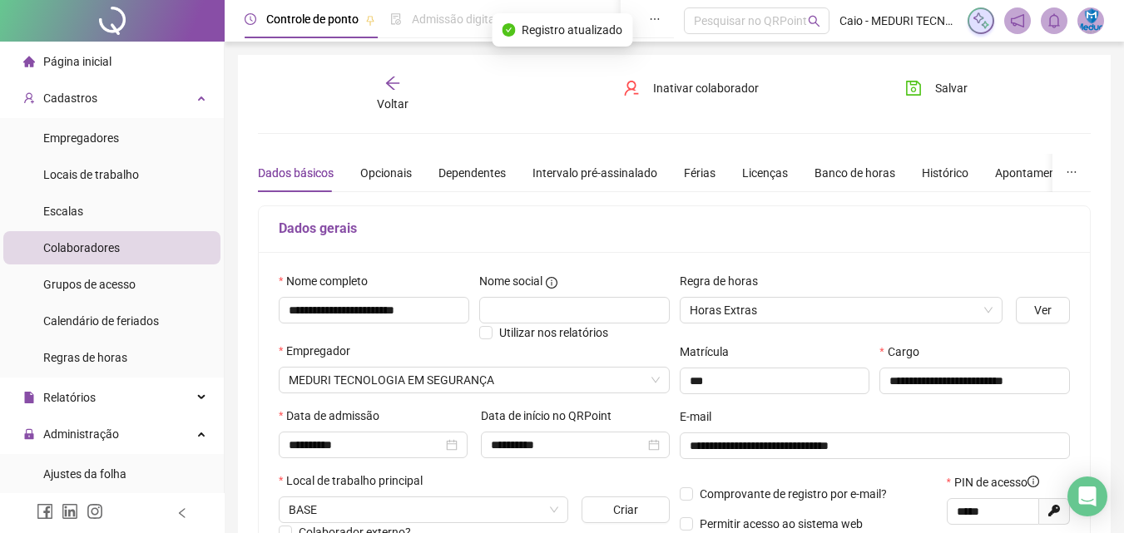
click at [99, 64] on span "Página inicial" at bounding box center [77, 61] width 68 height 13
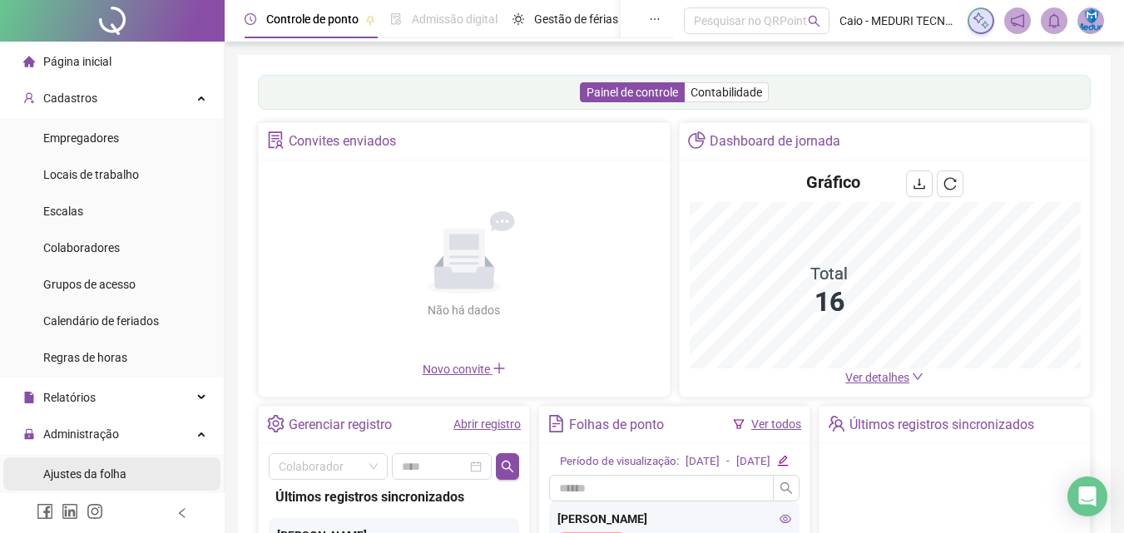
click at [103, 469] on span "Ajustes da folha" at bounding box center [84, 474] width 83 height 13
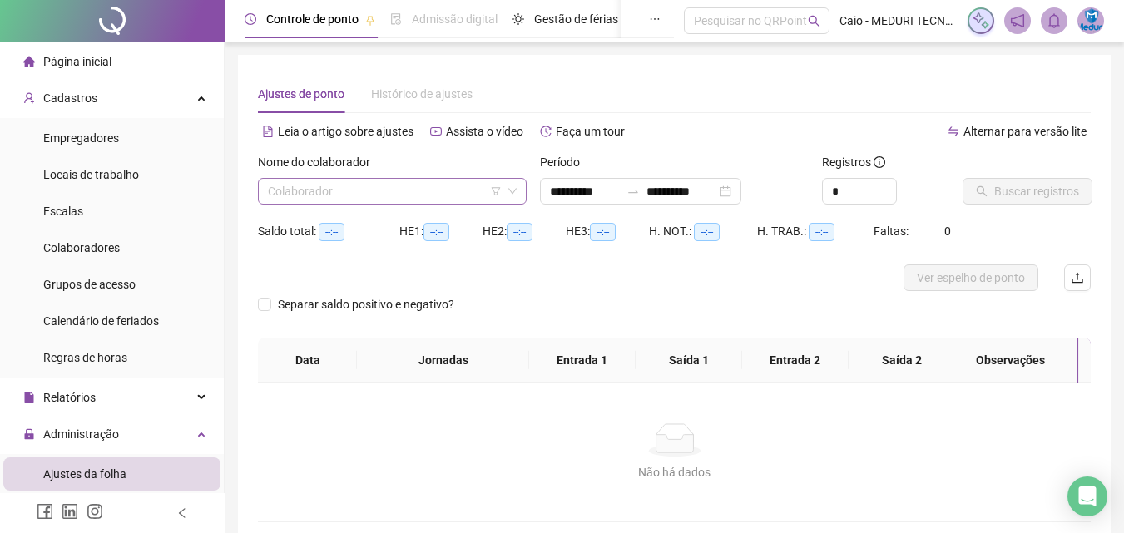
click at [438, 198] on input "search" at bounding box center [385, 191] width 234 height 25
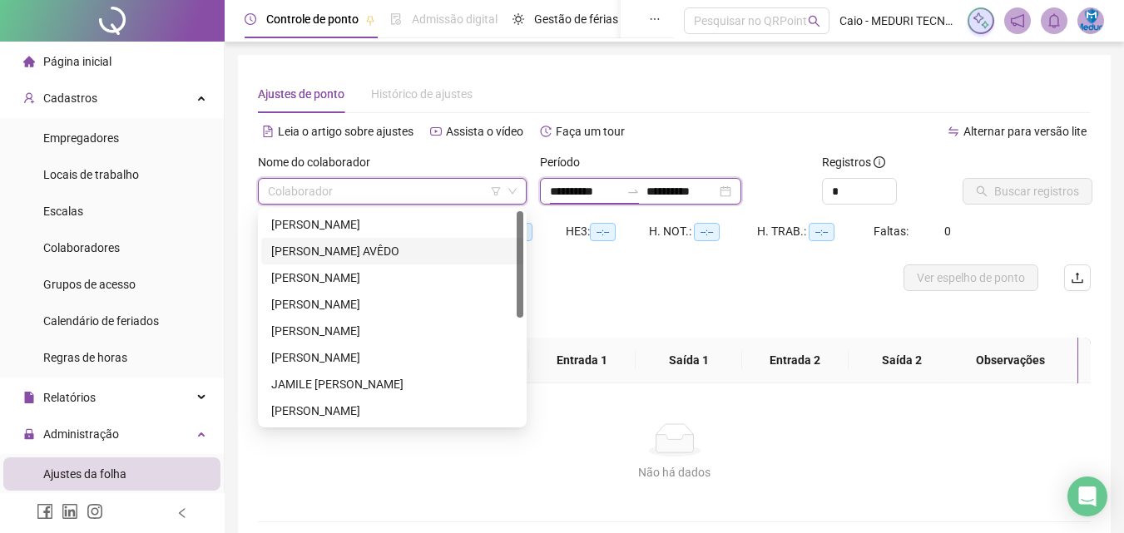
click at [607, 190] on input "**********" at bounding box center [585, 191] width 70 height 18
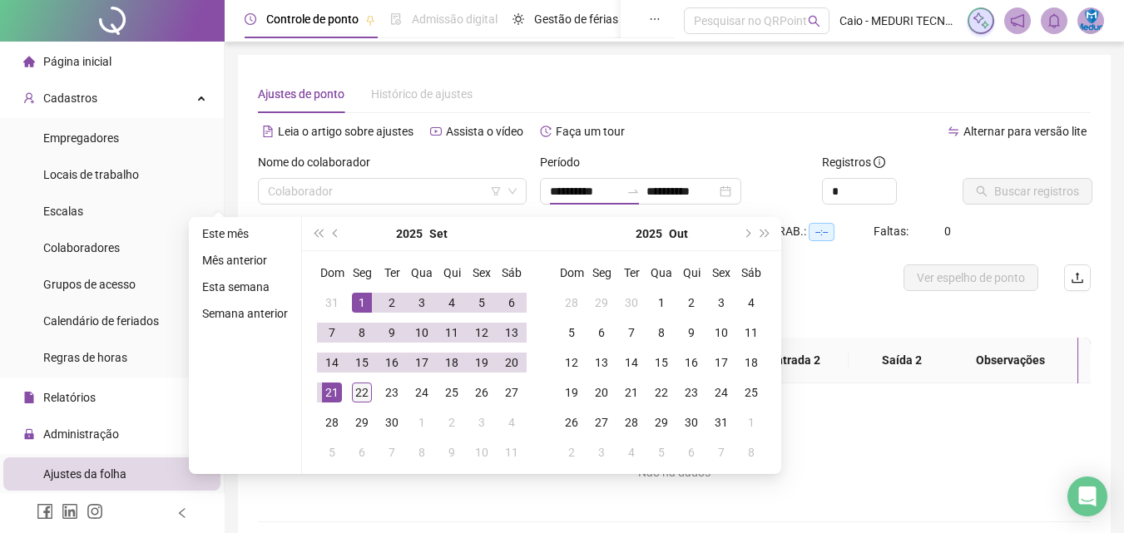
click at [364, 304] on div "1" at bounding box center [362, 303] width 20 height 20
type input "**********"
click at [362, 403] on td "22" at bounding box center [362, 393] width 30 height 30
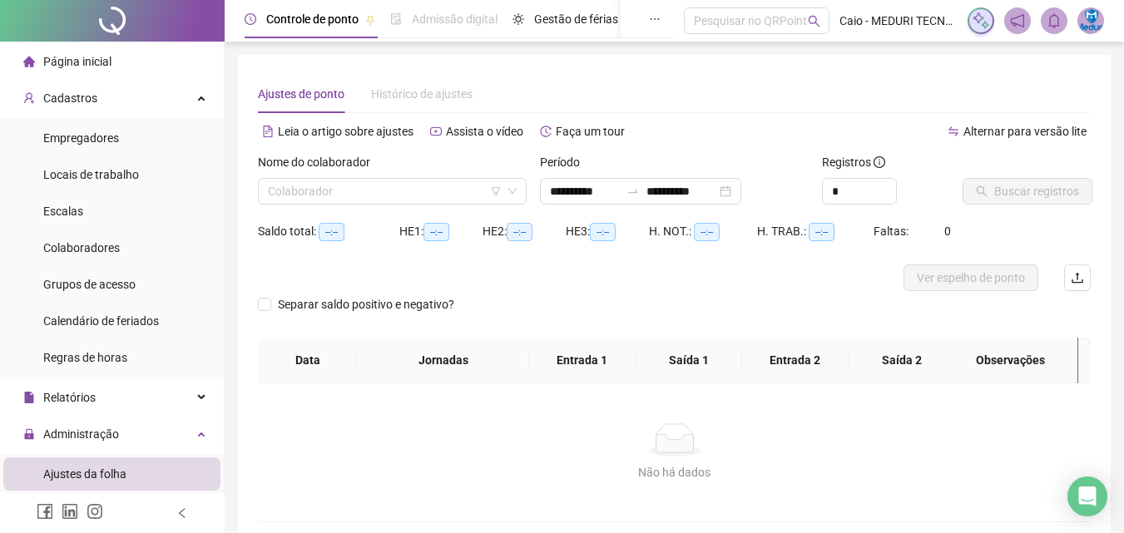
click at [470, 206] on div "Nome do colaborador Colaborador" at bounding box center [392, 185] width 282 height 65
click at [440, 197] on input "search" at bounding box center [385, 191] width 234 height 25
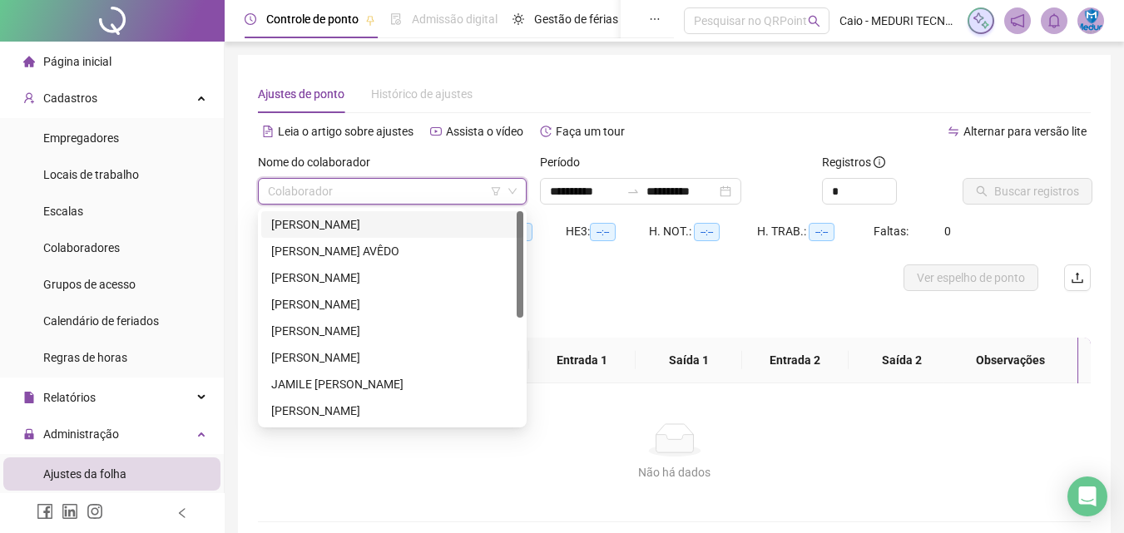
click at [382, 224] on div "[PERSON_NAME]" at bounding box center [392, 224] width 242 height 18
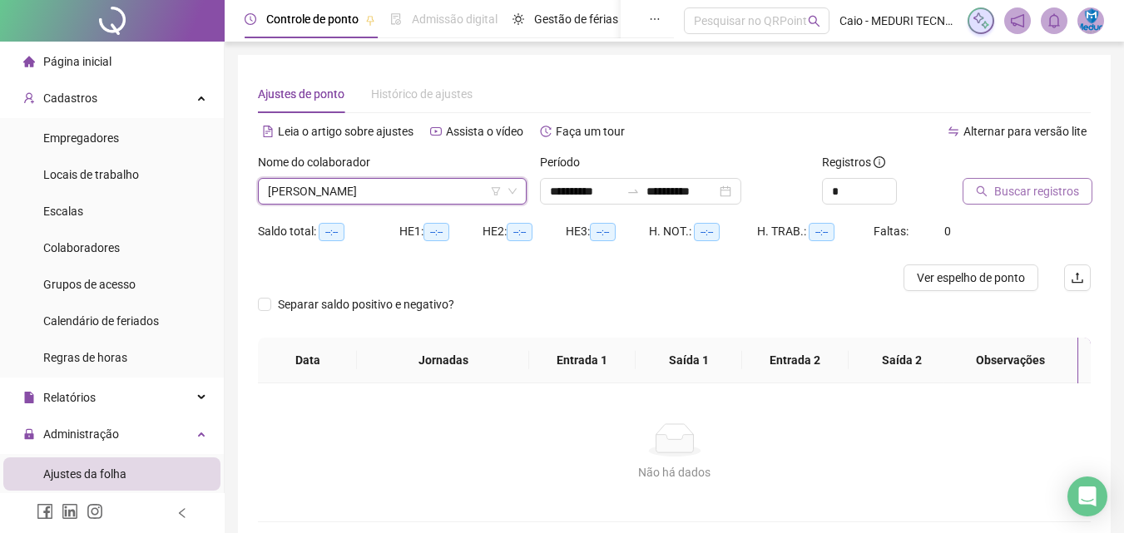
click at [1029, 203] on button "Buscar registros" at bounding box center [1027, 191] width 130 height 27
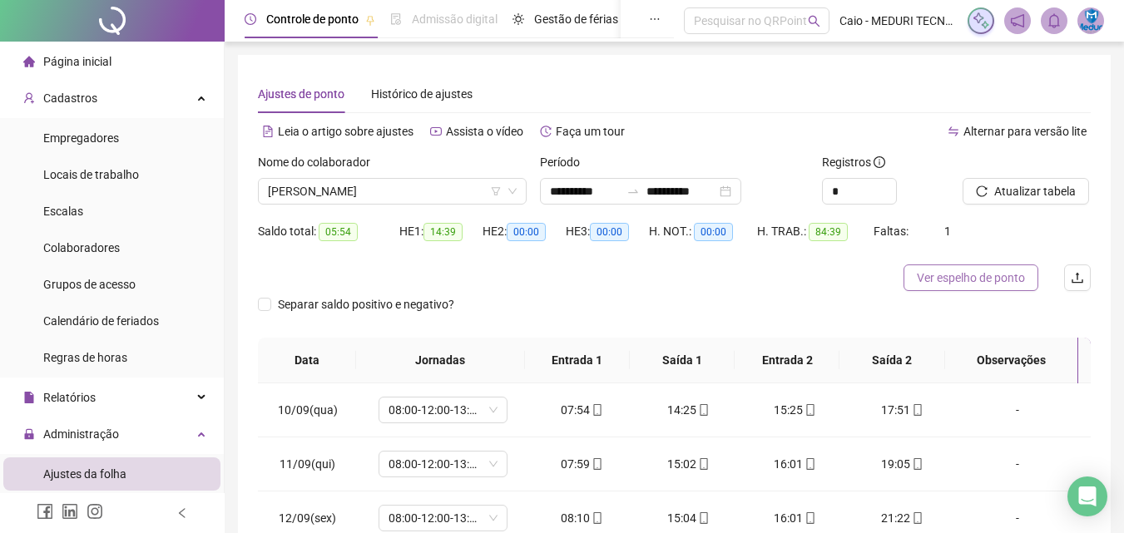
click at [947, 265] on button "Ver espelho de ponto" at bounding box center [970, 278] width 135 height 27
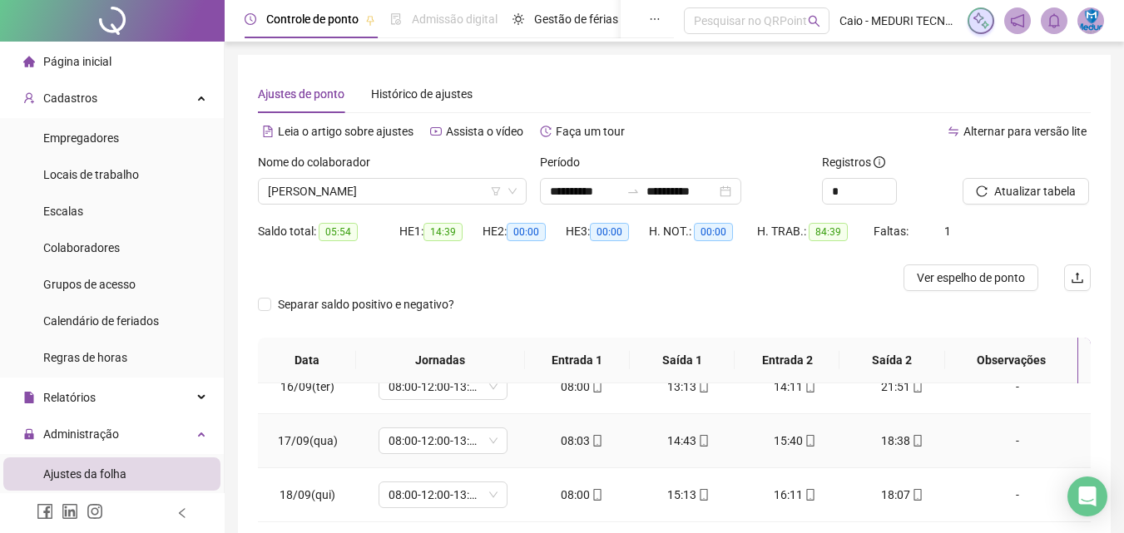
scroll to position [297, 0]
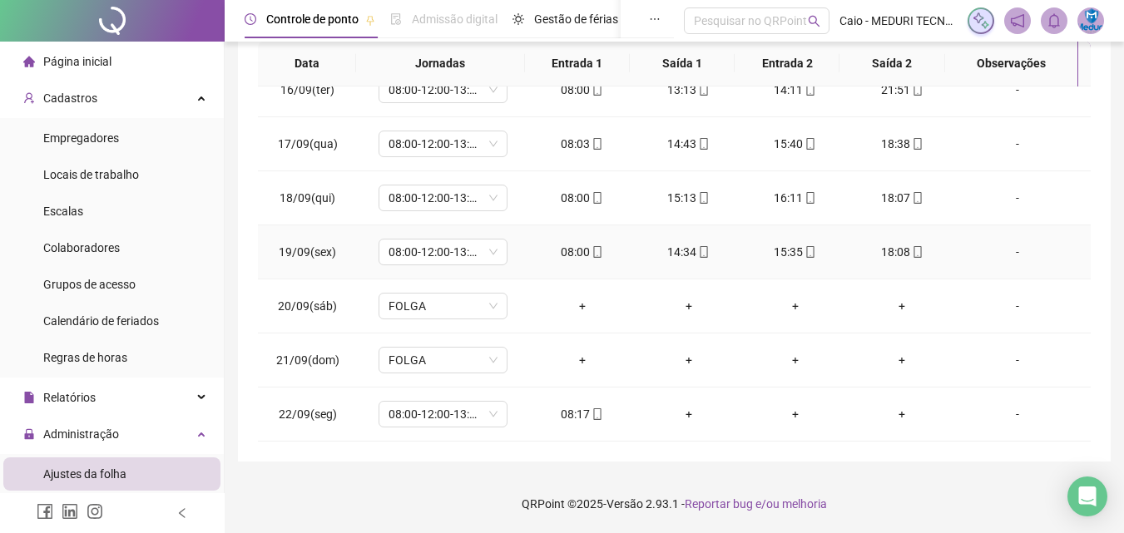
click at [594, 257] on icon "mobile" at bounding box center [597, 252] width 7 height 12
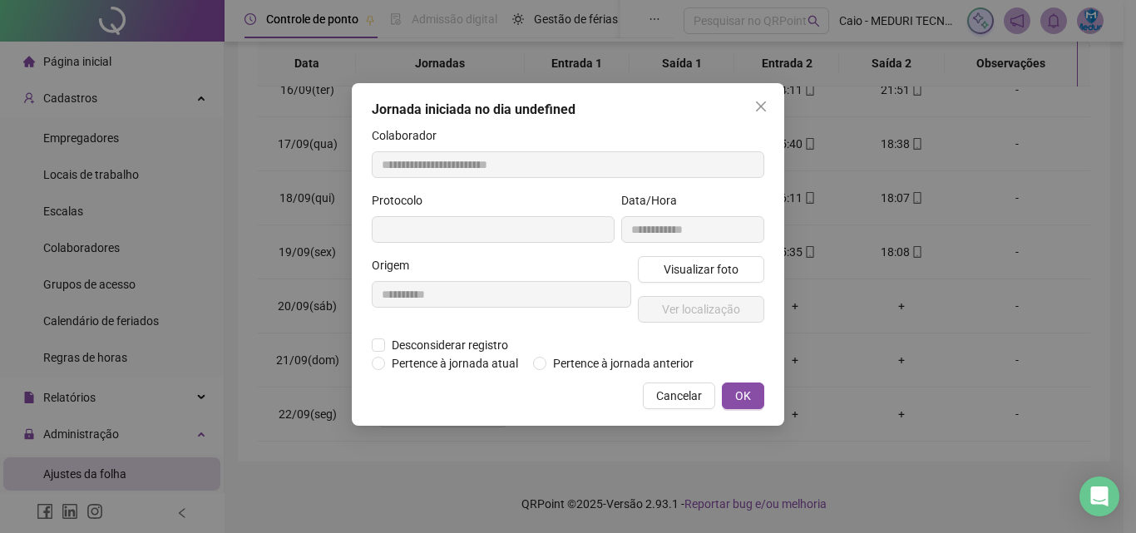
click at [691, 254] on div "**********" at bounding box center [693, 223] width 150 height 65
type input "**********"
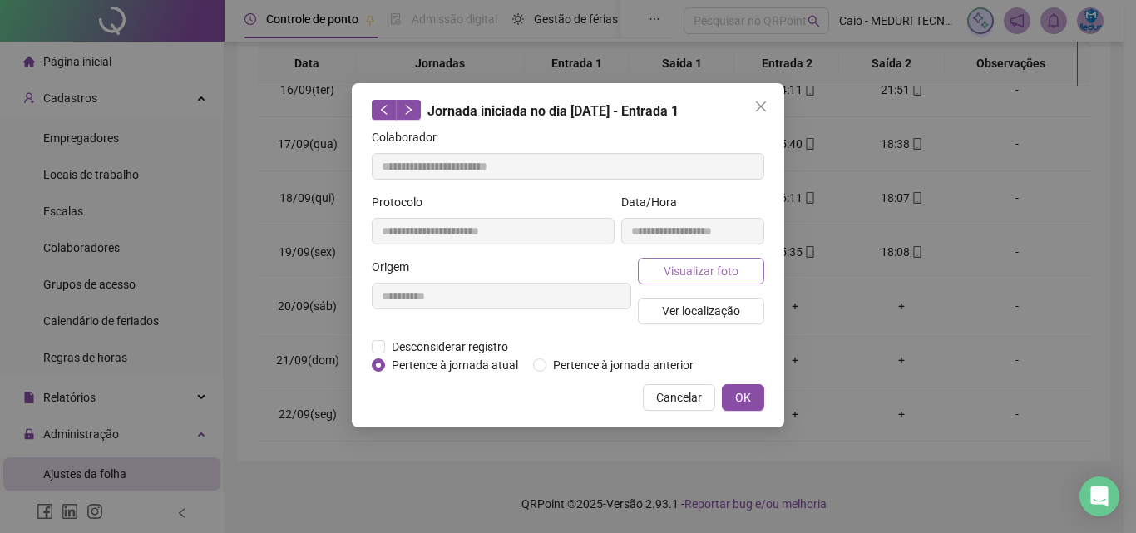
click at [688, 269] on span "Visualizar foto" at bounding box center [701, 271] width 75 height 18
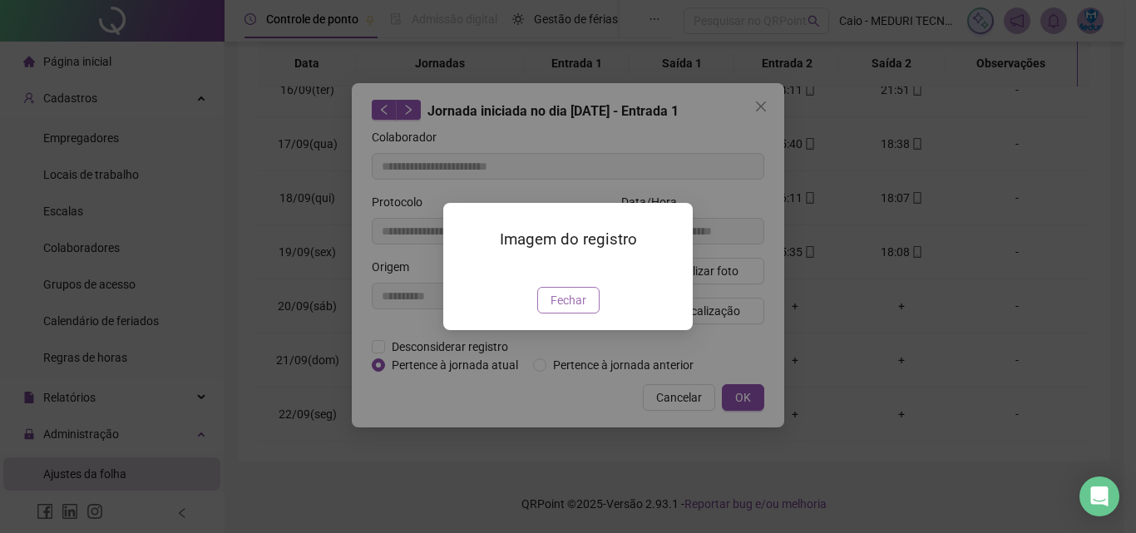
click at [543, 314] on button "Fechar" at bounding box center [568, 300] width 62 height 27
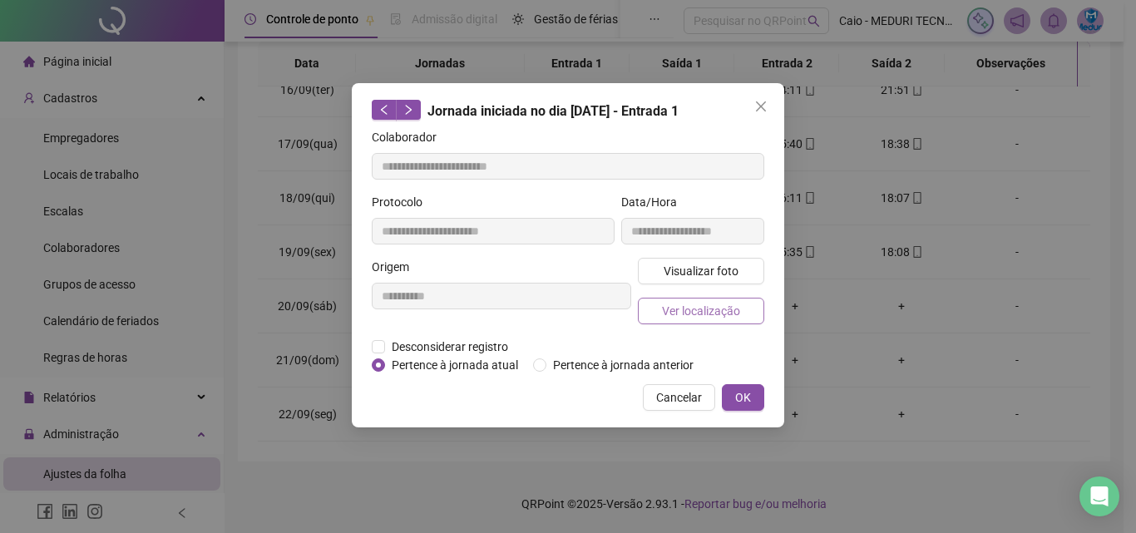
click at [711, 304] on span "Ver localização" at bounding box center [701, 311] width 78 height 18
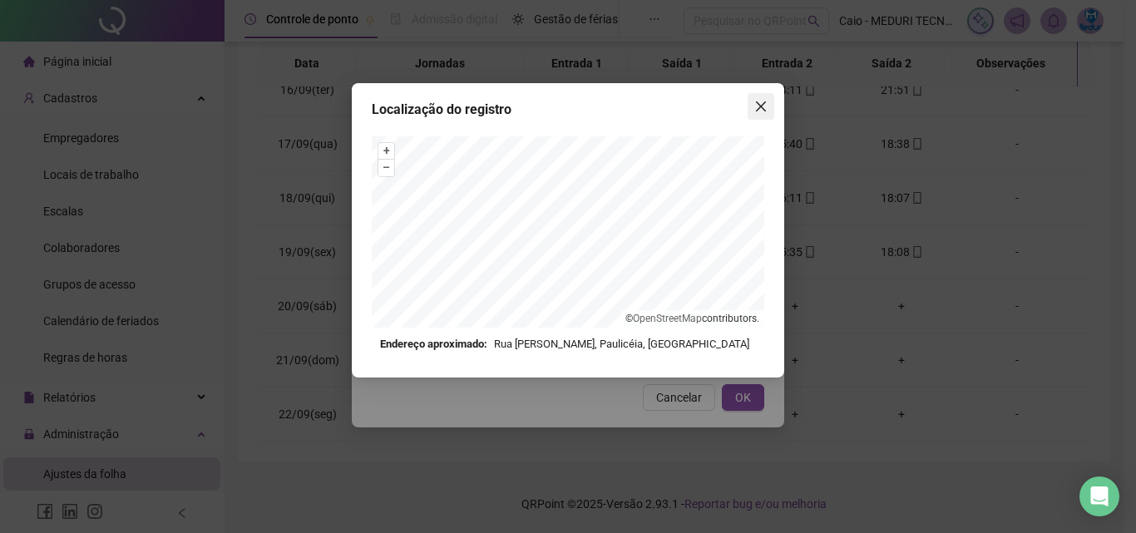
click at [761, 111] on icon "close" at bounding box center [761, 106] width 13 height 13
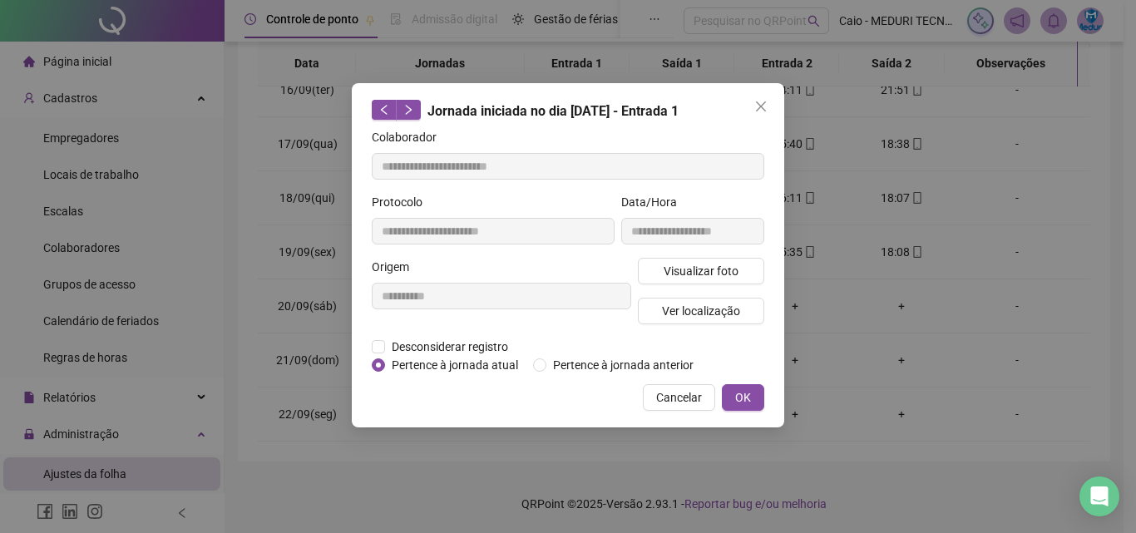
click at [761, 111] on icon "close" at bounding box center [761, 106] width 13 height 13
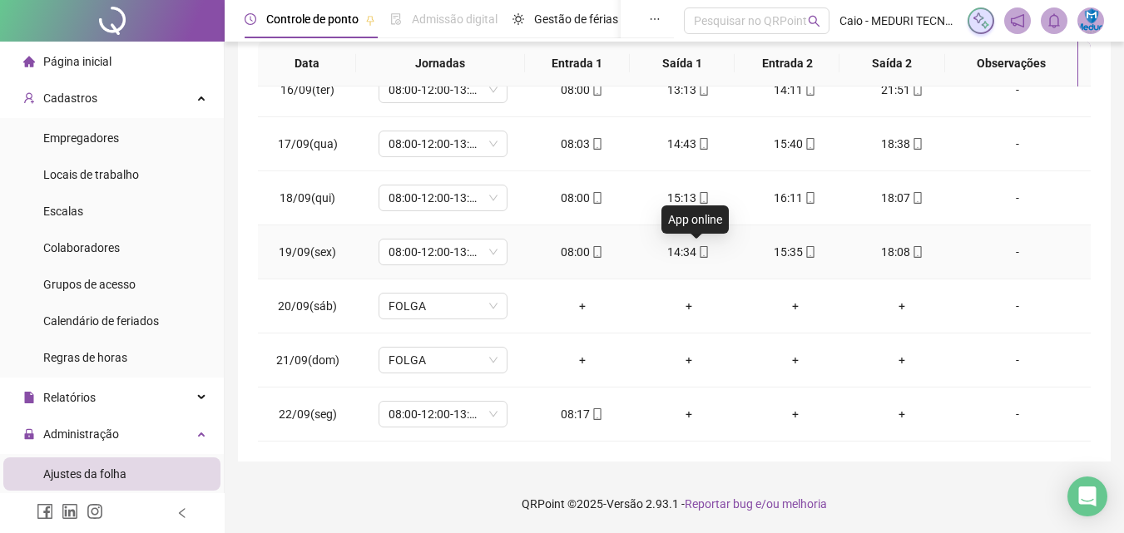
click at [700, 257] on icon "mobile" at bounding box center [703, 252] width 7 height 12
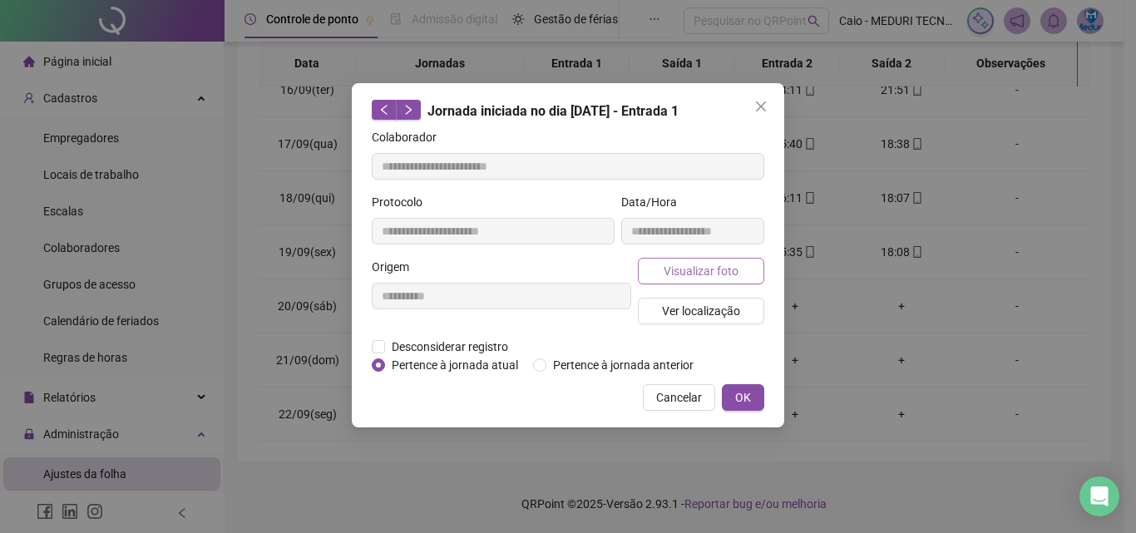
click at [720, 263] on span "Visualizar foto" at bounding box center [701, 271] width 75 height 18
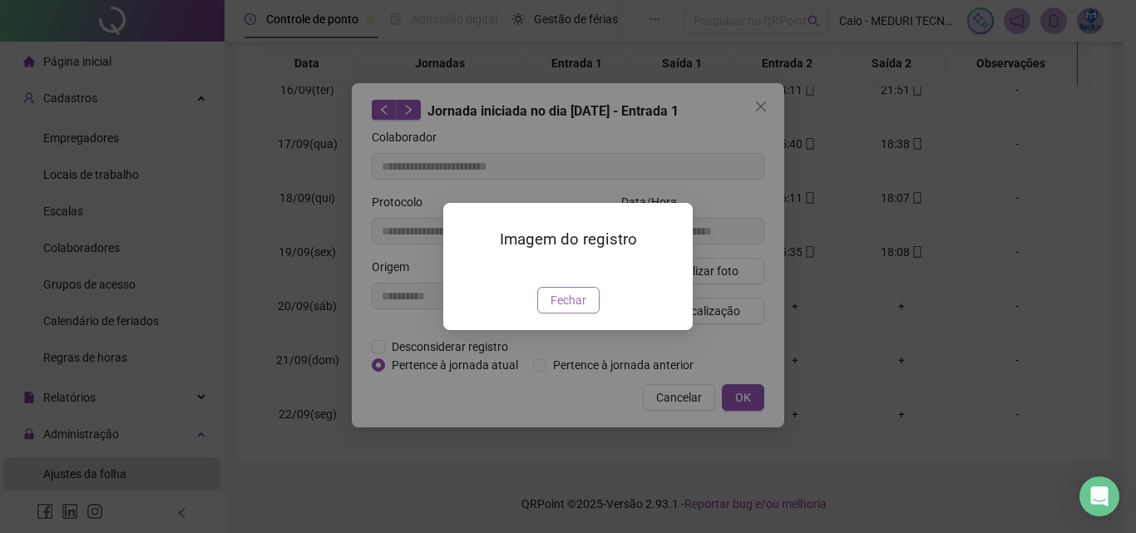
type input "**********"
click at [584, 309] on span "Fechar" at bounding box center [569, 300] width 36 height 18
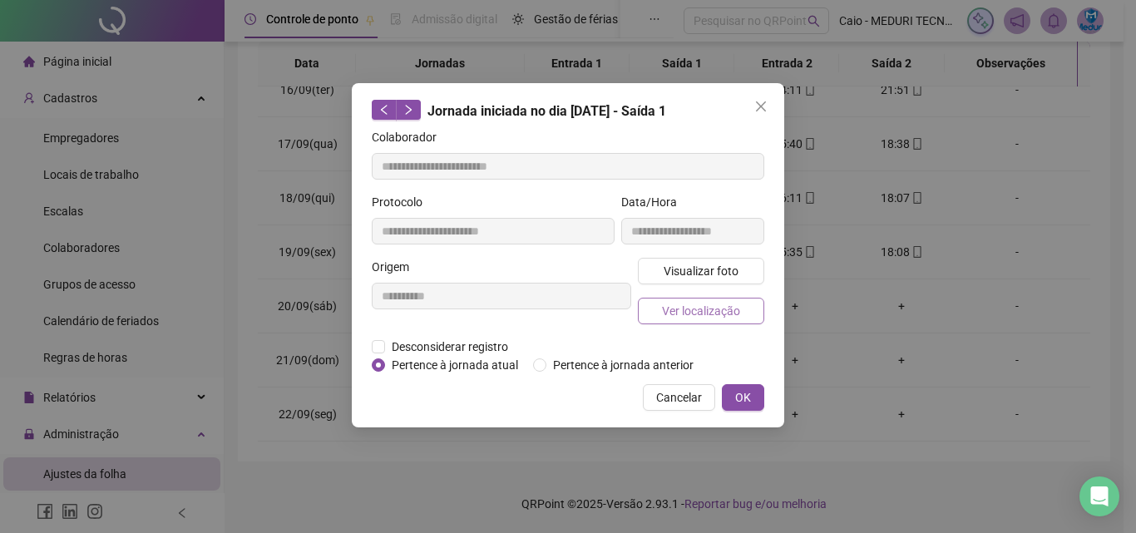
click at [710, 299] on button "Ver localização" at bounding box center [701, 311] width 126 height 27
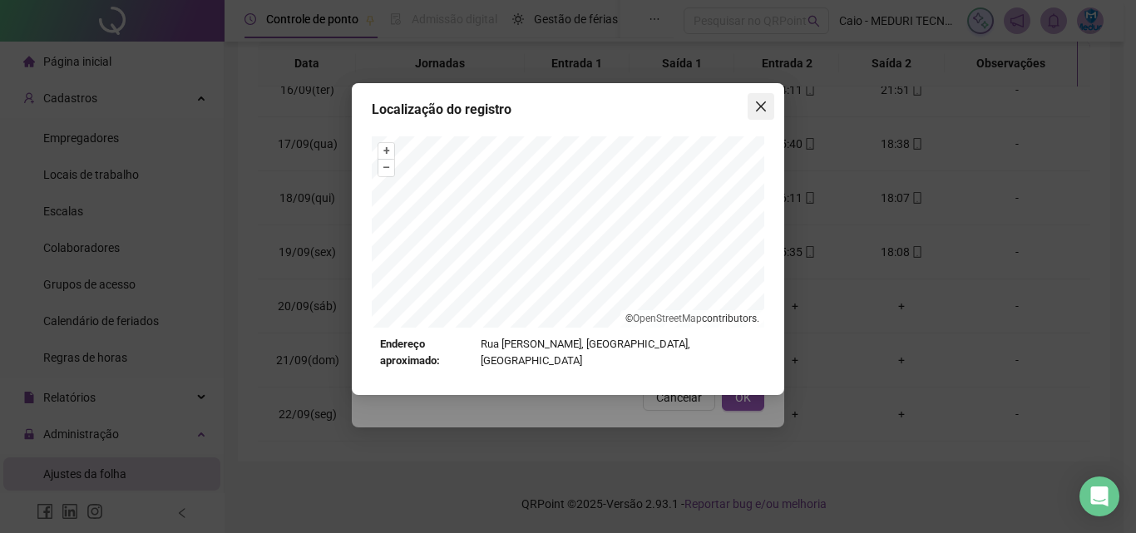
click at [761, 114] on button "Close" at bounding box center [761, 106] width 27 height 27
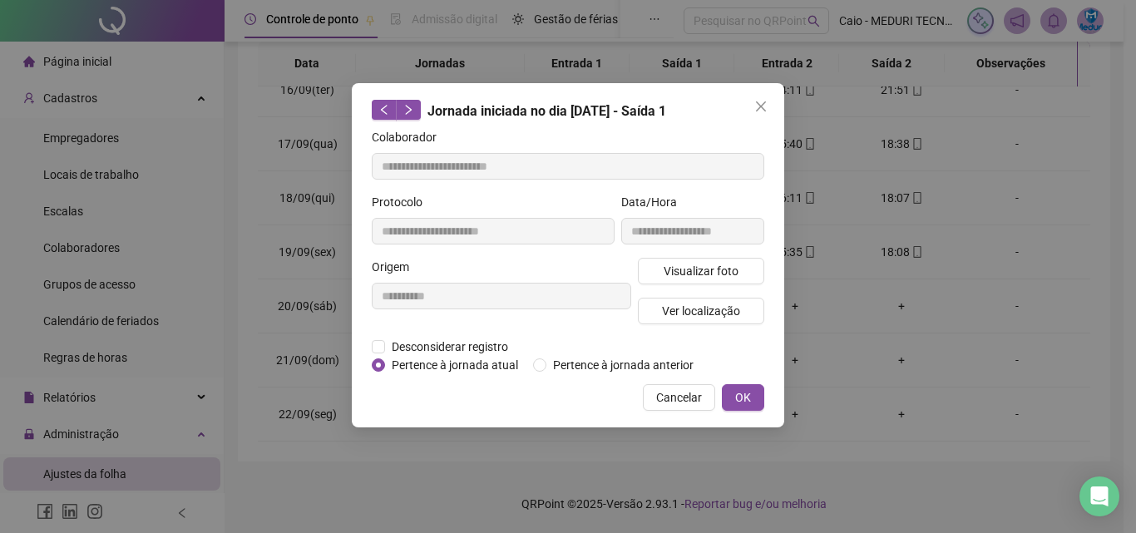
click at [761, 114] on button "Close" at bounding box center [761, 106] width 27 height 27
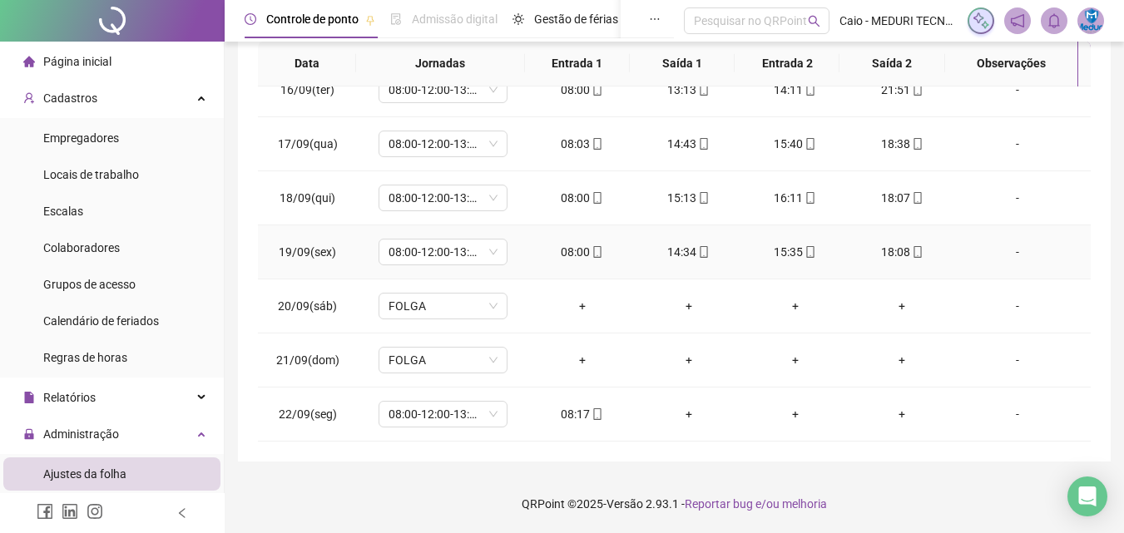
click at [804, 254] on icon "mobile" at bounding box center [810, 252] width 12 height 12
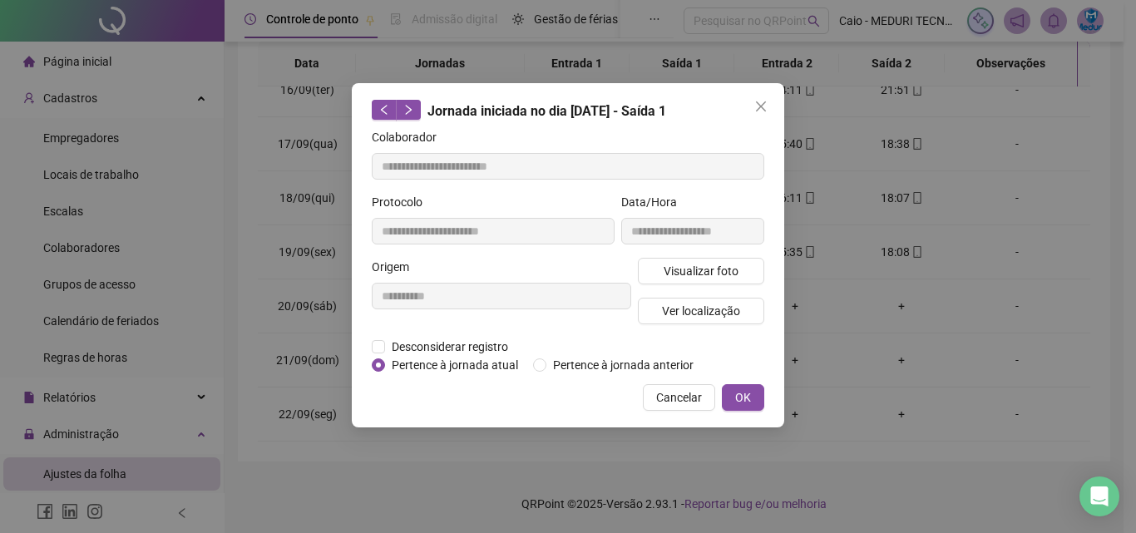
type input "**********"
click at [738, 274] on button "Visualizar foto" at bounding box center [701, 271] width 126 height 27
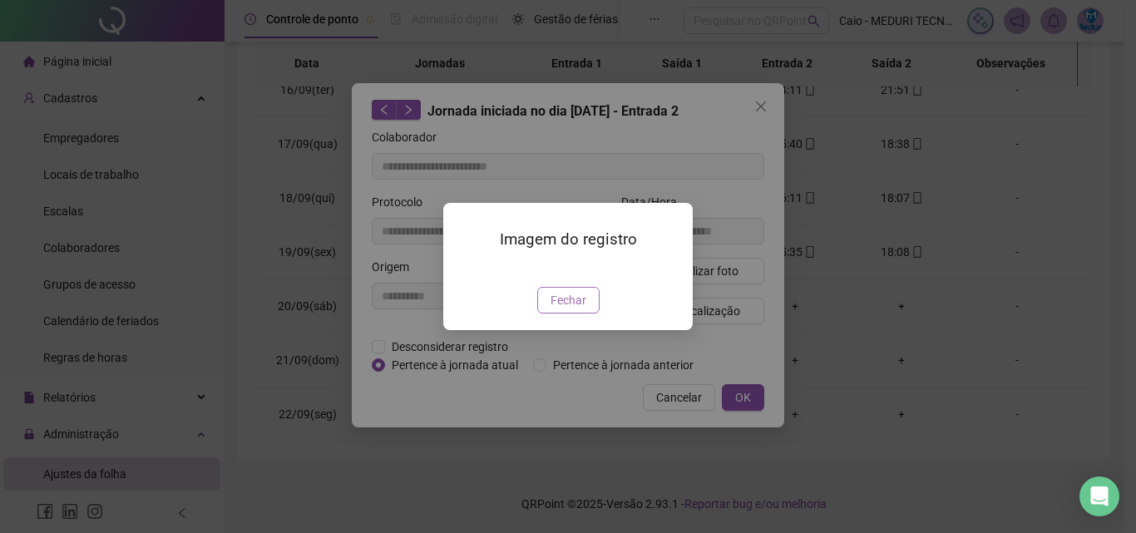
click at [581, 309] on span "Fechar" at bounding box center [569, 300] width 36 height 18
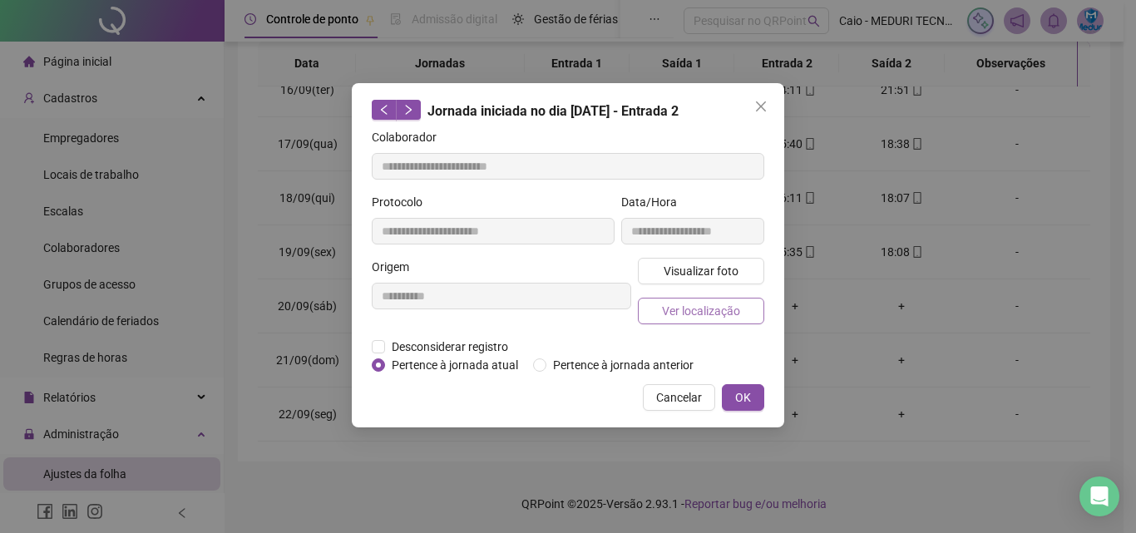
click at [679, 309] on span "Ver localização" at bounding box center [701, 311] width 78 height 18
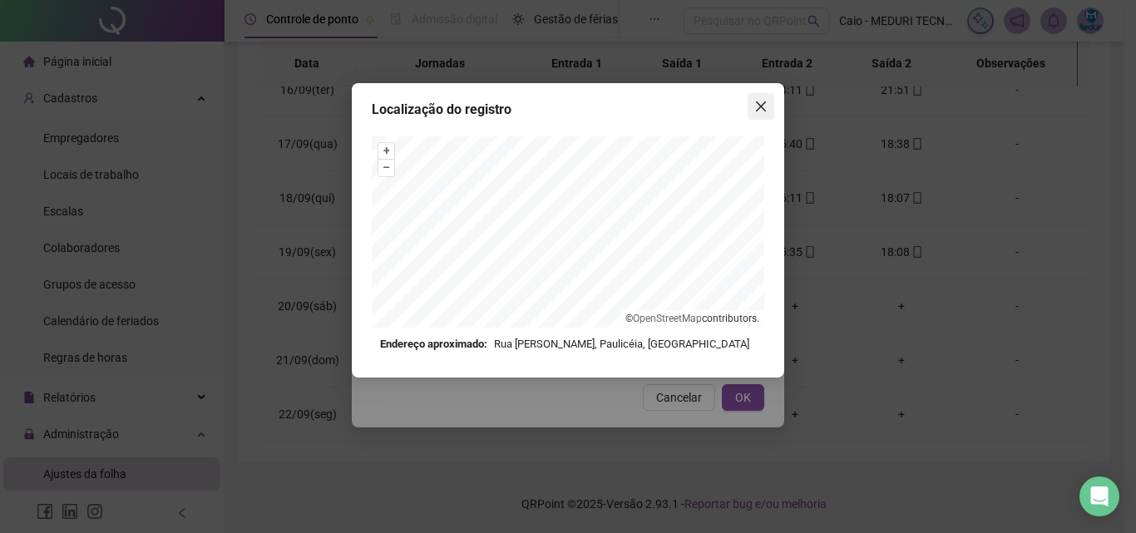
click at [764, 106] on icon "close" at bounding box center [761, 106] width 13 height 13
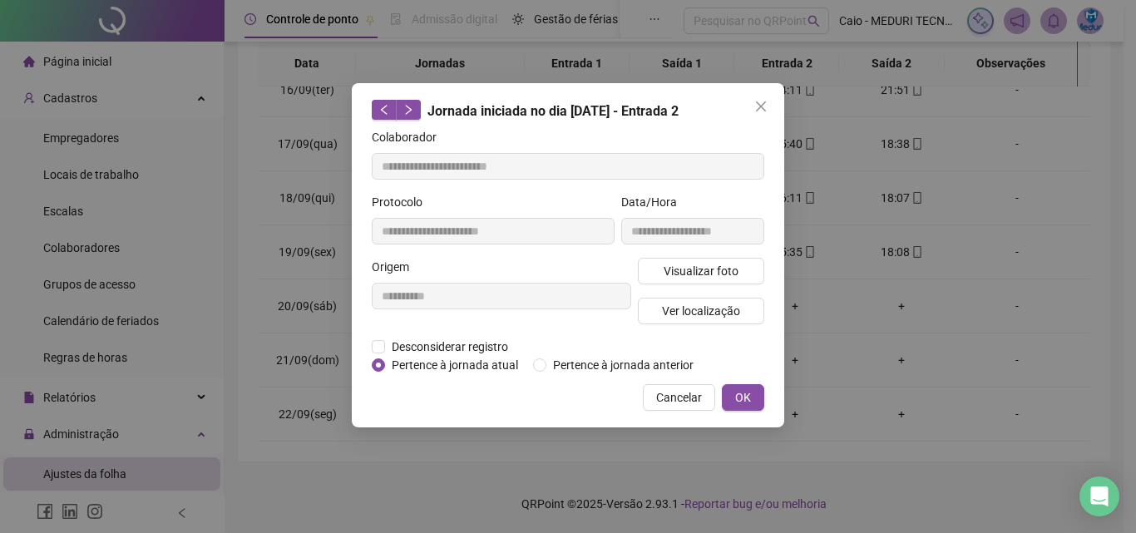
click at [764, 106] on icon "close" at bounding box center [761, 106] width 13 height 13
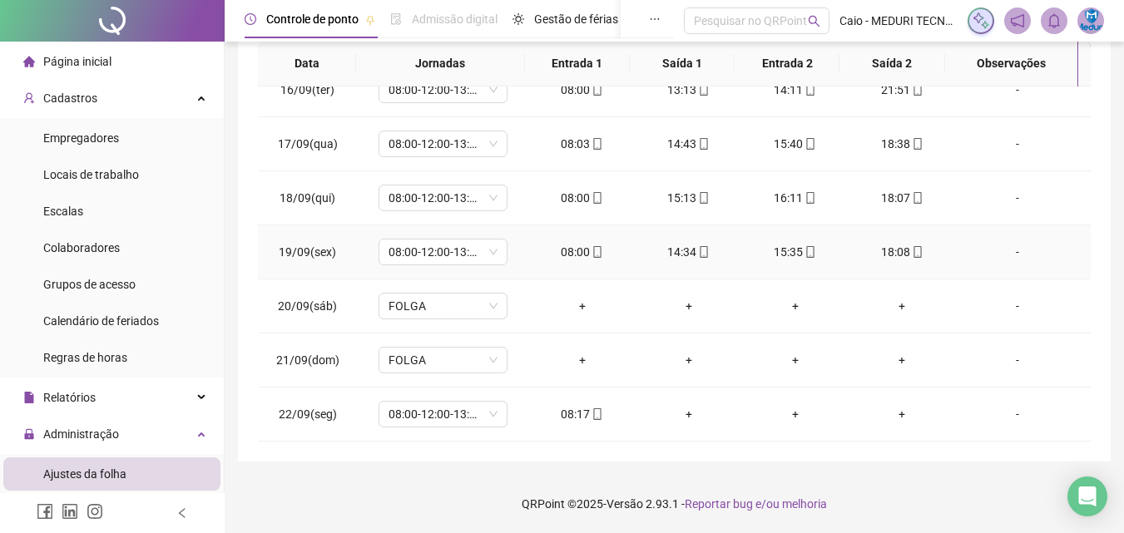
click at [912, 248] on icon "mobile" at bounding box center [918, 252] width 12 height 12
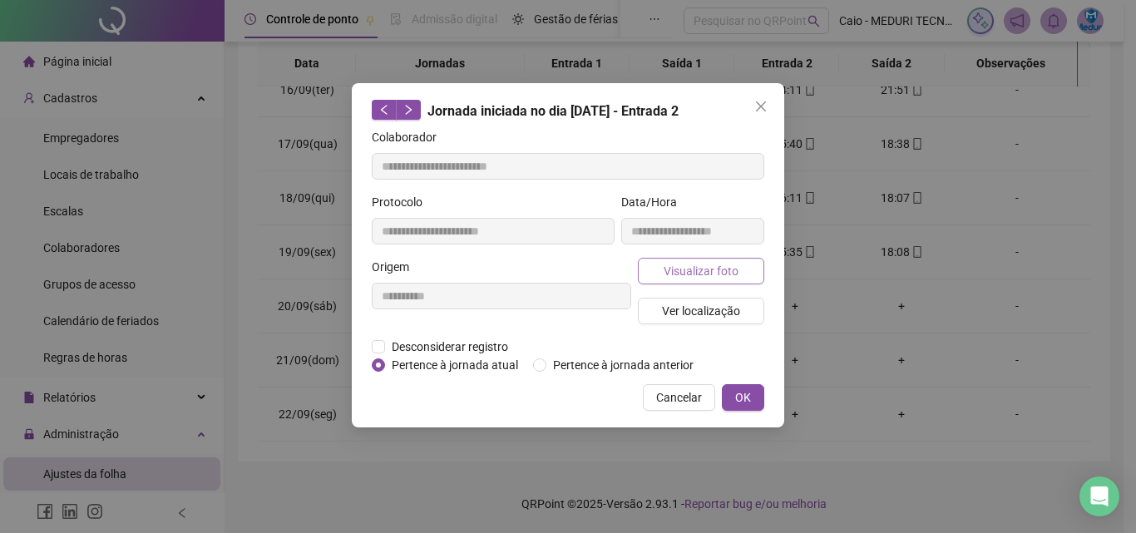
type input "**********"
click at [721, 264] on span "Visualizar foto" at bounding box center [701, 271] width 75 height 18
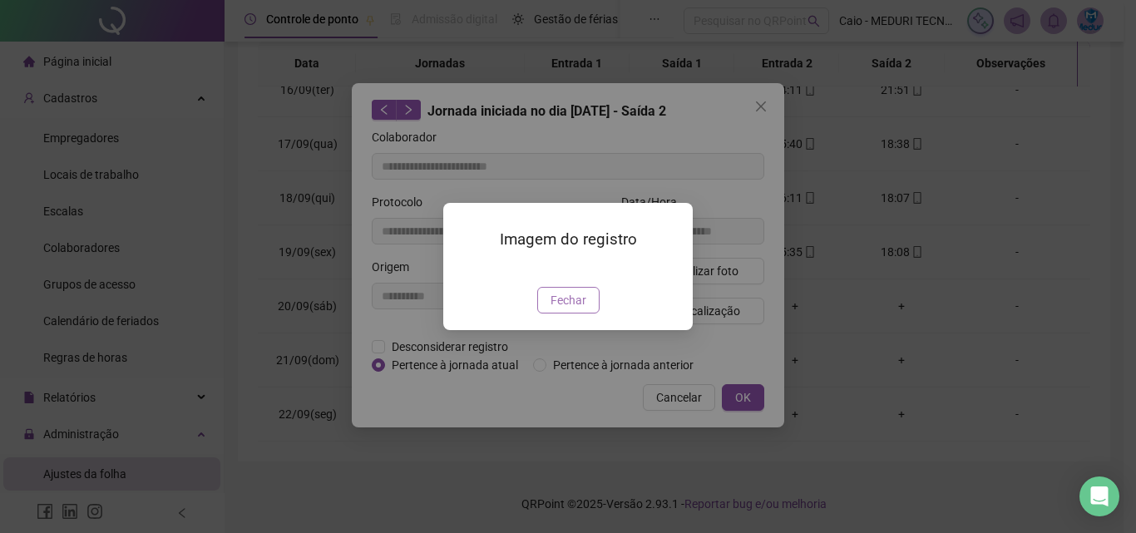
click at [575, 309] on span "Fechar" at bounding box center [569, 300] width 36 height 18
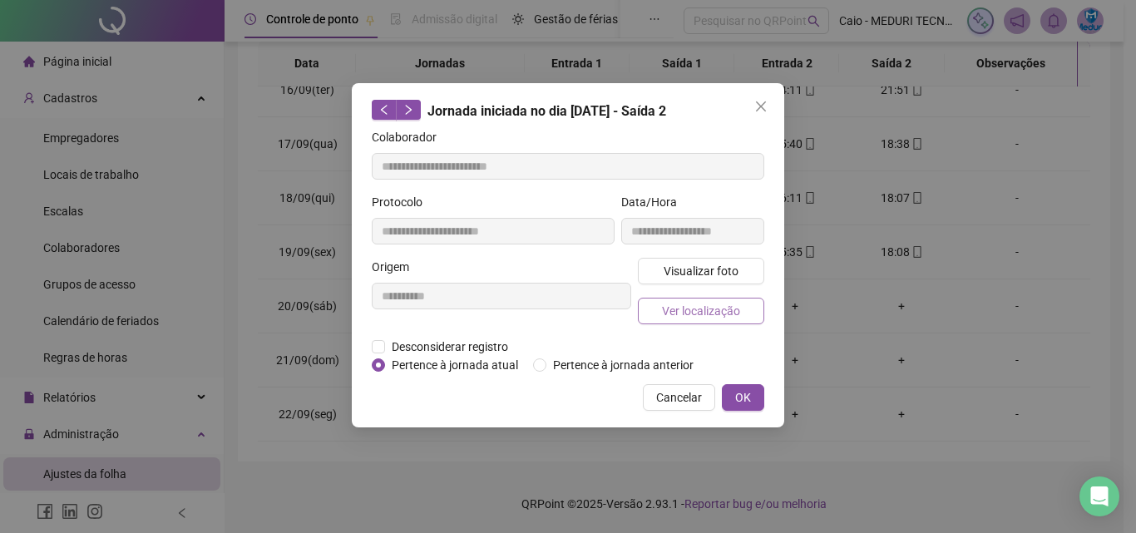
click at [694, 315] on span "Ver localização" at bounding box center [701, 311] width 78 height 18
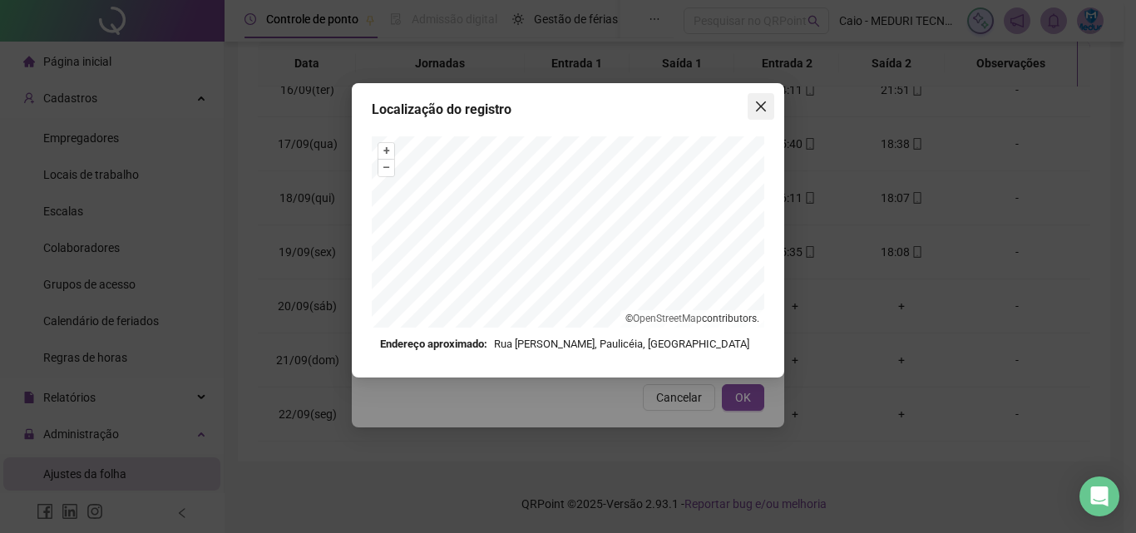
click at [758, 110] on icon "close" at bounding box center [761, 106] width 10 height 10
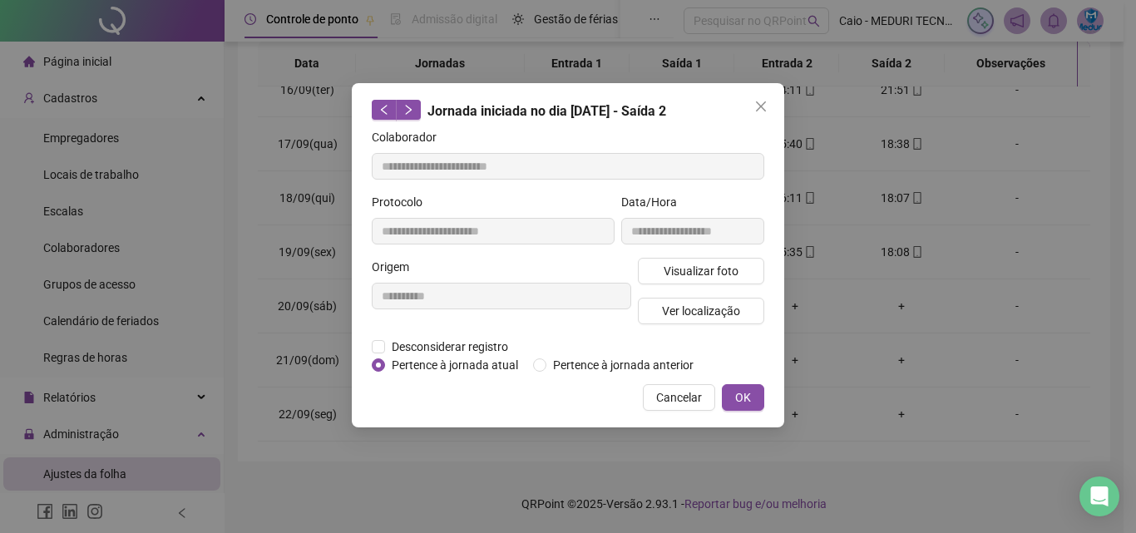
click at [758, 110] on icon "close" at bounding box center [761, 106] width 10 height 10
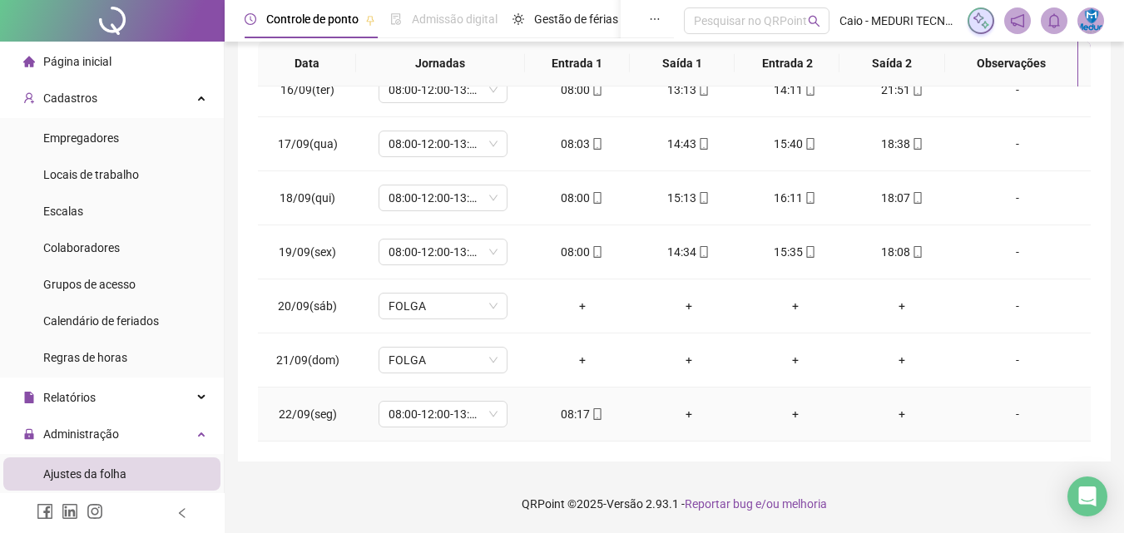
click at [594, 420] on span at bounding box center [596, 414] width 13 height 13
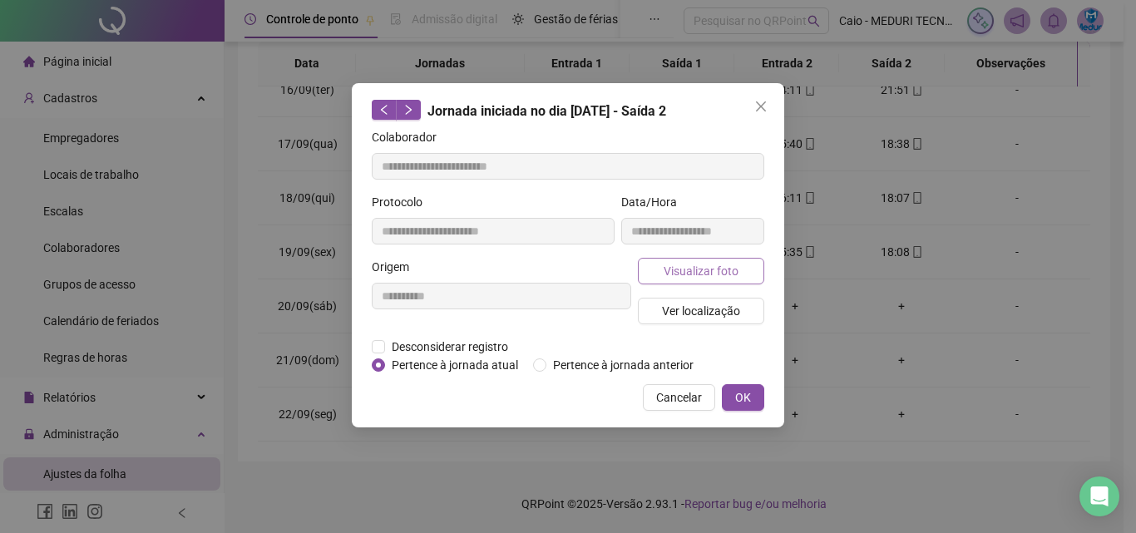
type input "**********"
click at [705, 273] on span "Visualizar foto" at bounding box center [701, 271] width 75 height 18
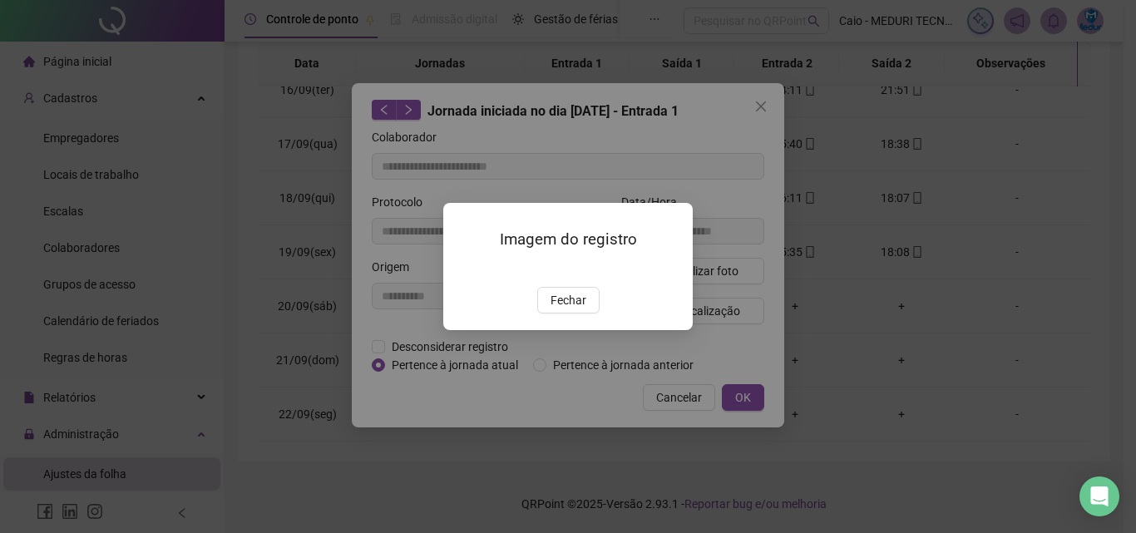
click at [583, 330] on div "Imagem do registro Fechar" at bounding box center [568, 266] width 250 height 127
click at [585, 309] on span "Fechar" at bounding box center [569, 300] width 36 height 18
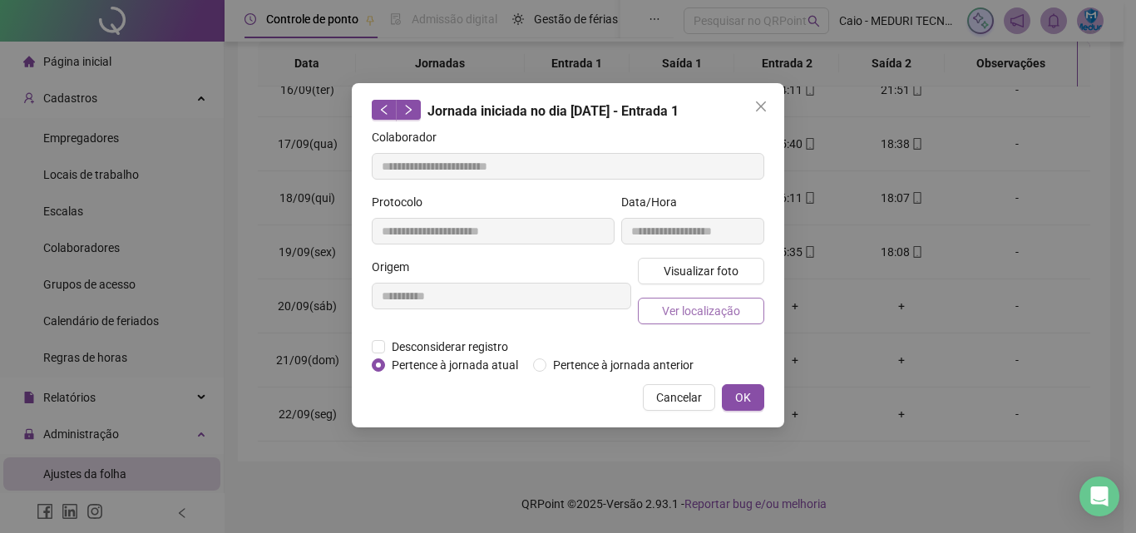
click at [682, 308] on span "Ver localização" at bounding box center [701, 311] width 78 height 18
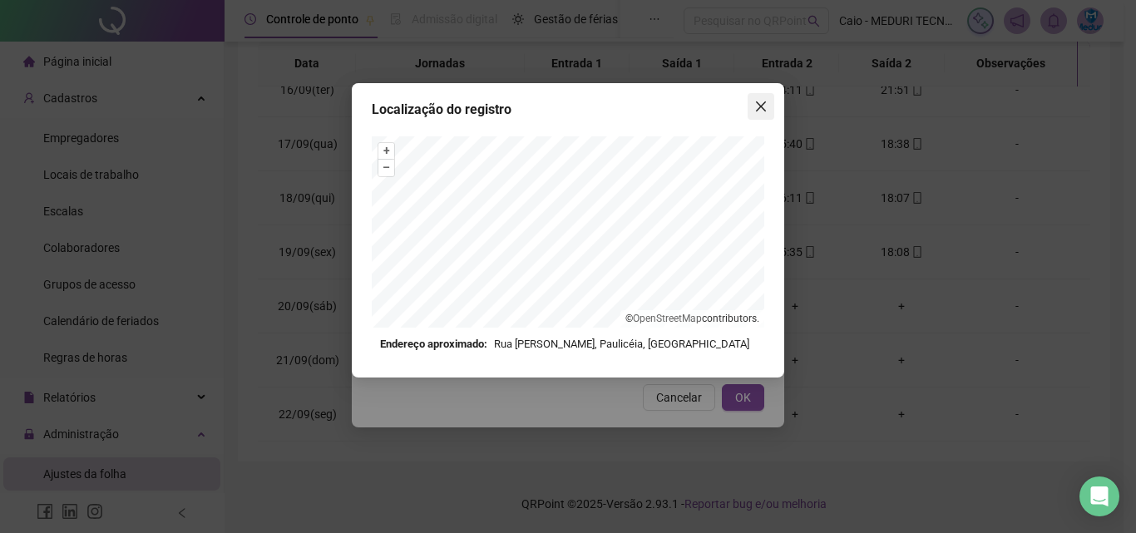
click at [765, 109] on icon "close" at bounding box center [761, 106] width 13 height 13
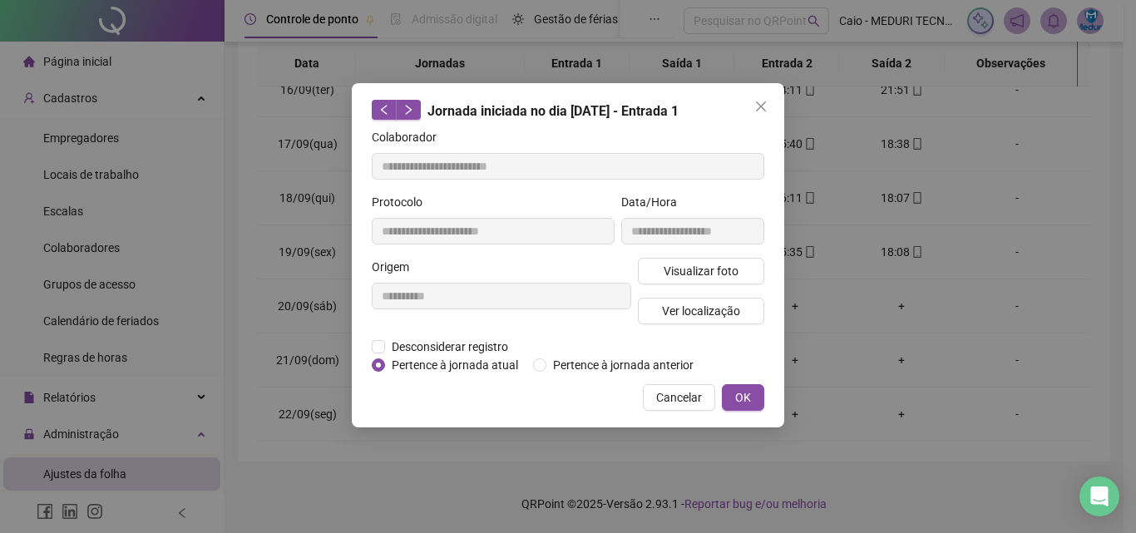
click at [765, 109] on icon "close" at bounding box center [761, 106] width 13 height 13
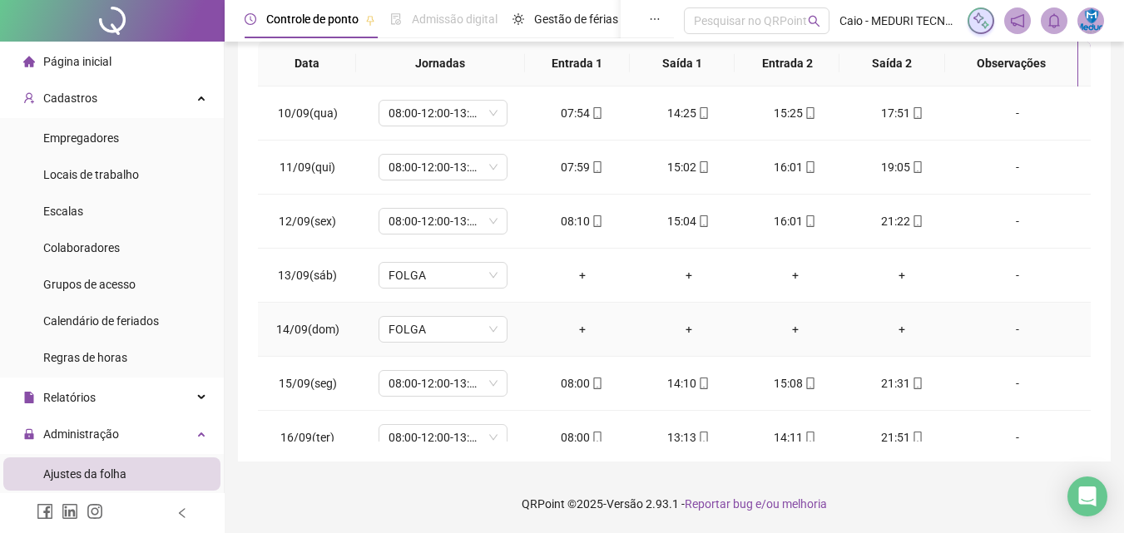
scroll to position [0, 0]
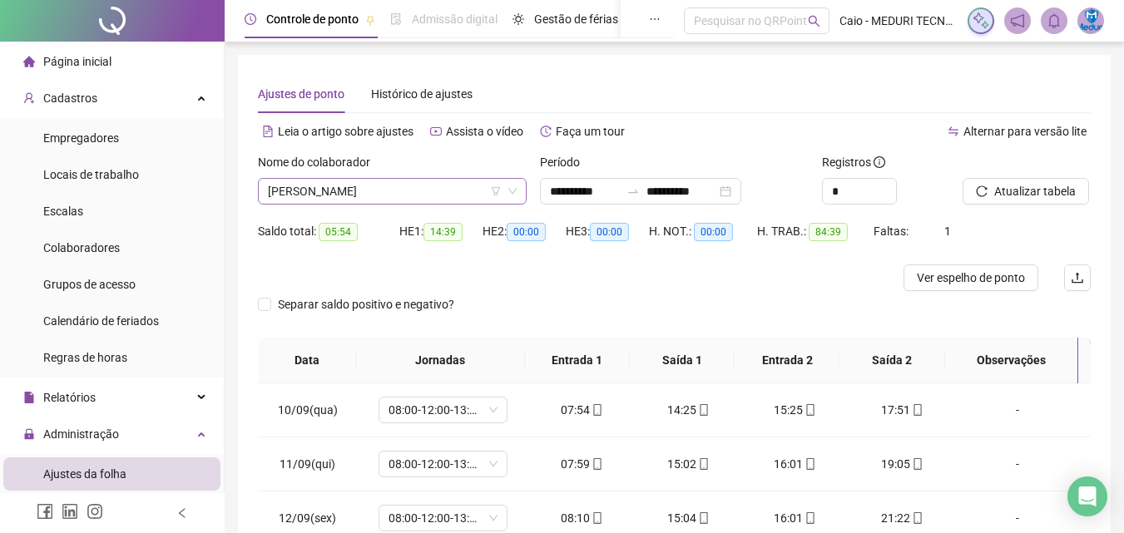
click at [319, 183] on span "[PERSON_NAME]" at bounding box center [392, 191] width 249 height 25
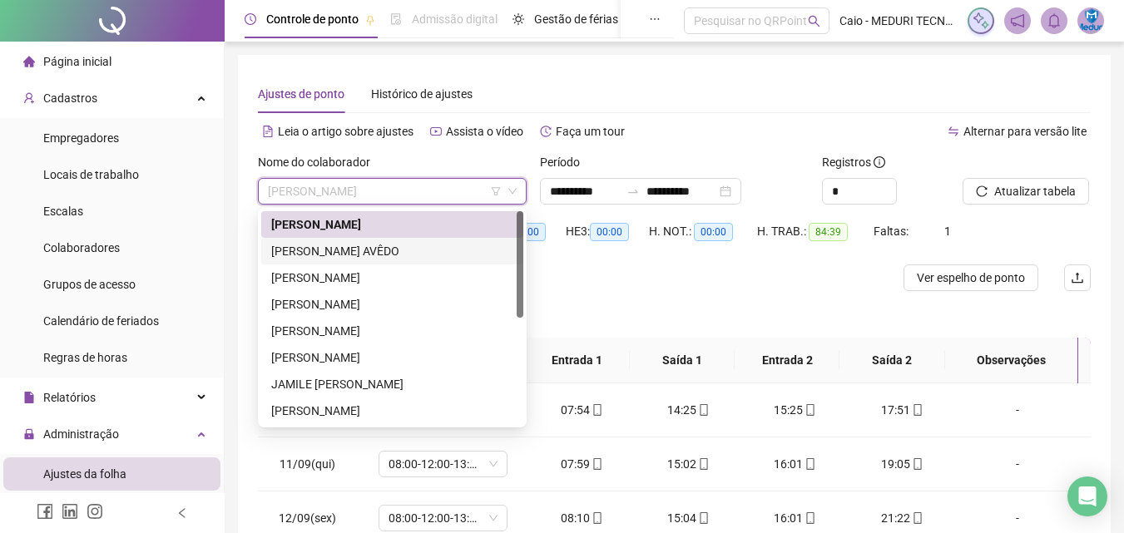
click at [339, 253] on div "[PERSON_NAME] AVÊDO" at bounding box center [392, 251] width 242 height 18
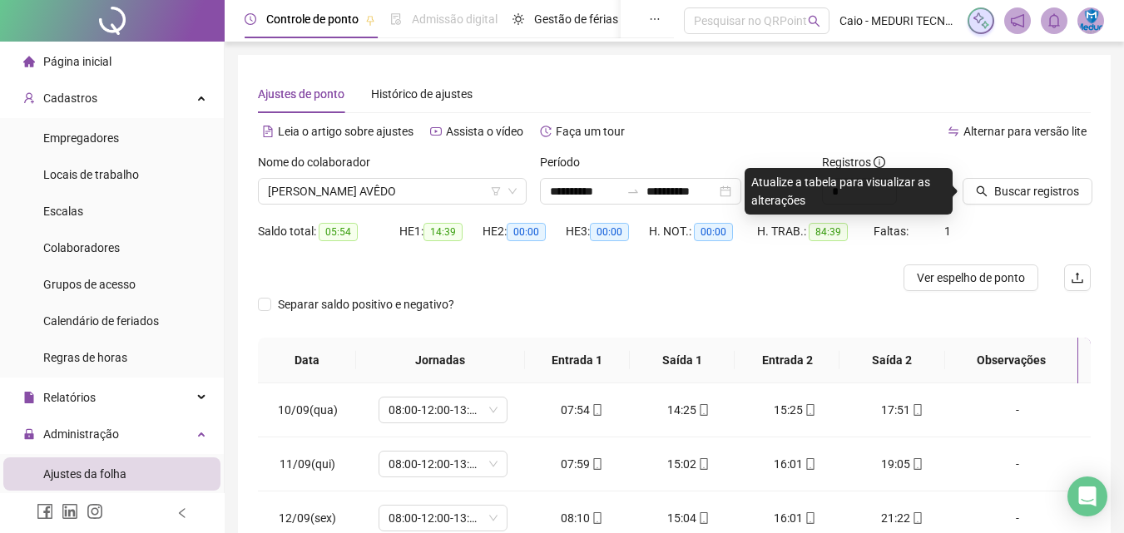
click at [961, 184] on div "Buscar registros" at bounding box center [1026, 185] width 141 height 65
click at [981, 189] on icon "search" at bounding box center [982, 192] width 12 height 12
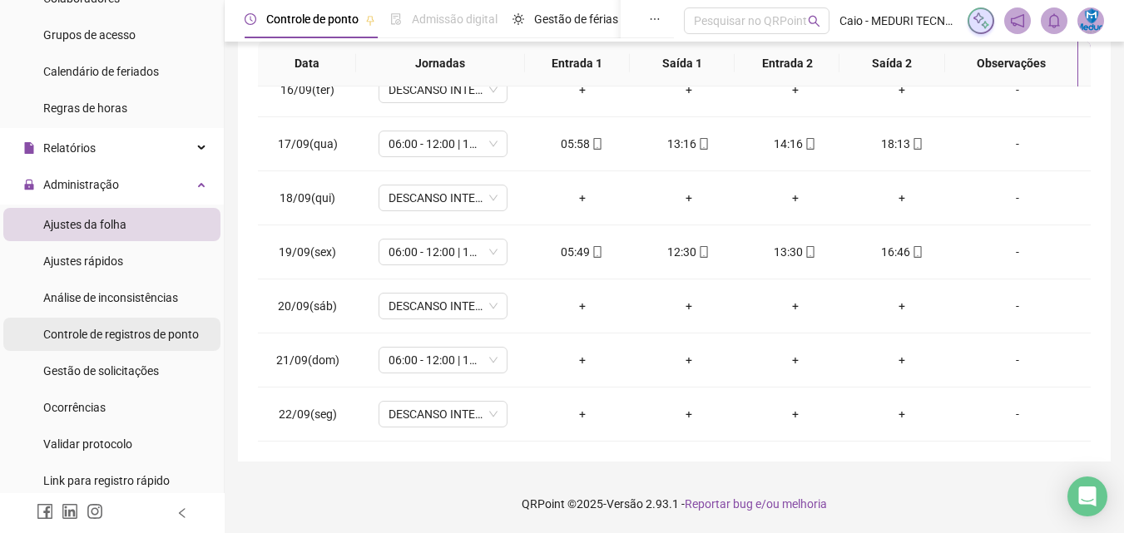
scroll to position [333, 0]
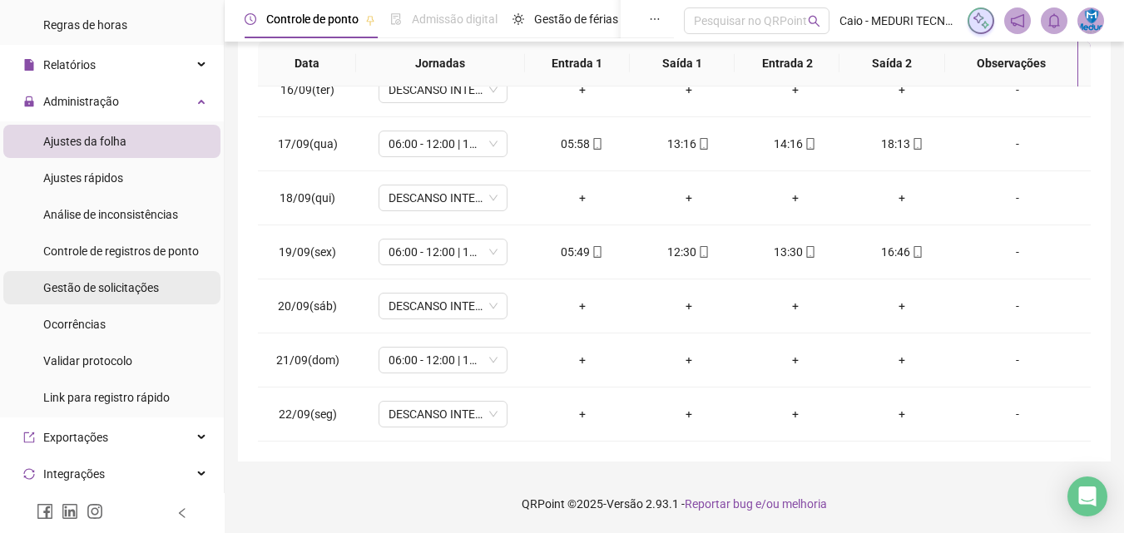
click at [149, 289] on span "Gestão de solicitações" at bounding box center [101, 287] width 116 height 13
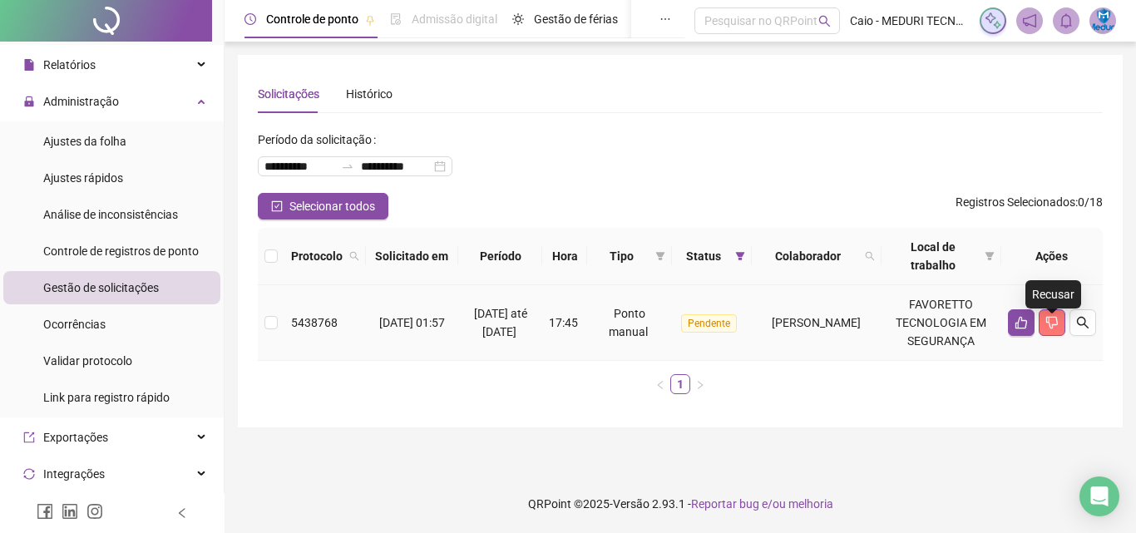
click at [1057, 329] on icon "dislike" at bounding box center [1052, 322] width 13 height 13
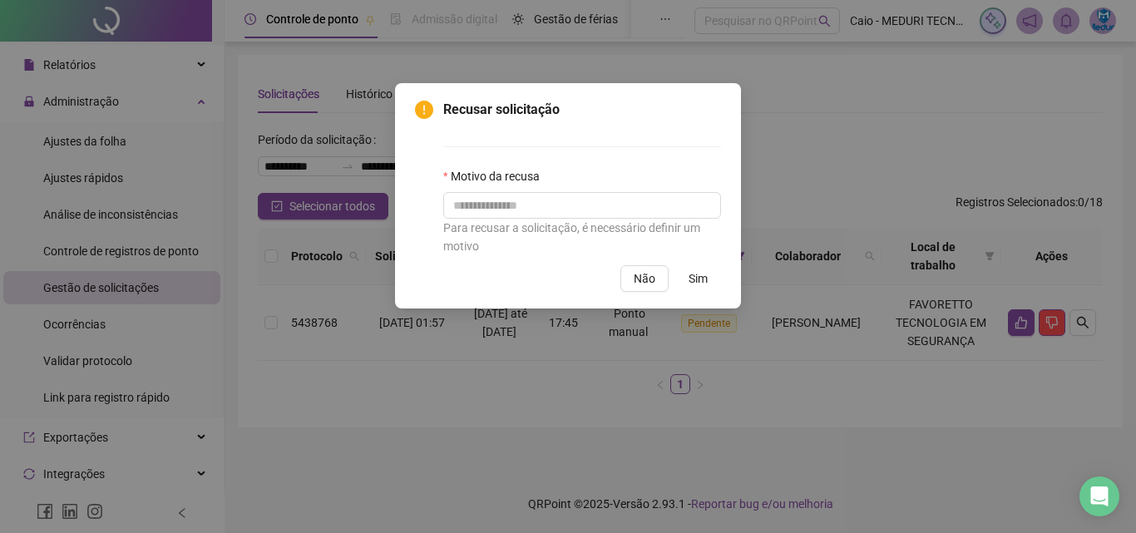
click at [496, 223] on div "Para recusar a solicitação, é necessário definir um motivo" at bounding box center [582, 237] width 278 height 37
click at [496, 220] on div "Para recusar a solicitação, é necessário definir um motivo" at bounding box center [582, 237] width 278 height 37
click at [508, 208] on input "text" at bounding box center [582, 205] width 278 height 27
type input "**********"
click at [700, 275] on span "Sim" at bounding box center [698, 279] width 19 height 18
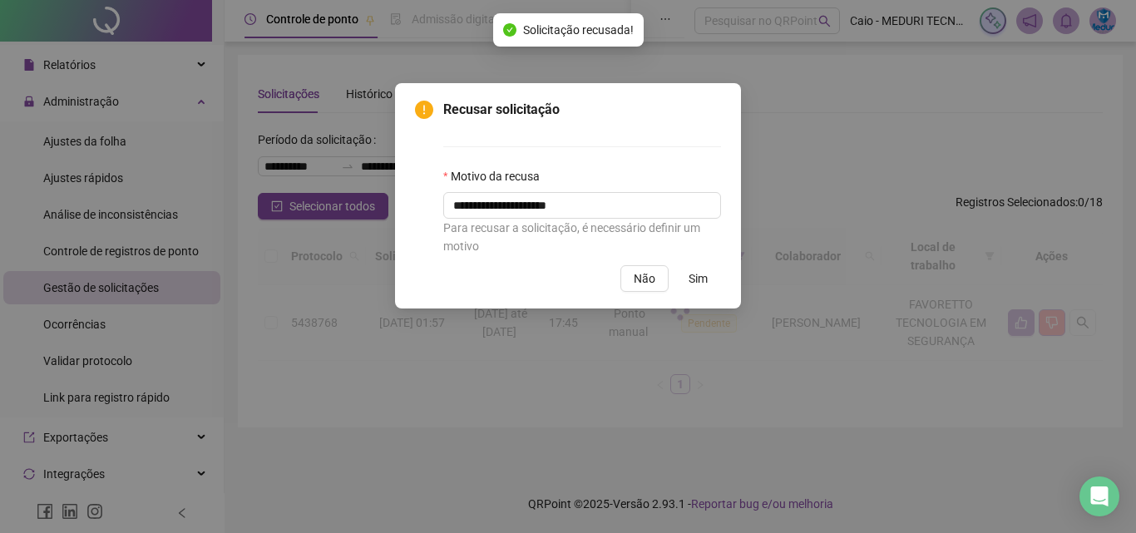
click at [702, 269] on div "**********" at bounding box center [568, 266] width 1136 height 533
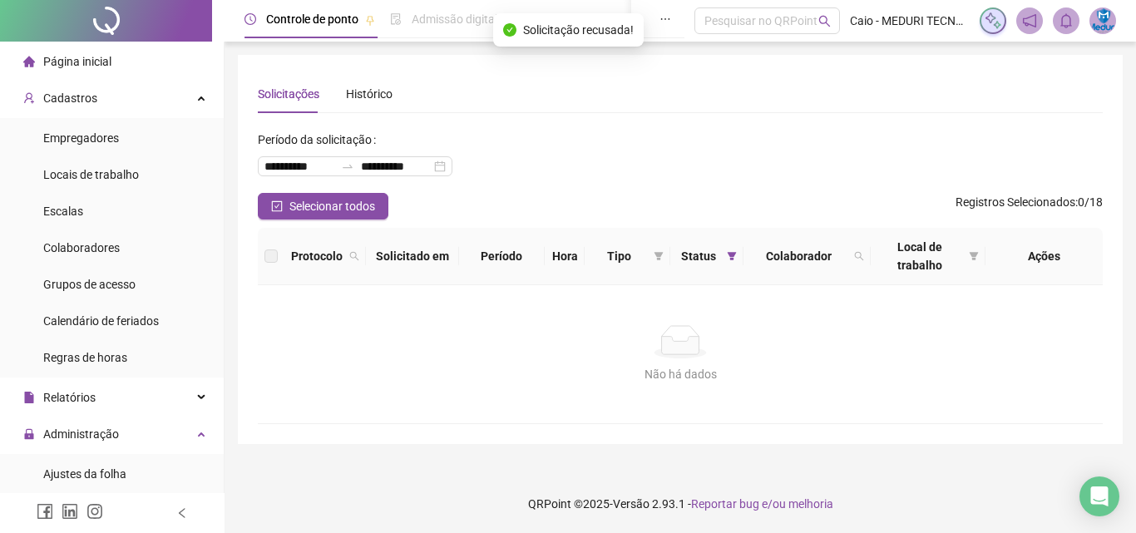
click at [86, 62] on span "Página inicial" at bounding box center [77, 61] width 68 height 13
